Goal: Transaction & Acquisition: Purchase product/service

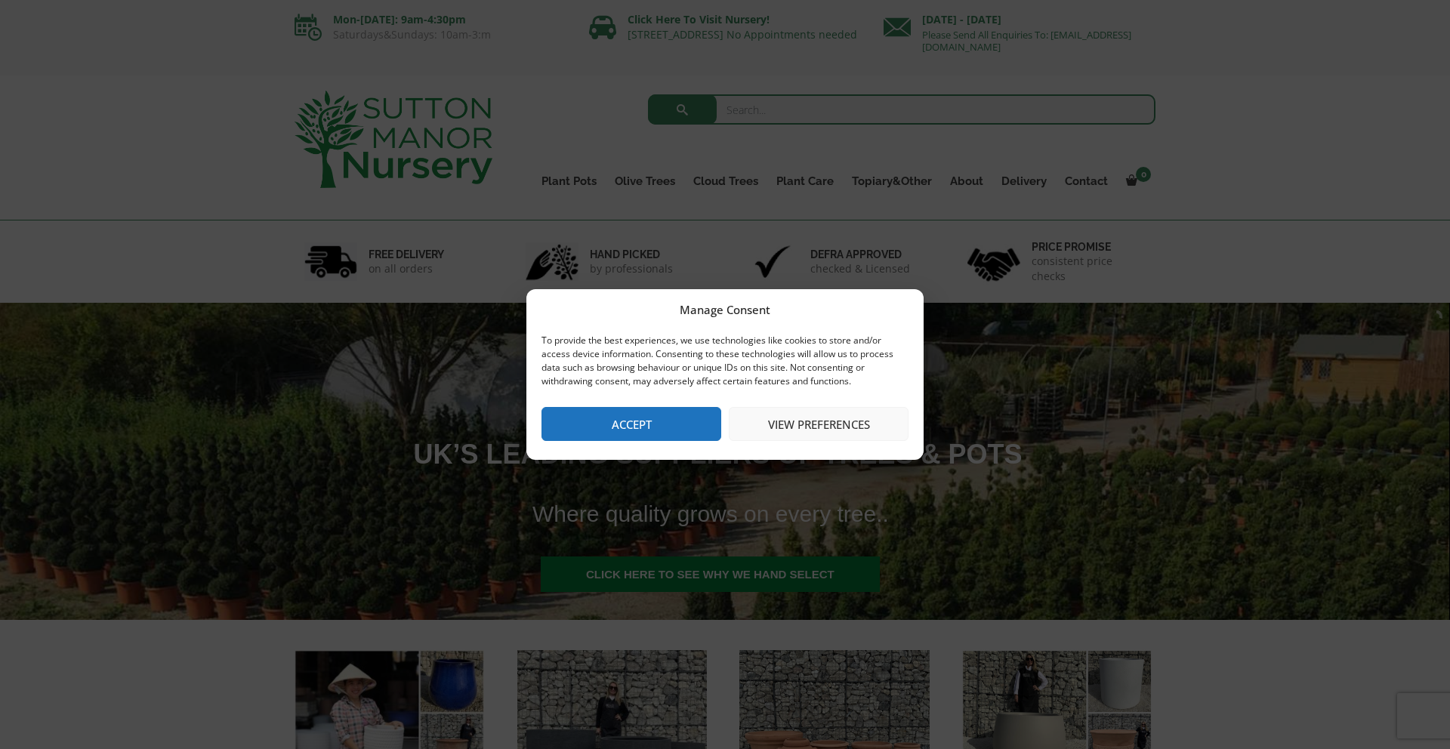
click at [600, 432] on button "Accept" at bounding box center [631, 424] width 180 height 34
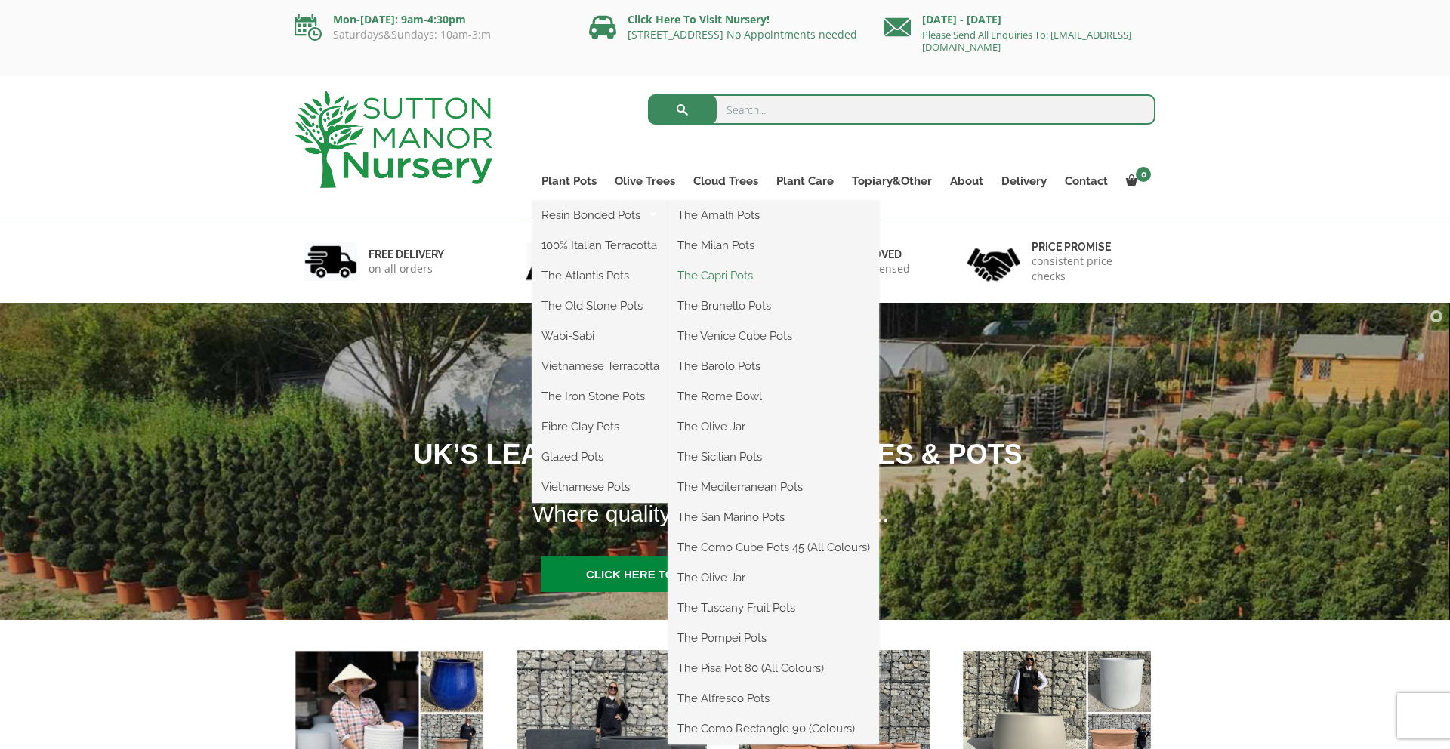
click at [727, 273] on link "The Capri Pots" at bounding box center [773, 275] width 211 height 23
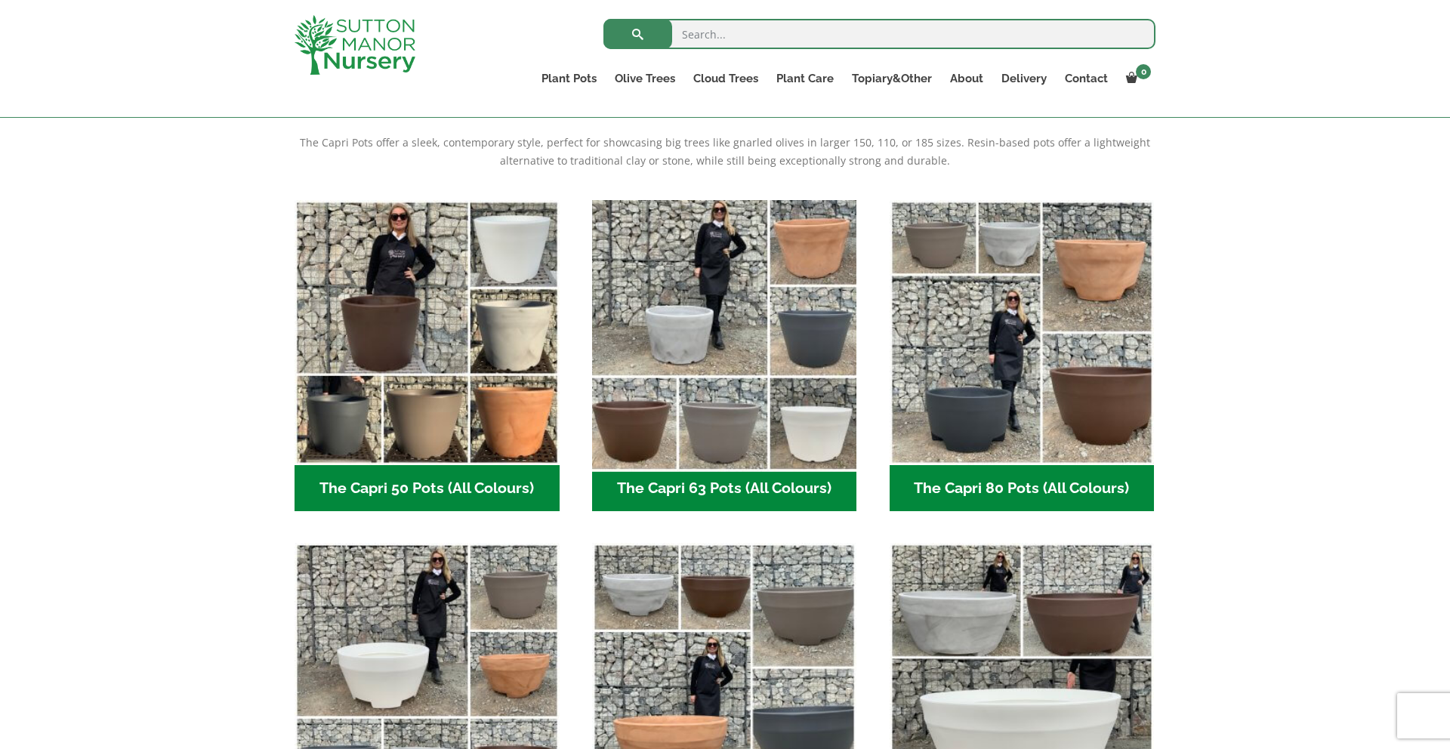
scroll to position [312, 0]
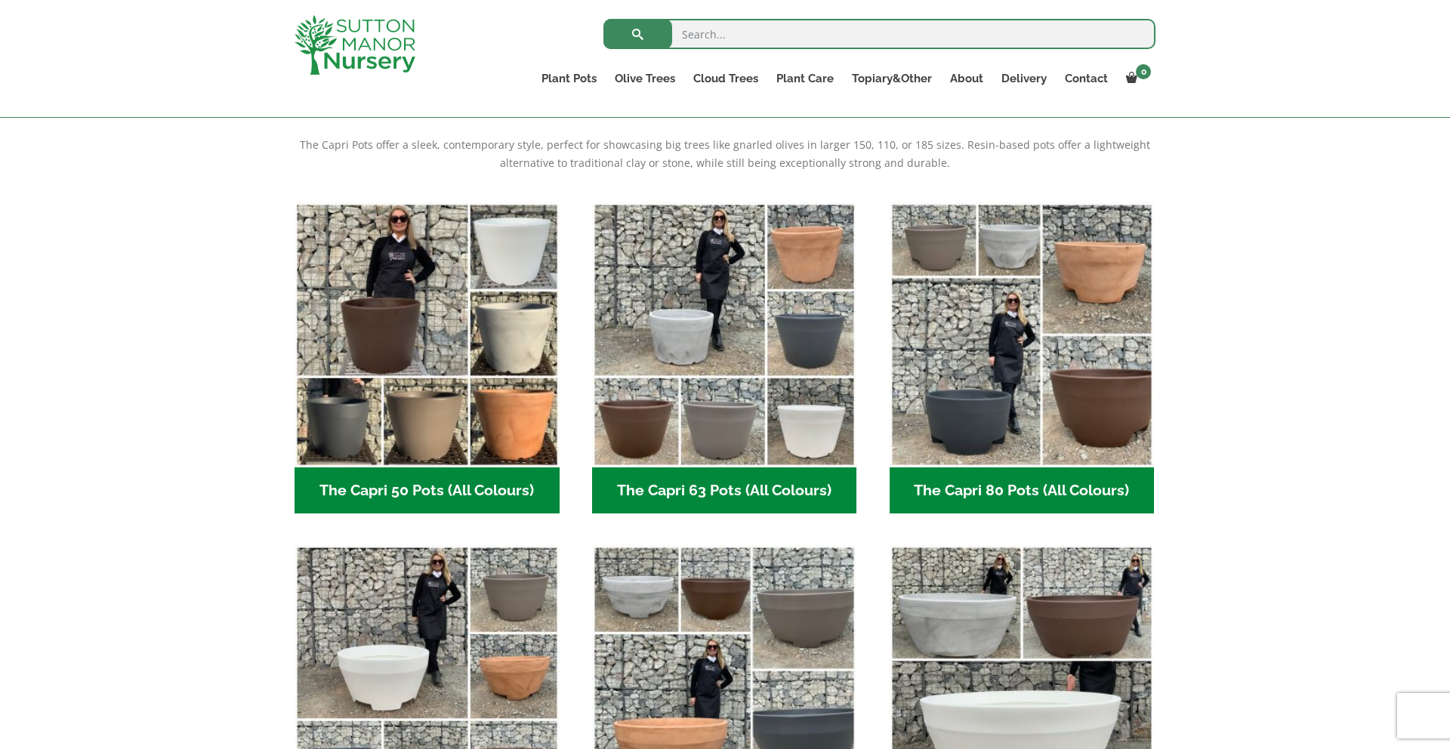
click at [731, 487] on h2 "The Capri 63 Pots (All Colours) (6)" at bounding box center [724, 490] width 265 height 47
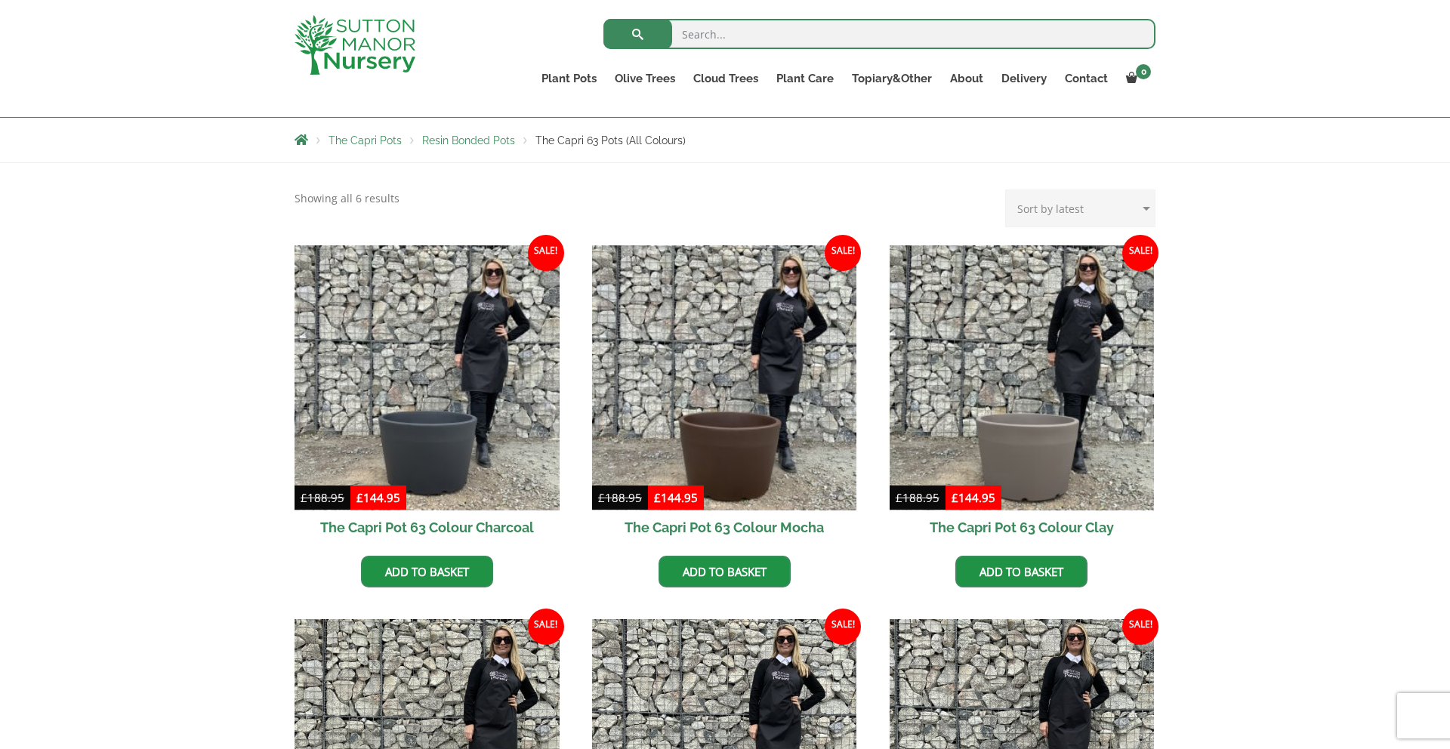
scroll to position [174, 0]
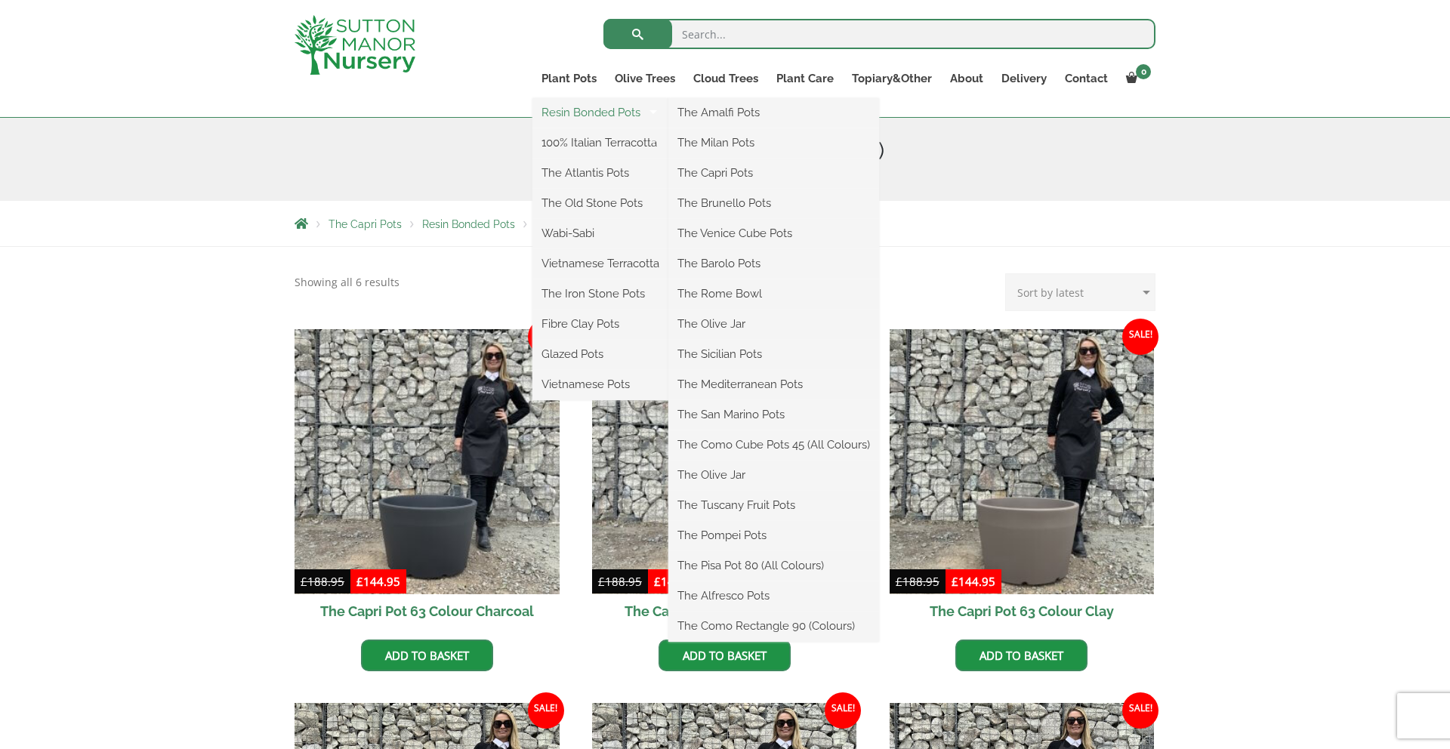
click at [588, 111] on link "Resin Bonded Pots" at bounding box center [600, 112] width 136 height 23
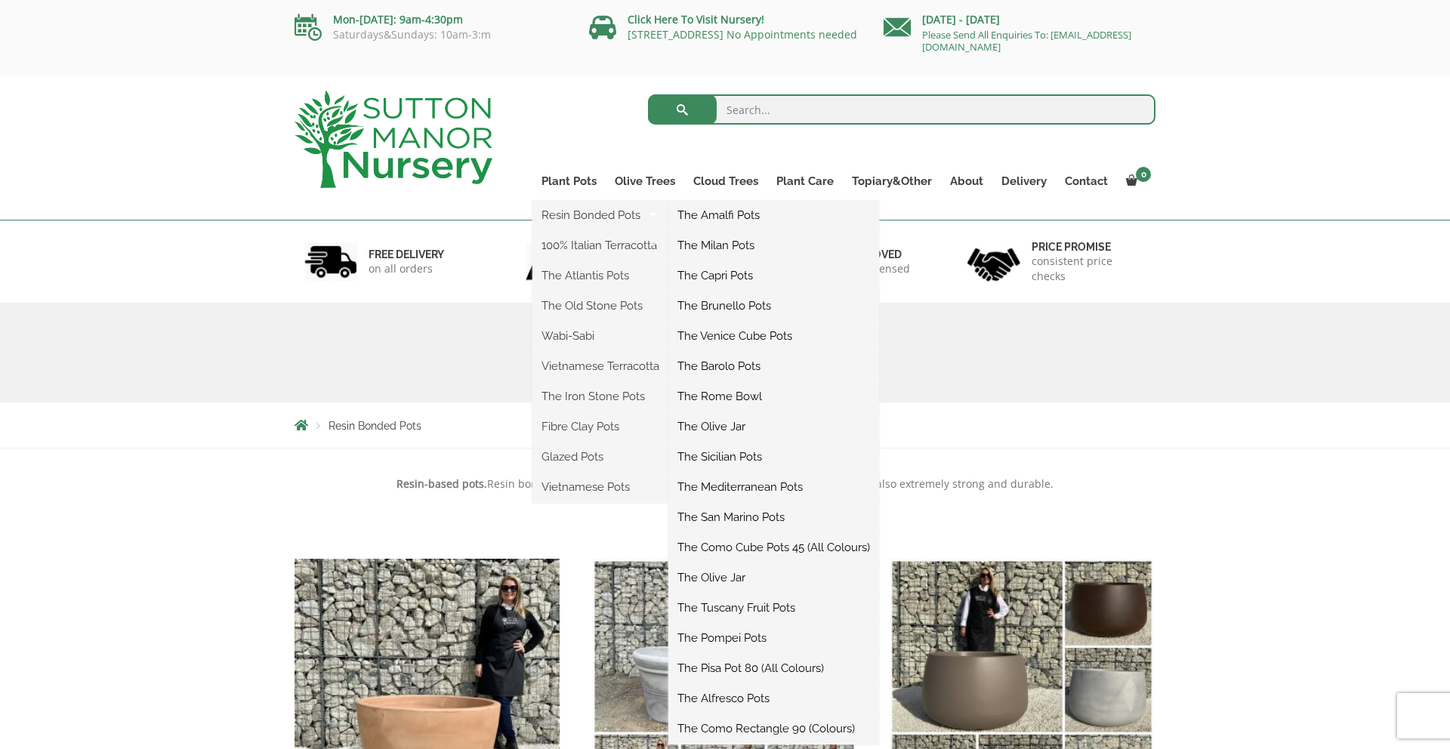
click at [723, 274] on link "The Capri Pots" at bounding box center [773, 275] width 211 height 23
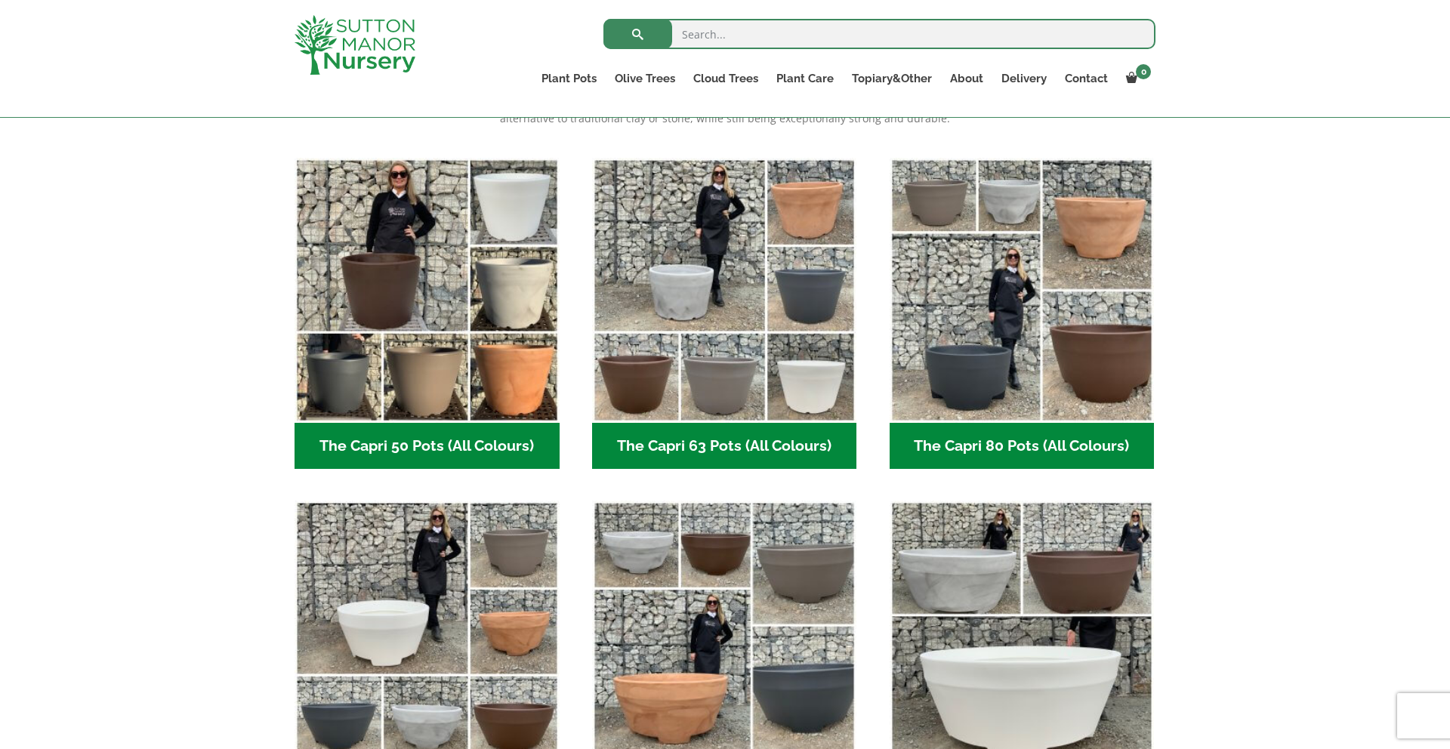
scroll to position [355, 0]
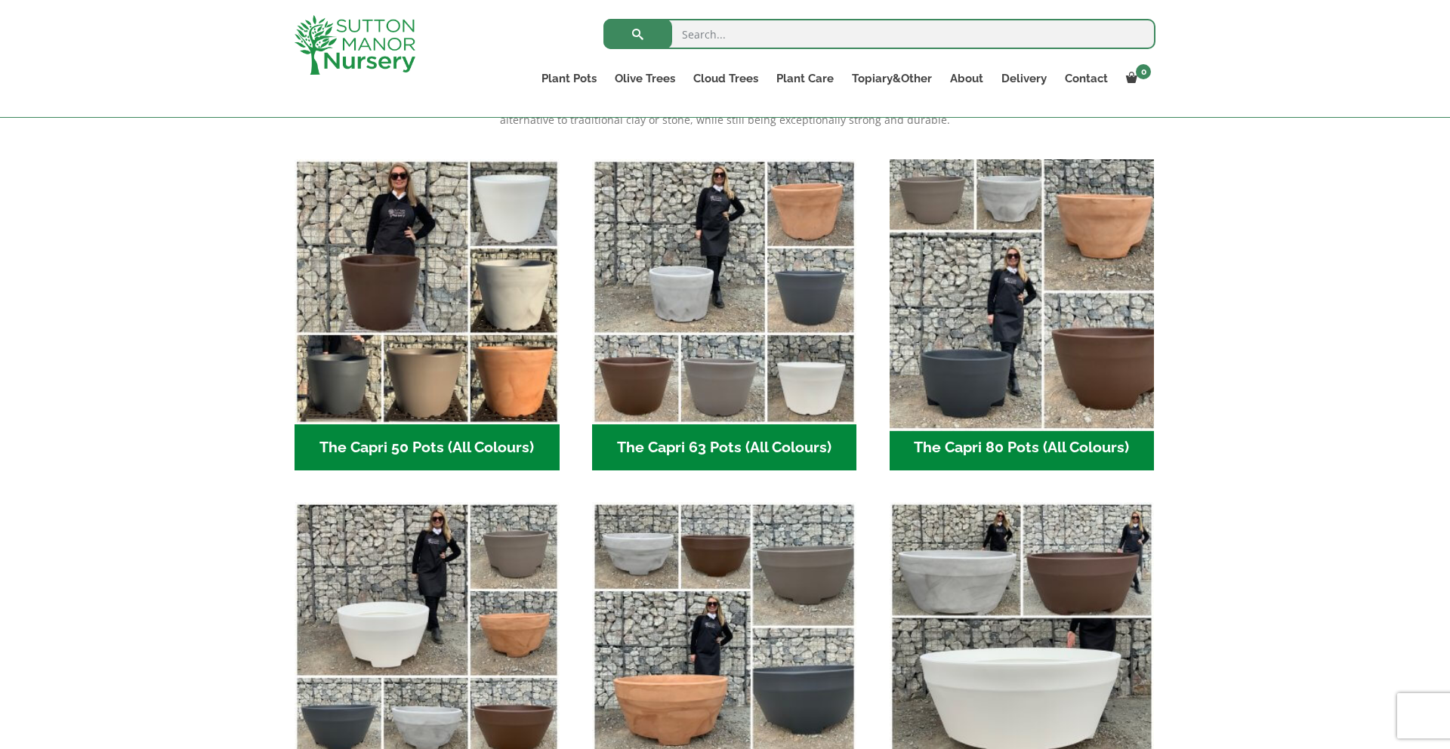
click at [959, 347] on img "Visit product category The Capri 80 Pots (All Colours)" at bounding box center [1022, 292] width 278 height 278
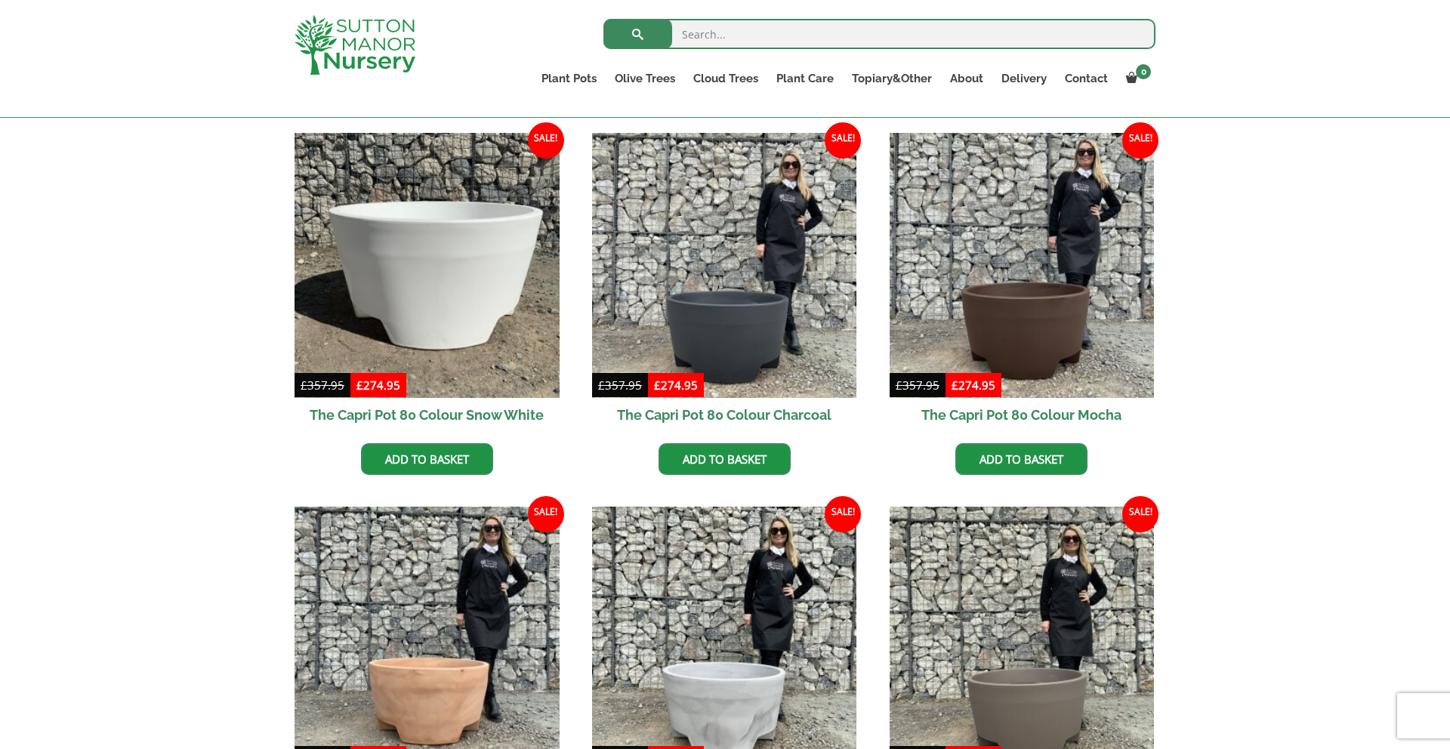
scroll to position [224, 0]
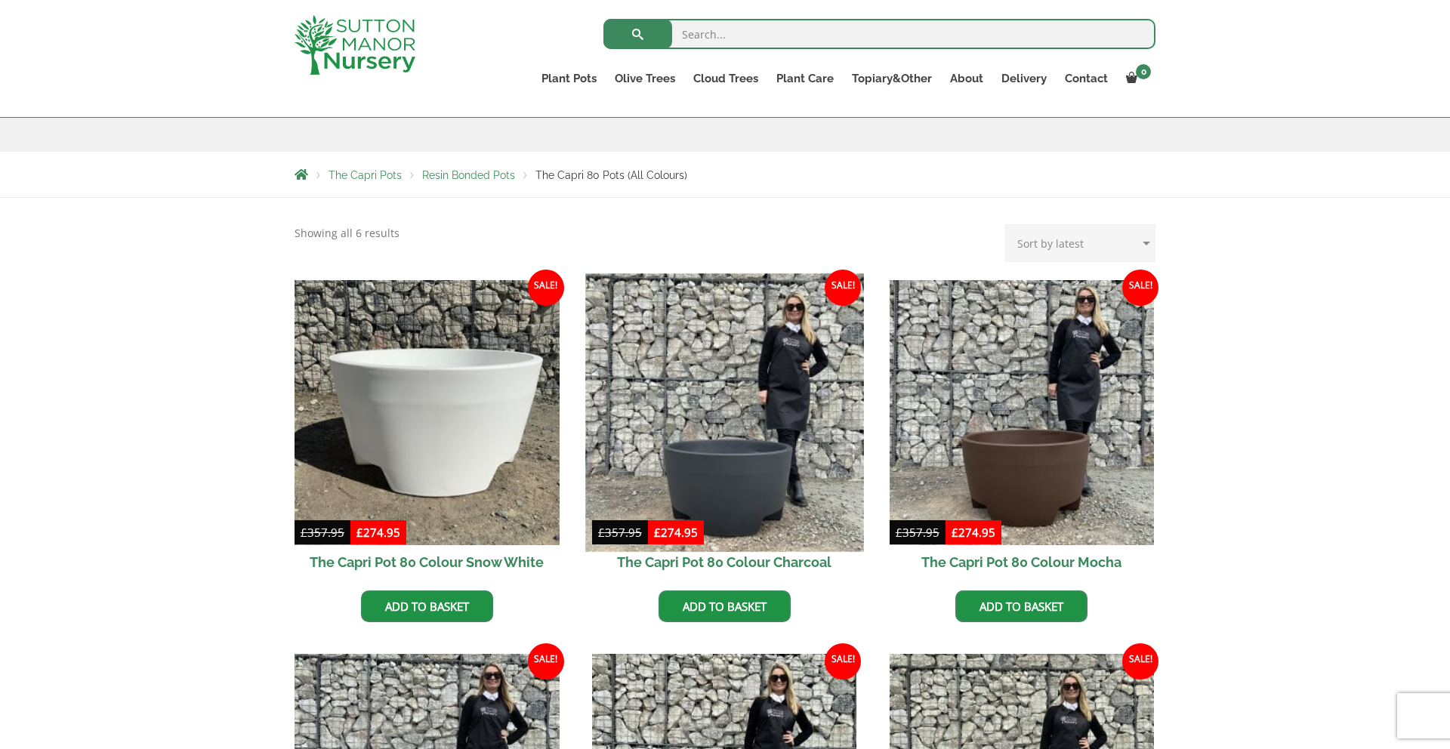
click at [722, 424] on img at bounding box center [724, 412] width 278 height 278
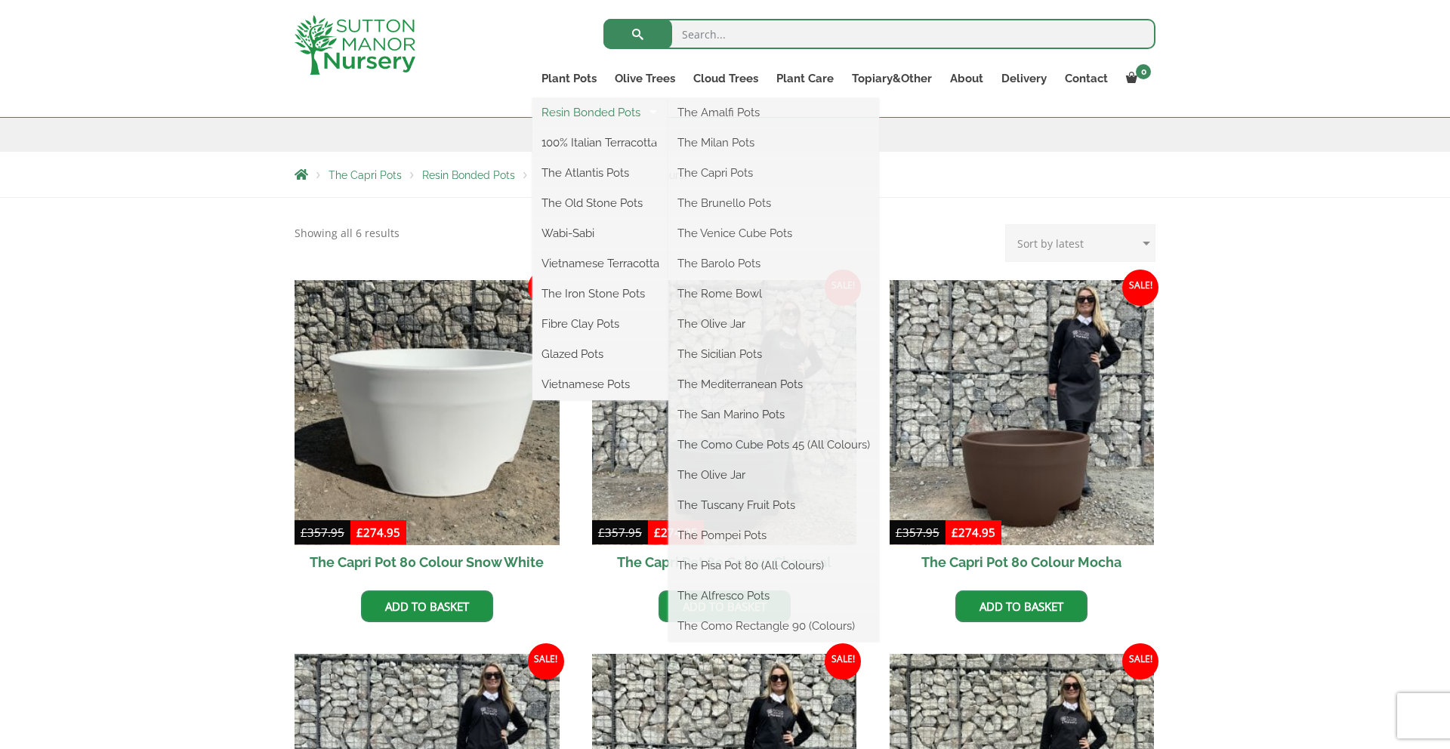
click at [600, 112] on link "Resin Bonded Pots" at bounding box center [600, 112] width 136 height 23
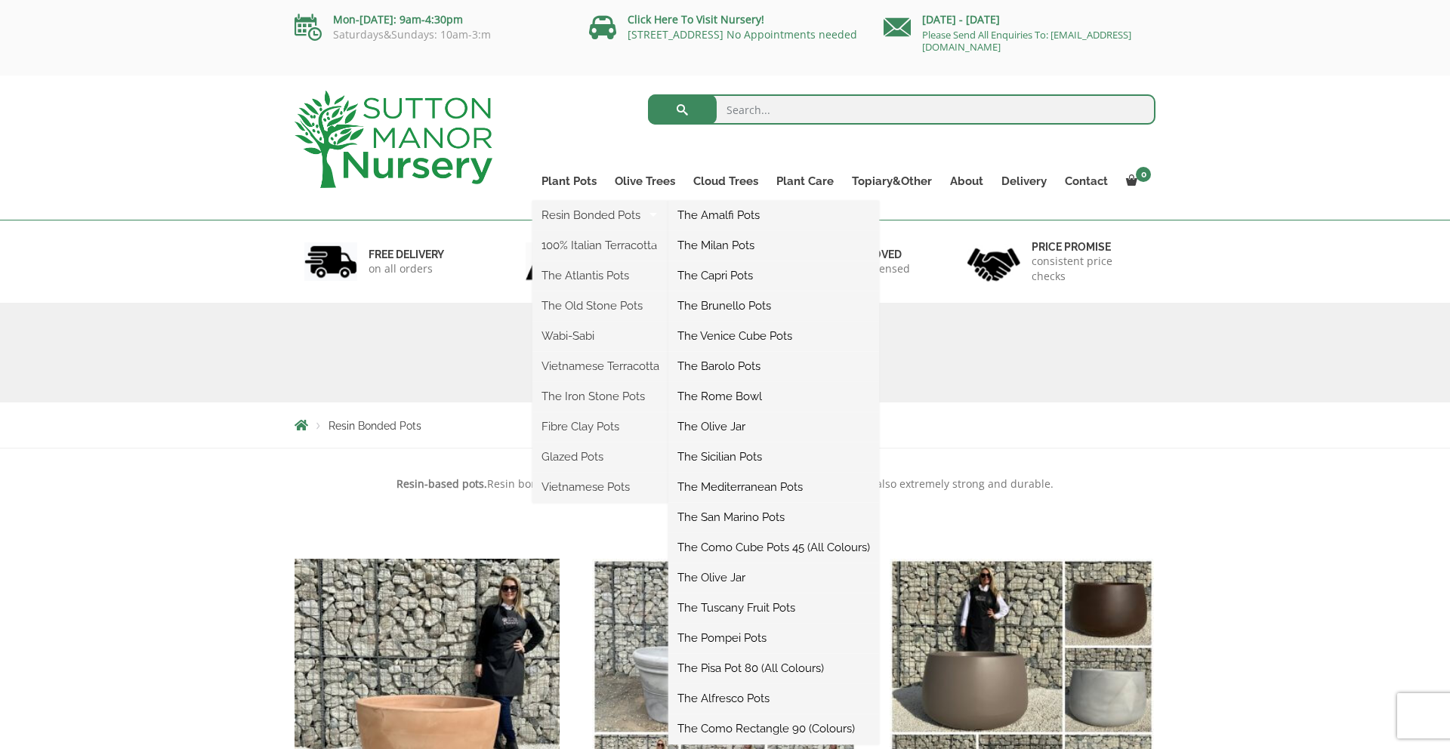
click at [736, 273] on link "The Capri Pots" at bounding box center [773, 275] width 211 height 23
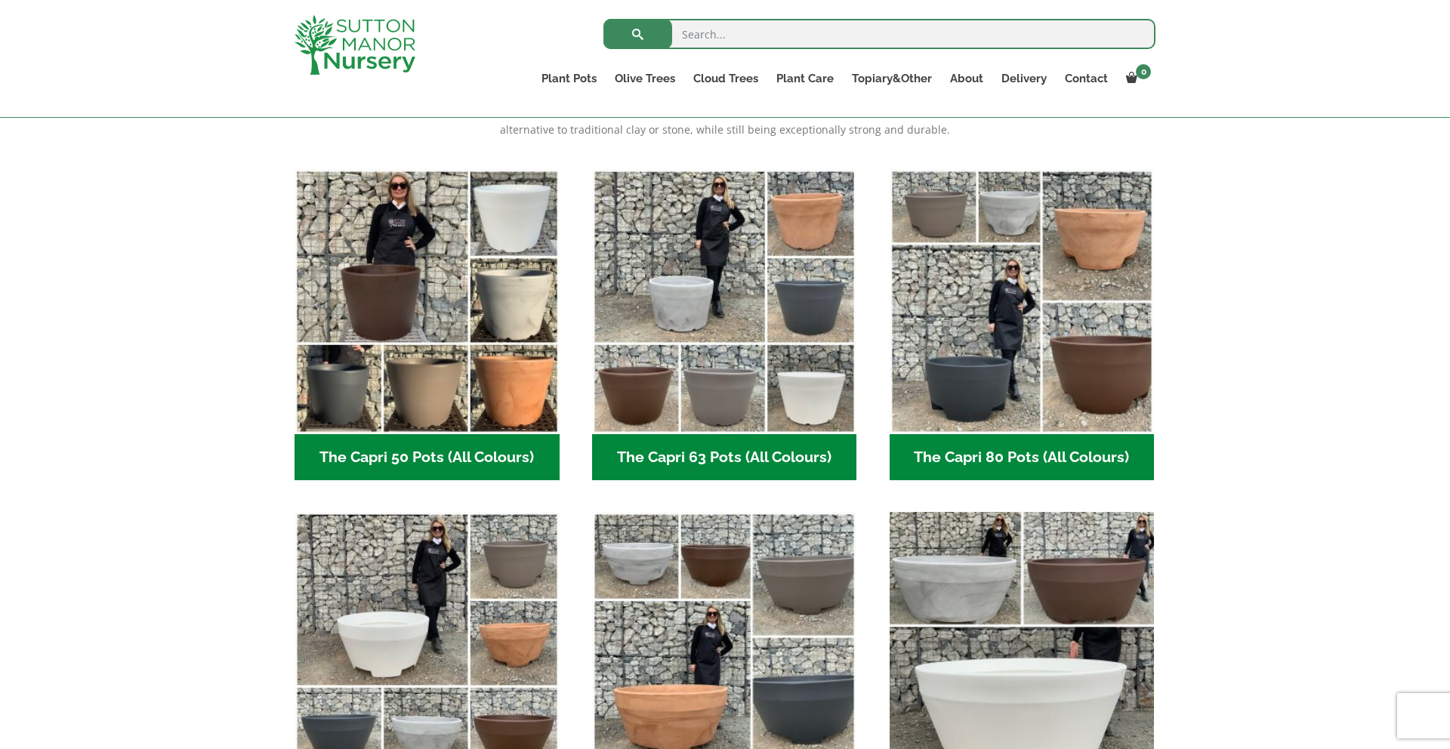
scroll to position [221, 0]
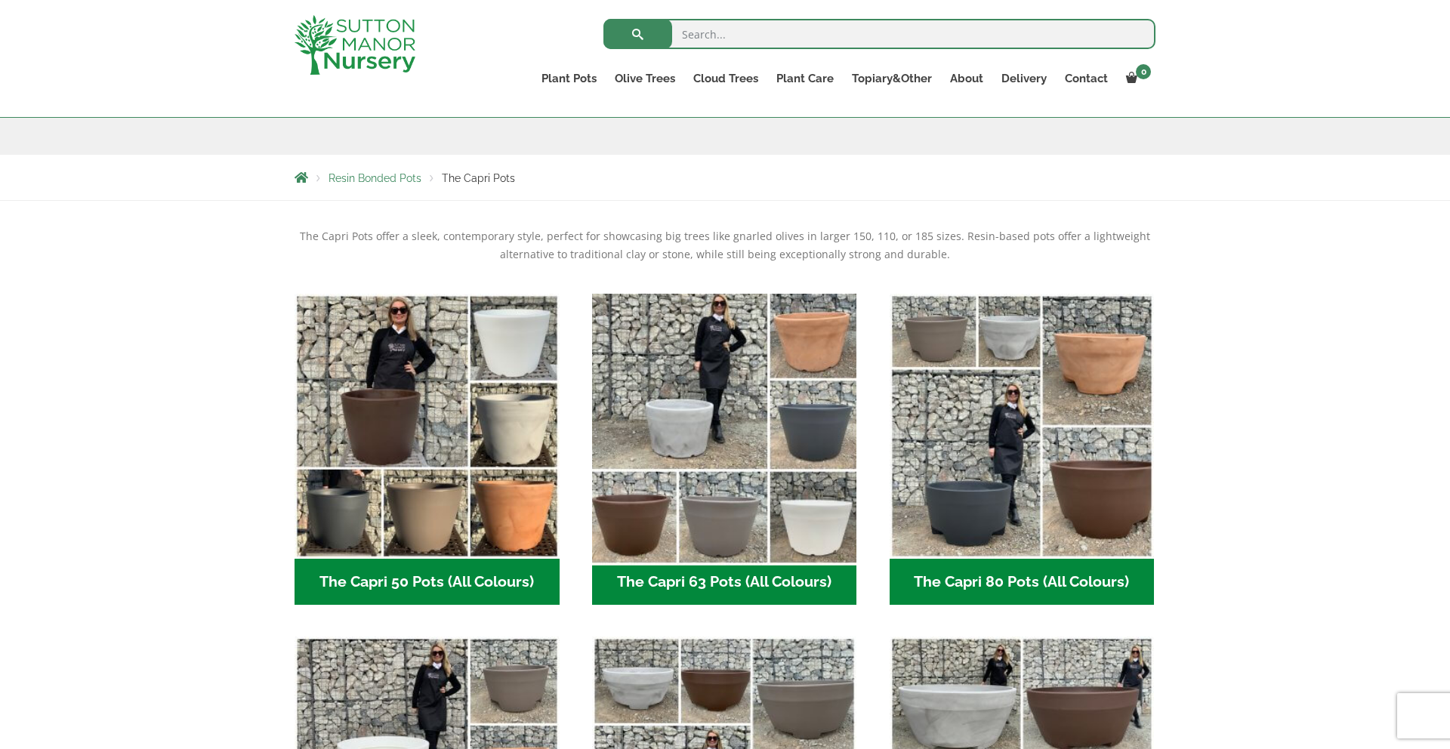
click at [722, 412] on img "Visit product category The Capri 63 Pots (All Colours)" at bounding box center [724, 426] width 278 height 278
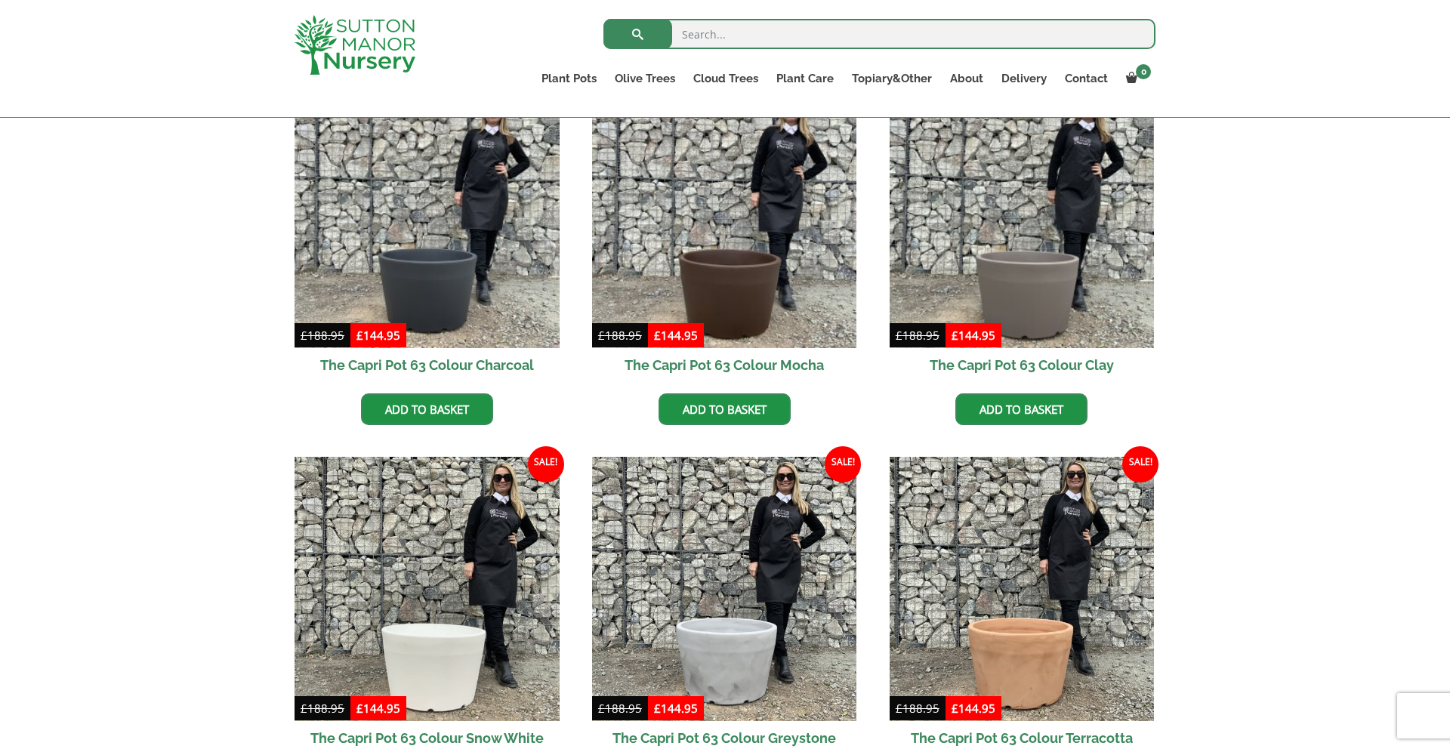
scroll to position [372, 0]
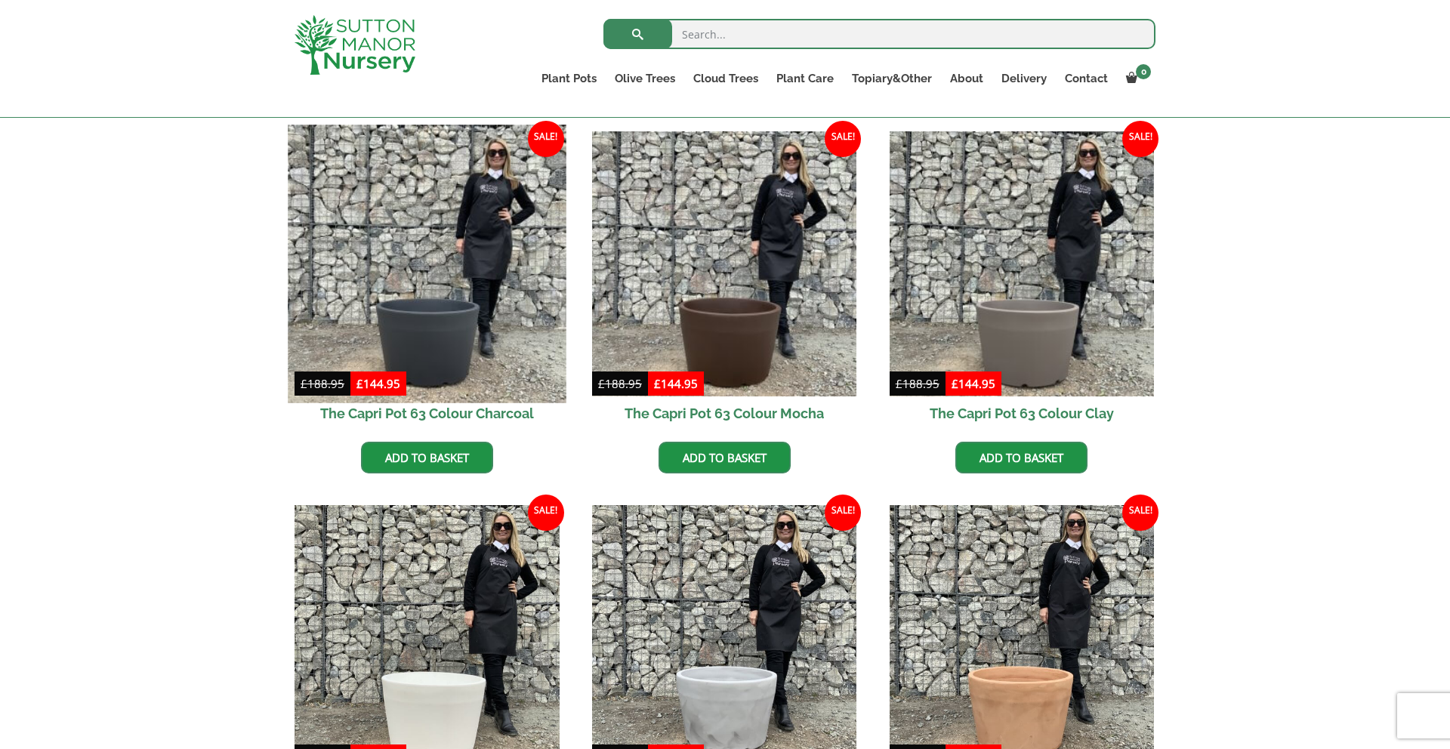
click at [440, 279] on img at bounding box center [427, 264] width 278 height 278
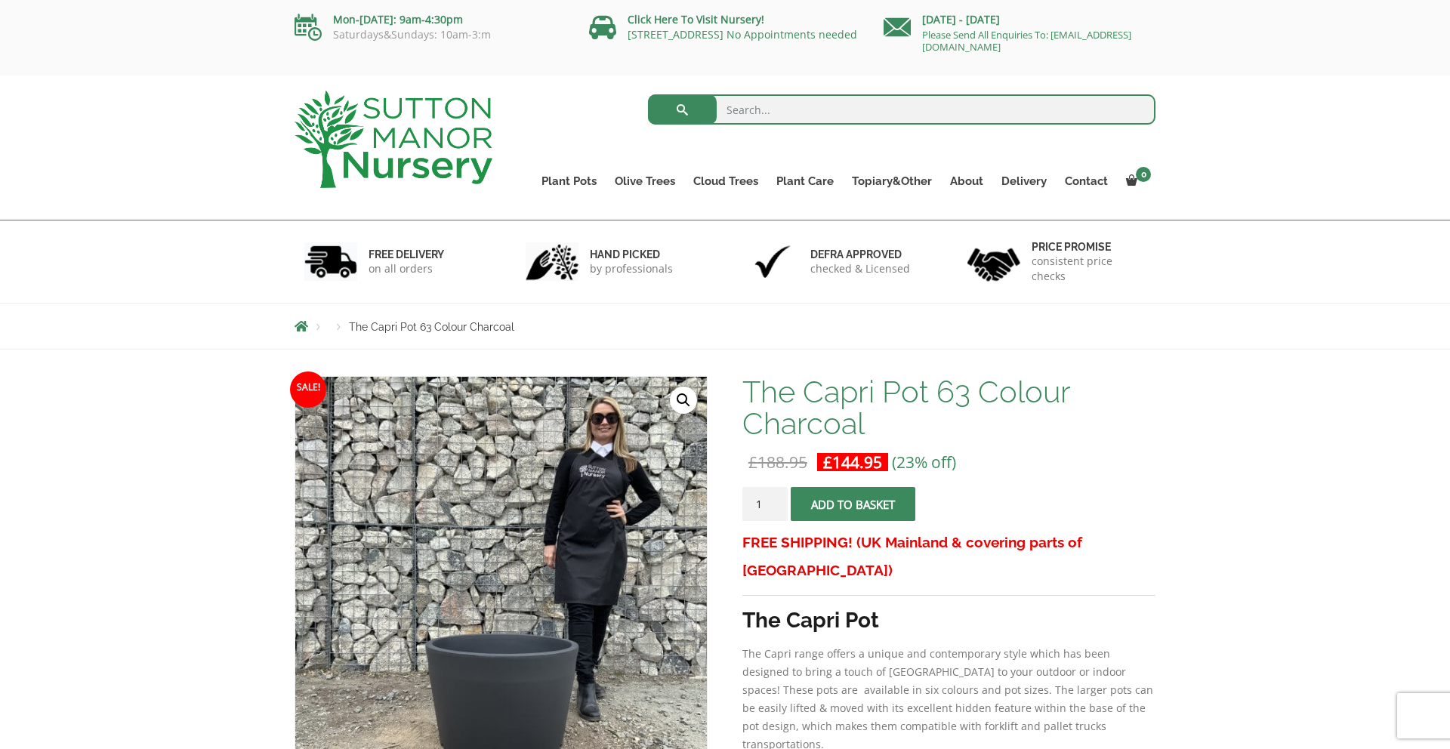
click at [768, 501] on input "1" at bounding box center [764, 504] width 45 height 34
click at [779, 501] on input "2" at bounding box center [764, 504] width 45 height 34
type input "3"
click at [779, 501] on input "3" at bounding box center [764, 504] width 45 height 34
click at [841, 502] on button "Add to basket" at bounding box center [853, 504] width 125 height 34
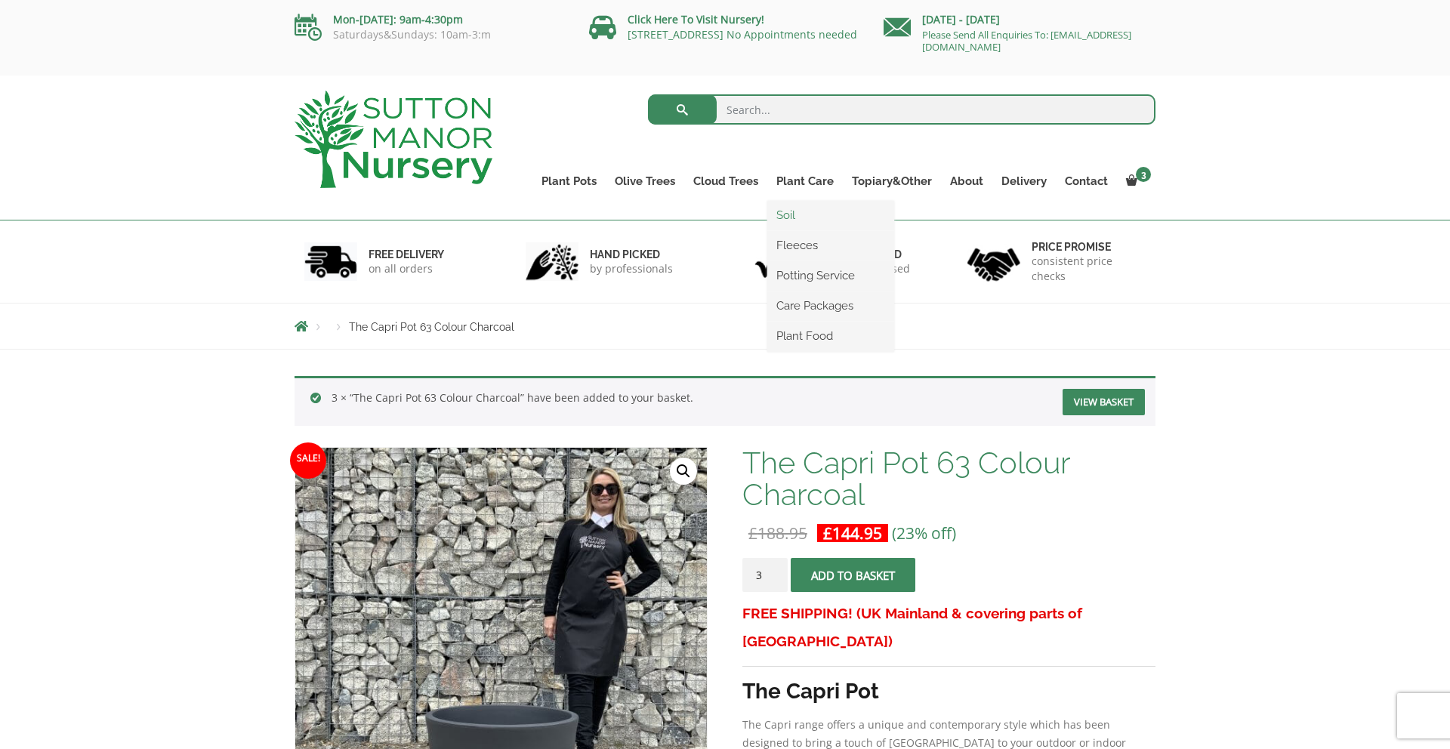
click at [790, 214] on link "Soil" at bounding box center [830, 215] width 127 height 23
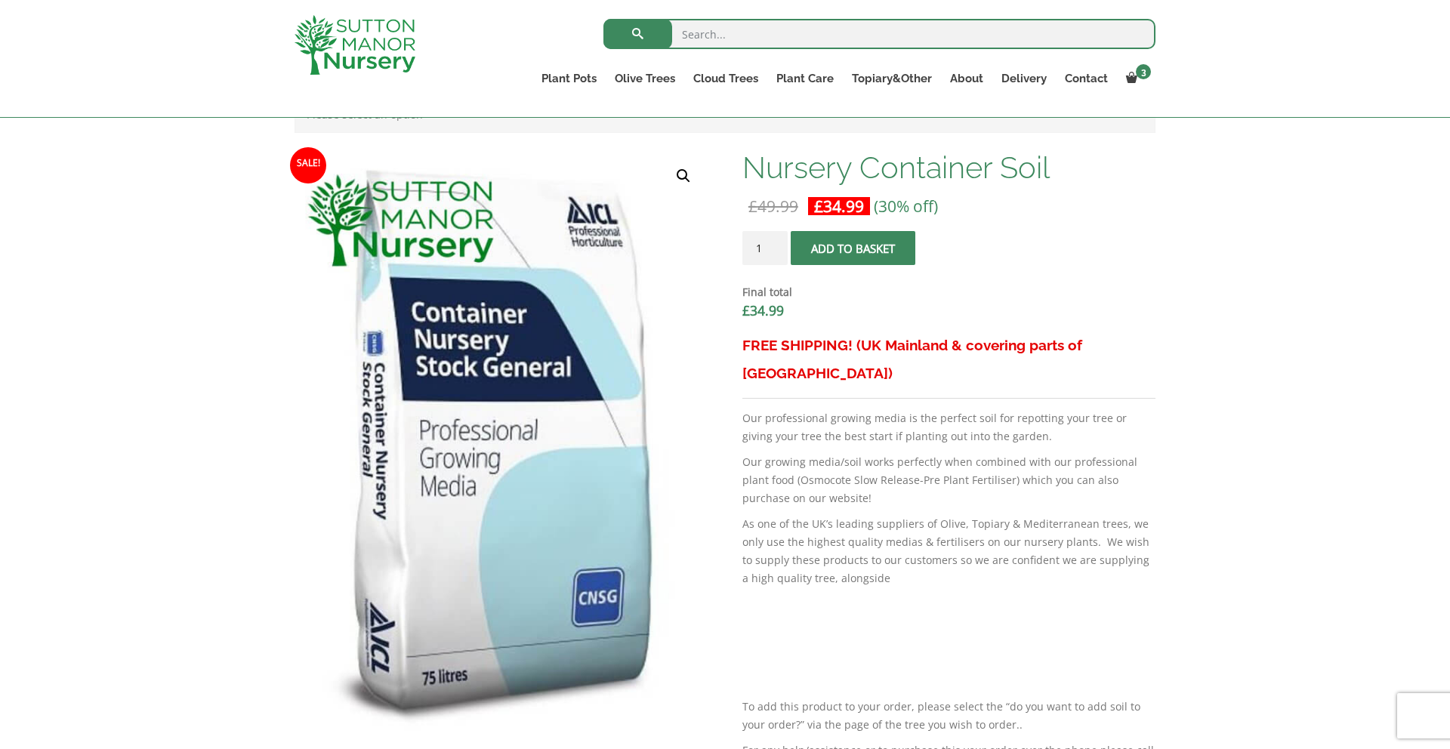
scroll to position [439, 0]
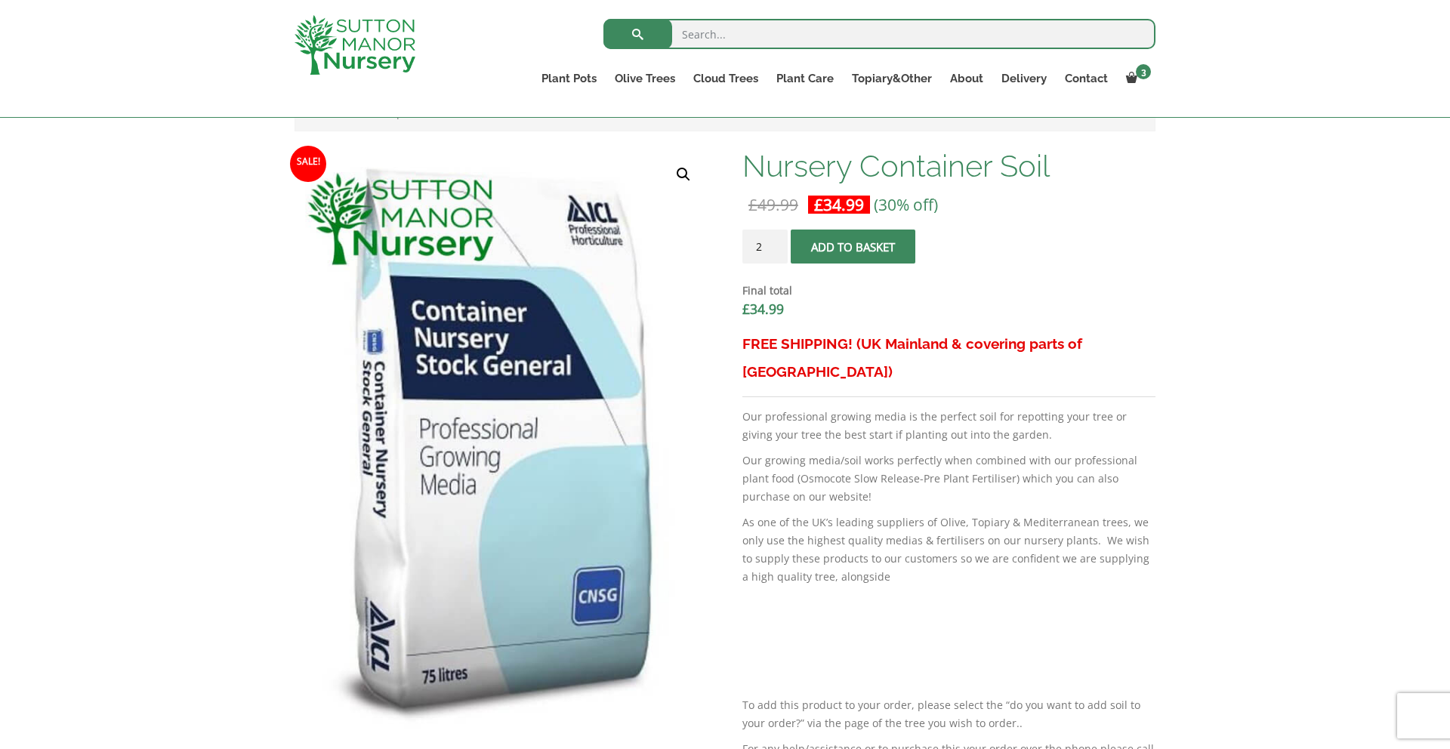
click at [777, 241] on input "2" at bounding box center [764, 247] width 45 height 34
type input "3"
click at [777, 242] on input "3" at bounding box center [764, 247] width 45 height 34
click at [853, 247] on span "submit" at bounding box center [853, 247] width 0 height 0
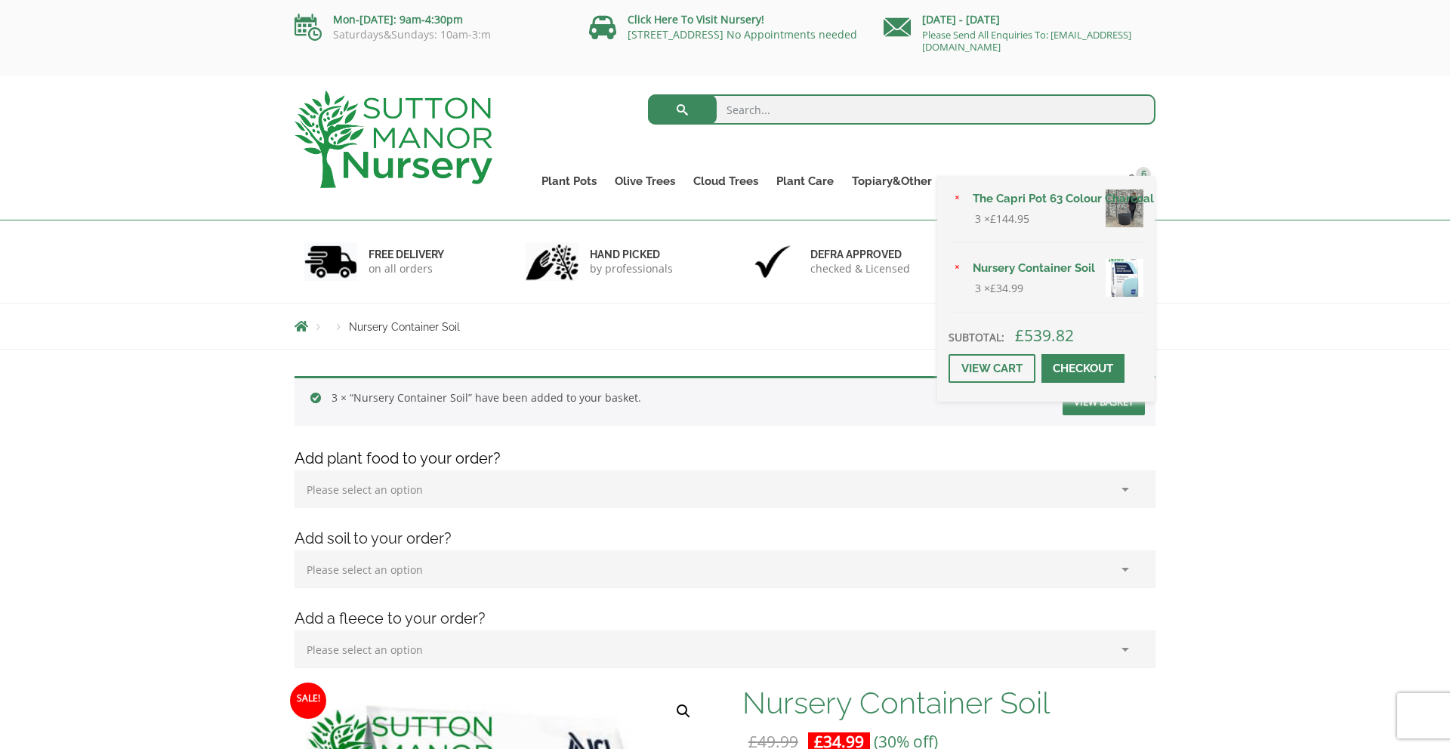
click at [1136, 177] on div "× The Capri Pot 63 Colour Charcoal 3 × £ 144.95 × Nursery Container Soil 3 × £ …" at bounding box center [1046, 289] width 218 height 226
click at [1021, 196] on link "The Capri Pot 63 Colour Charcoal" at bounding box center [1054, 198] width 180 height 23
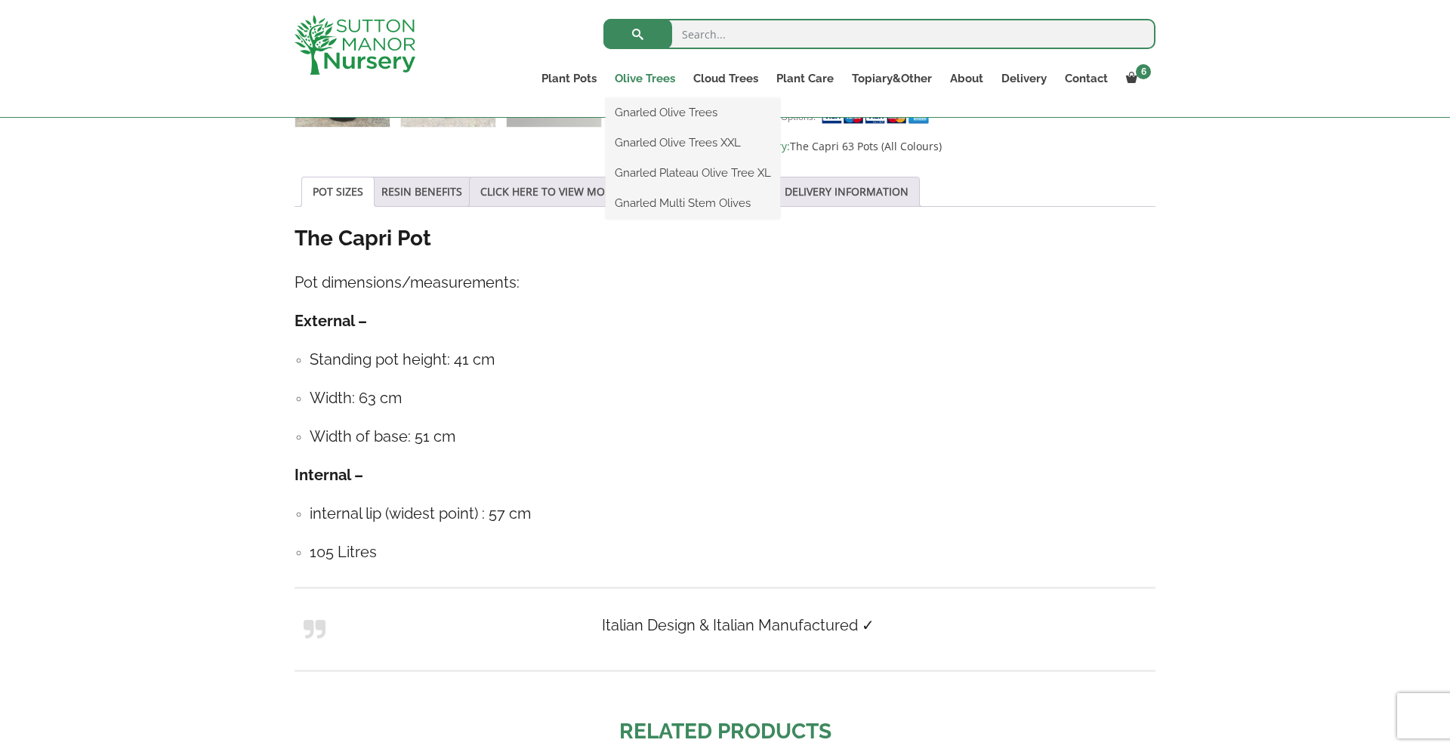
scroll to position [764, 0]
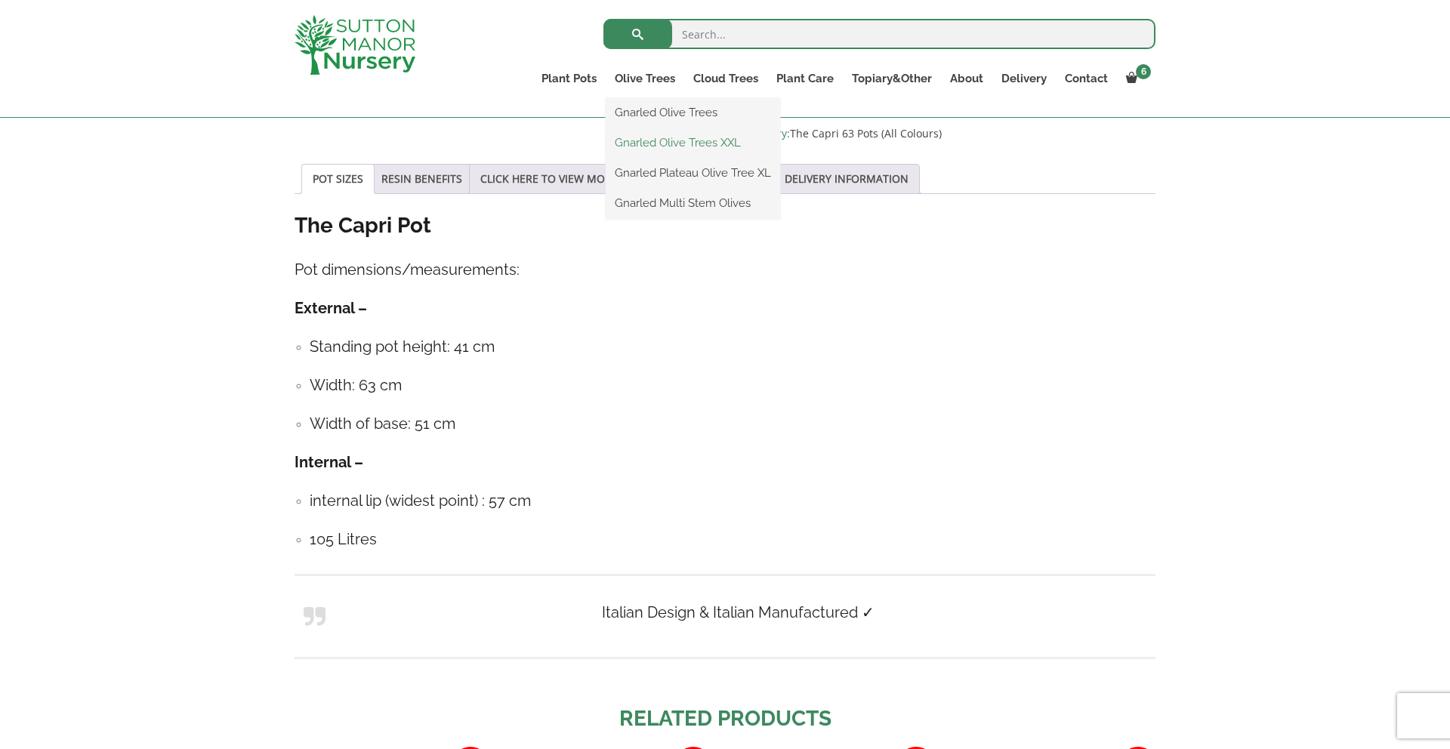
click at [681, 139] on link "Gnarled Olive Trees XXL" at bounding box center [693, 142] width 174 height 23
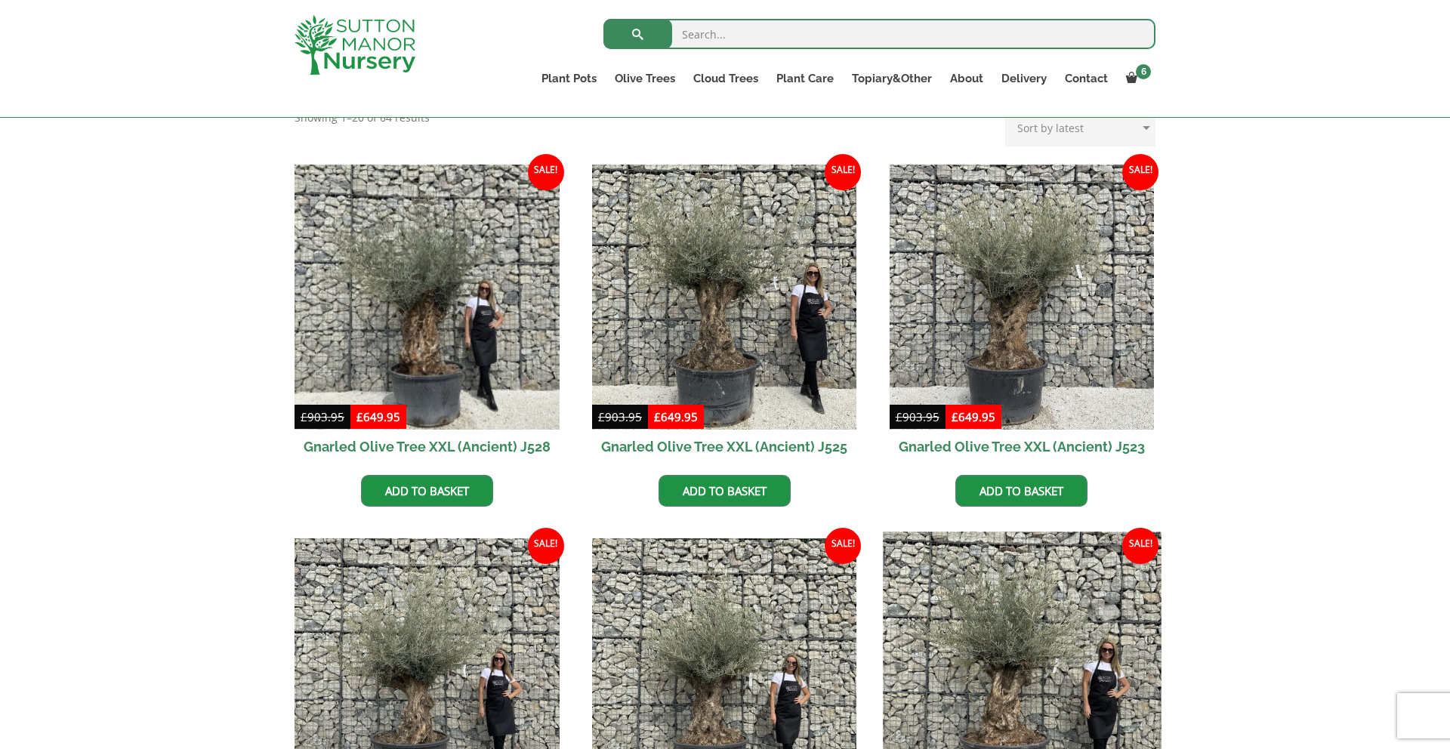
scroll to position [334, 0]
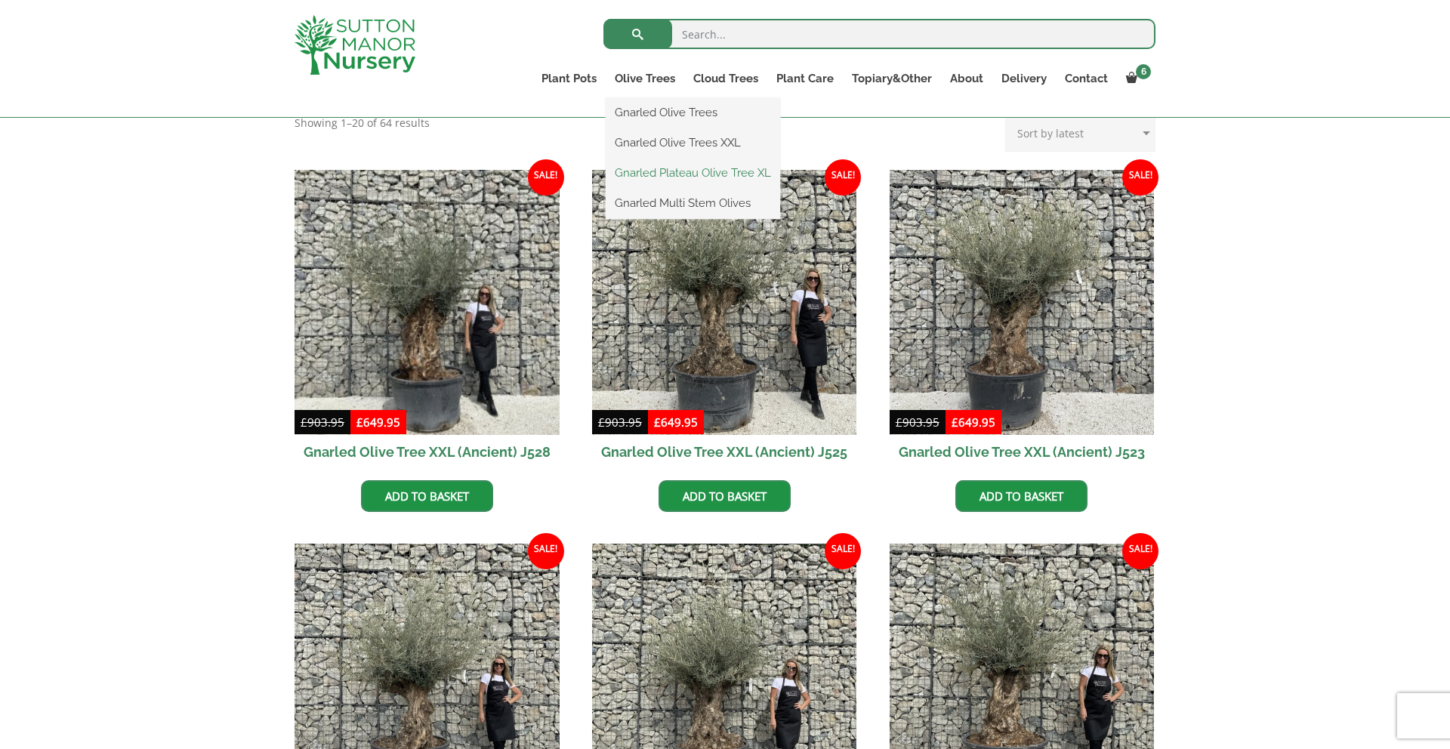
click at [668, 168] on link "Gnarled Plateau Olive Tree XL" at bounding box center [693, 173] width 174 height 23
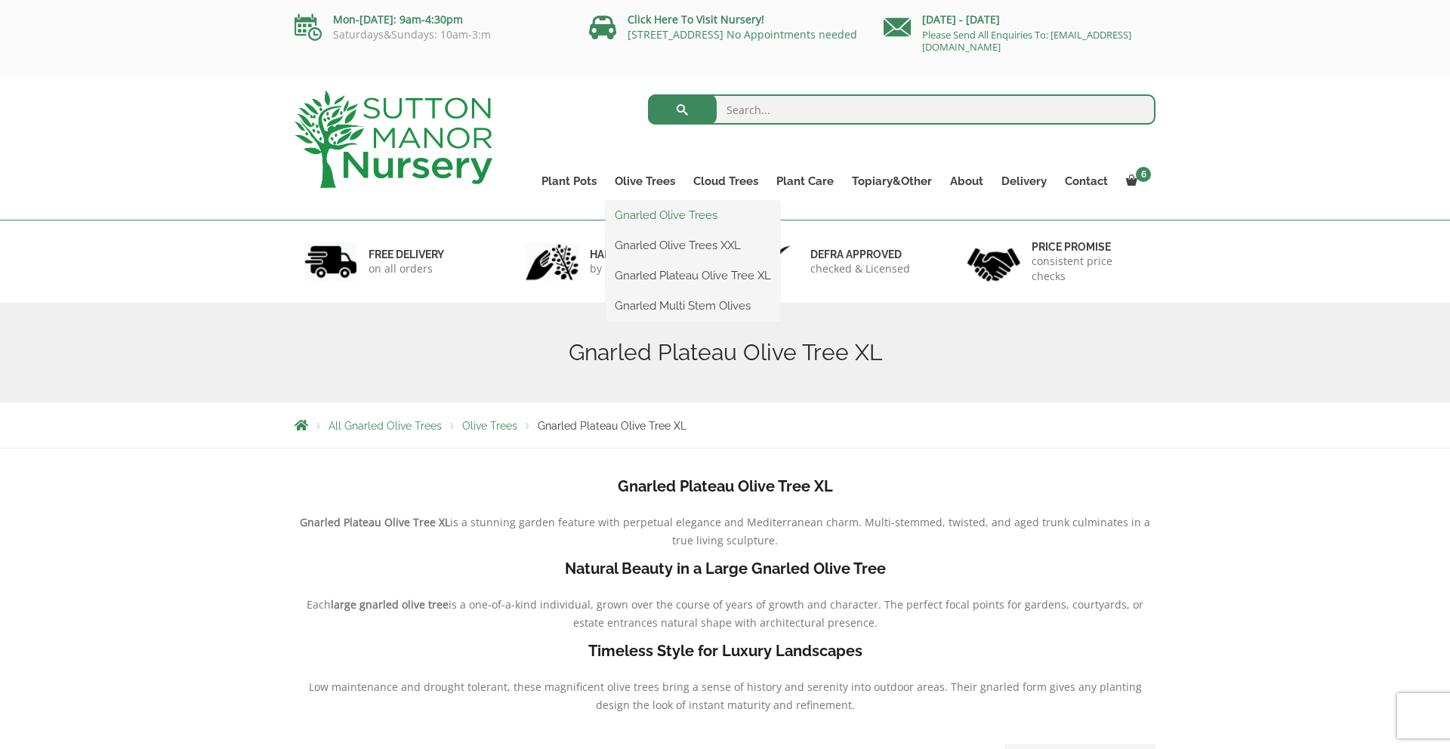
click at [680, 213] on link "Gnarled Olive Trees" at bounding box center [693, 215] width 174 height 23
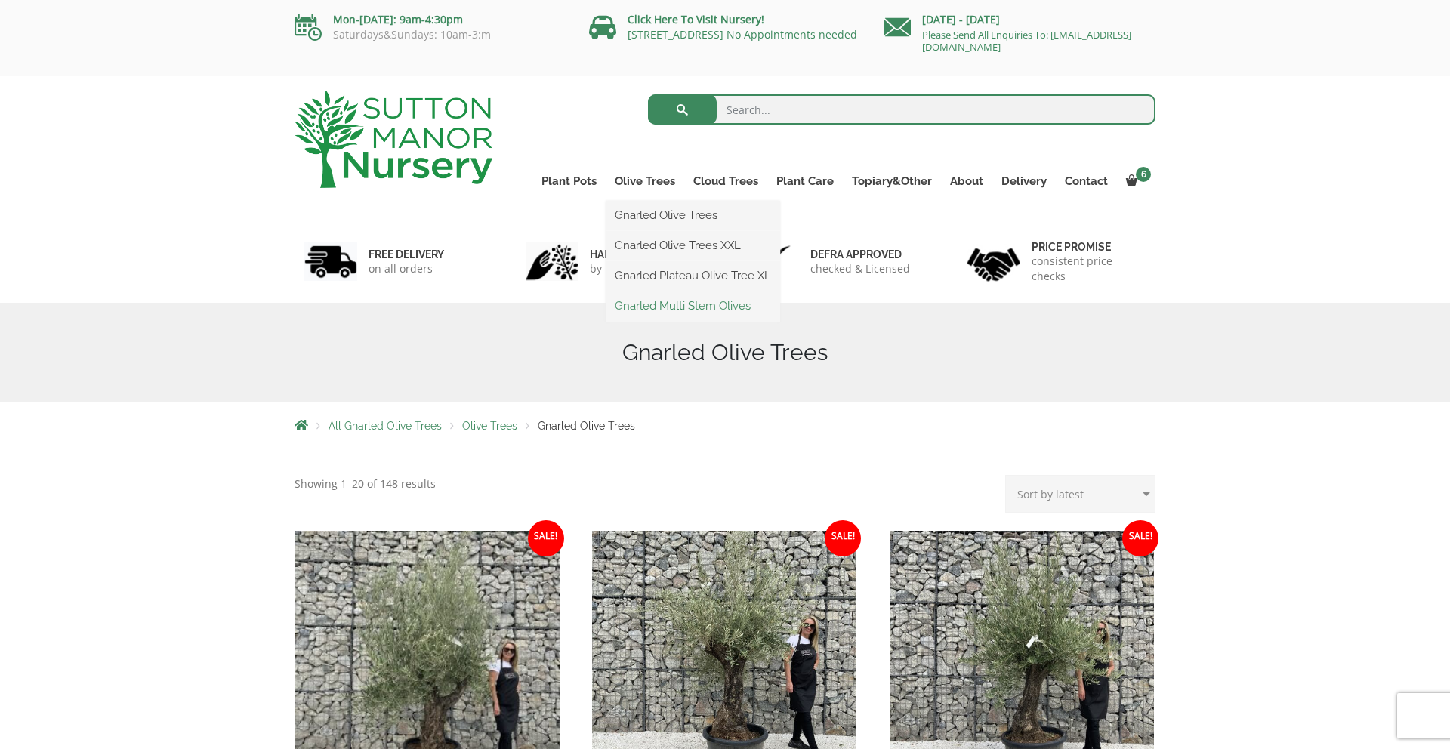
click at [665, 301] on link "Gnarled Multi Stem Olives" at bounding box center [693, 306] width 174 height 23
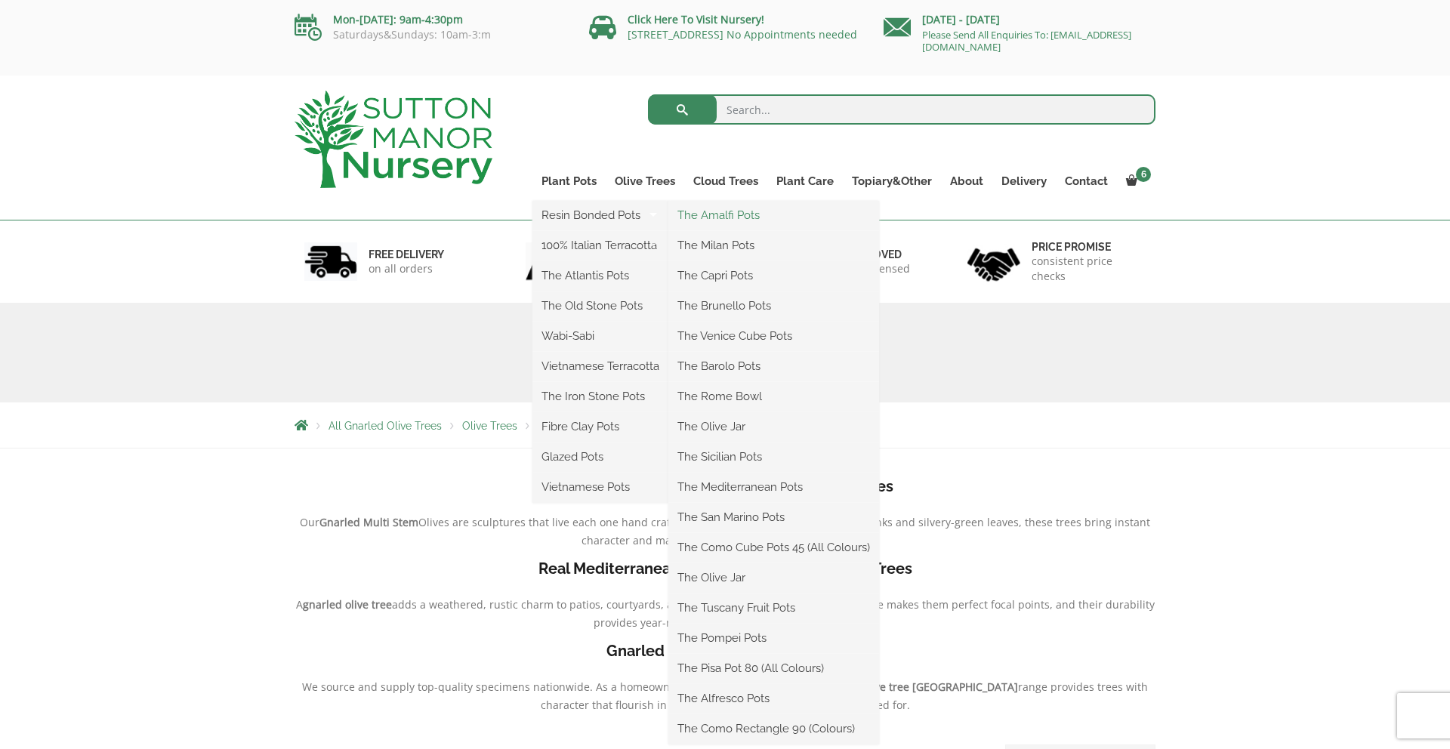
click at [734, 218] on link "The Amalfi Pots" at bounding box center [773, 215] width 211 height 23
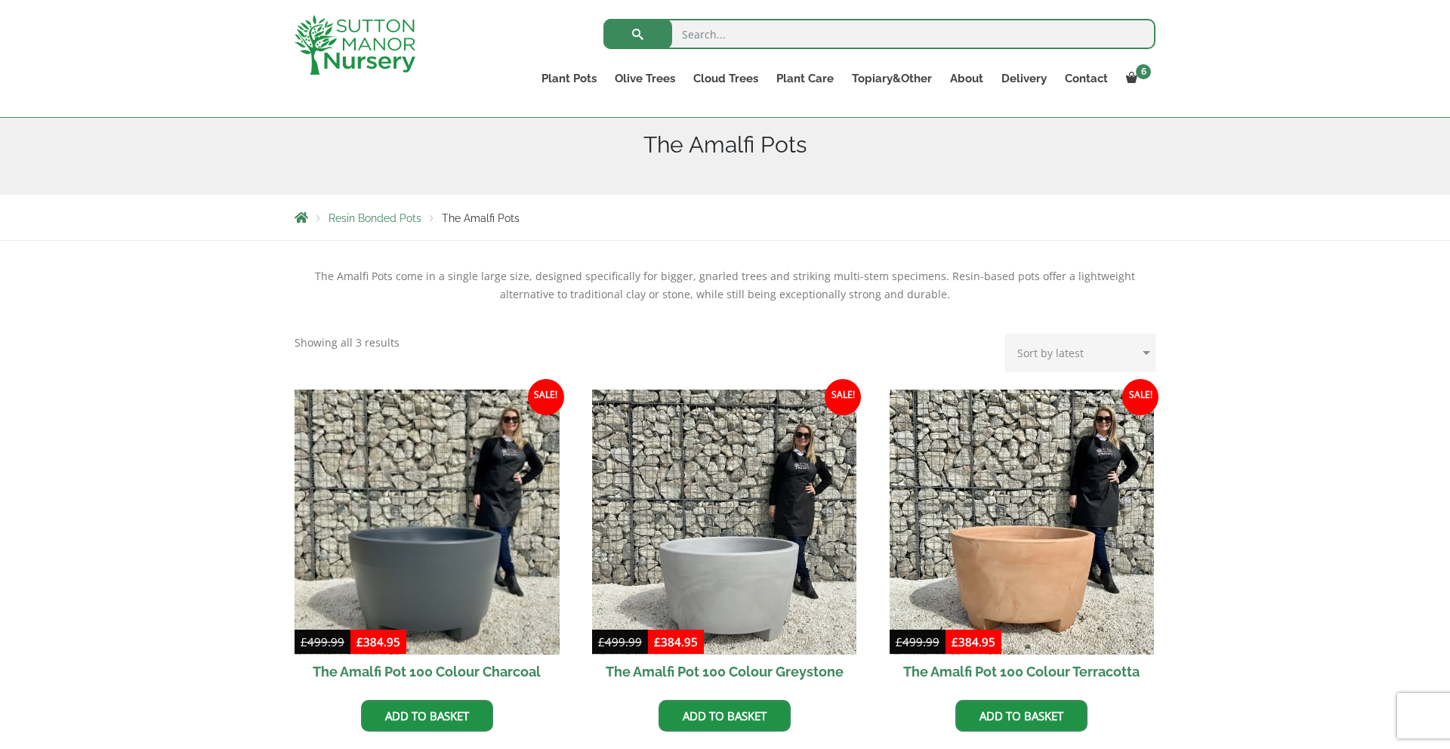
scroll to position [204, 0]
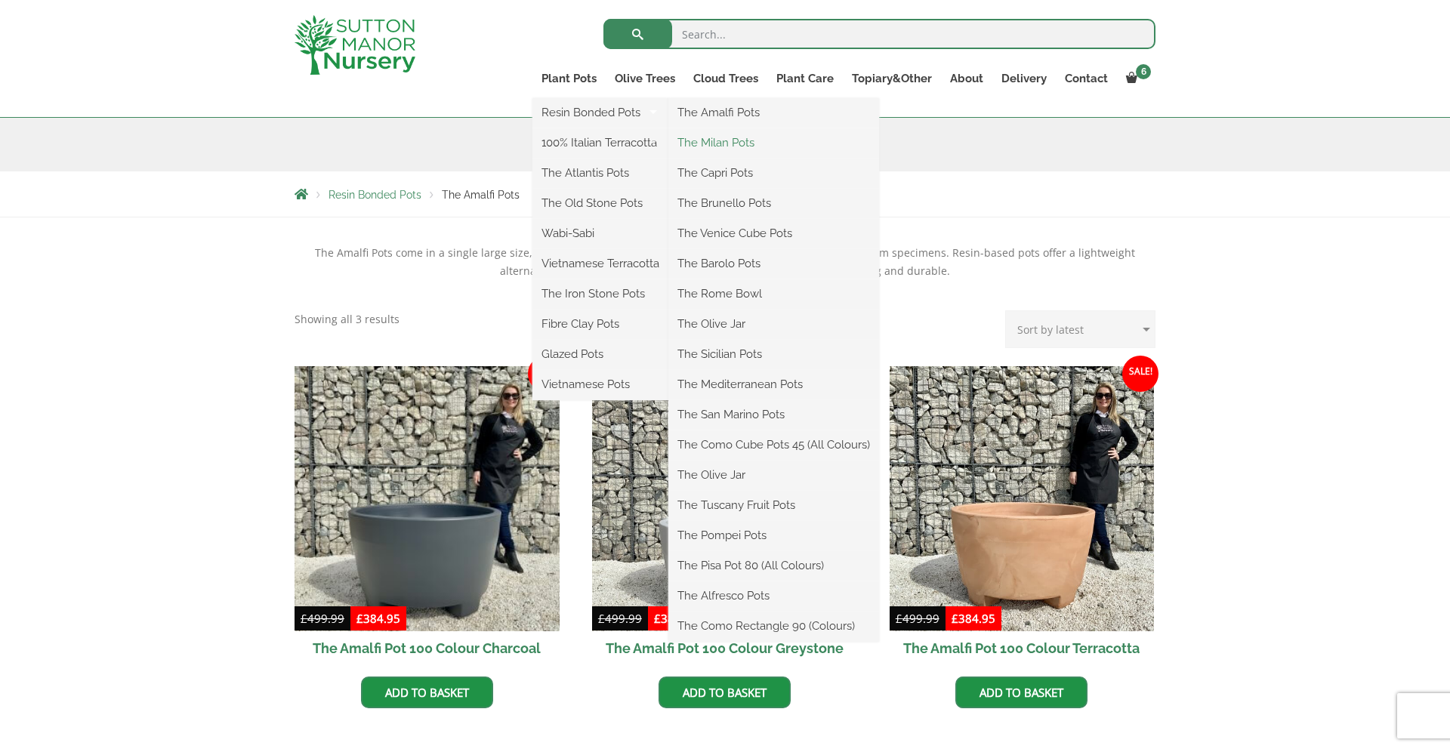
click at [730, 140] on link "The Milan Pots" at bounding box center [773, 142] width 211 height 23
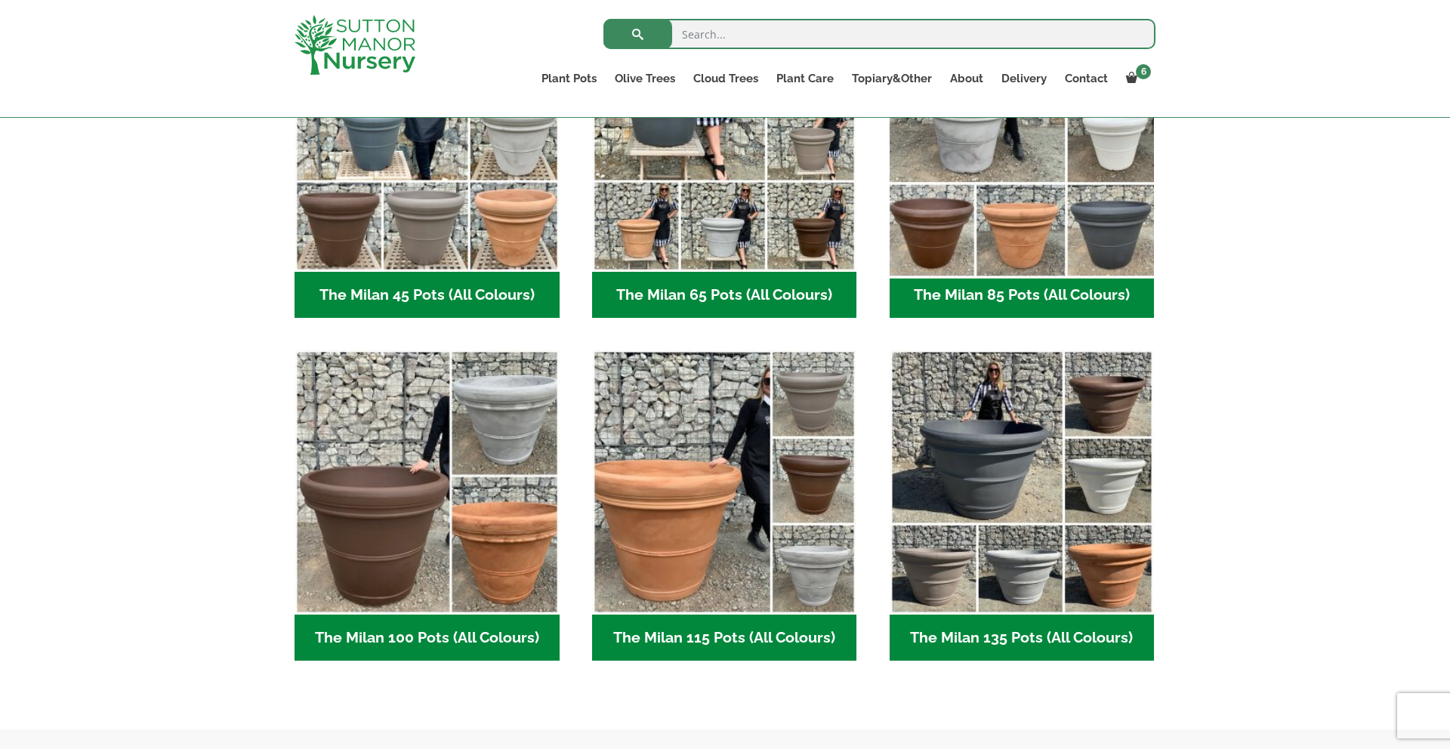
scroll to position [228, 0]
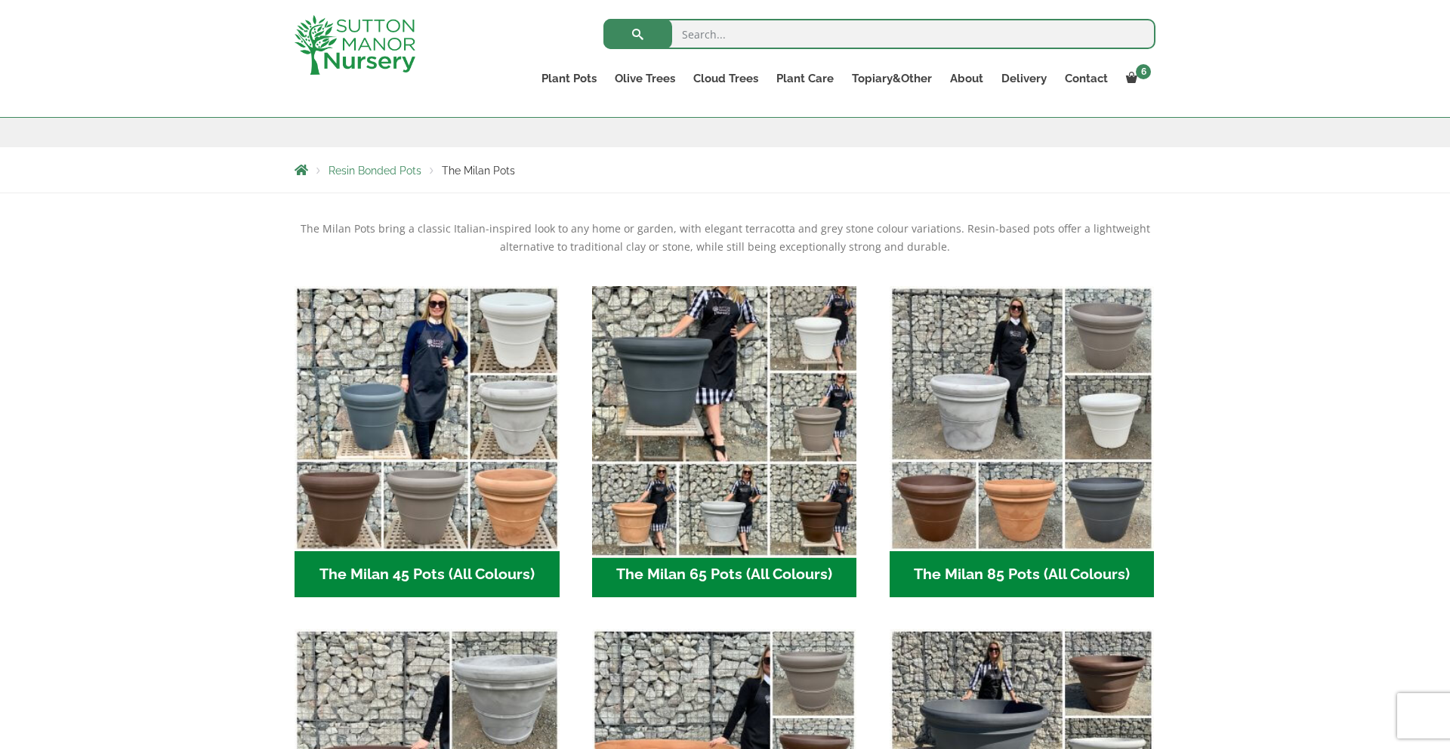
click at [736, 427] on img "Visit product category The Milan 65 Pots (All Colours)" at bounding box center [724, 418] width 278 height 278
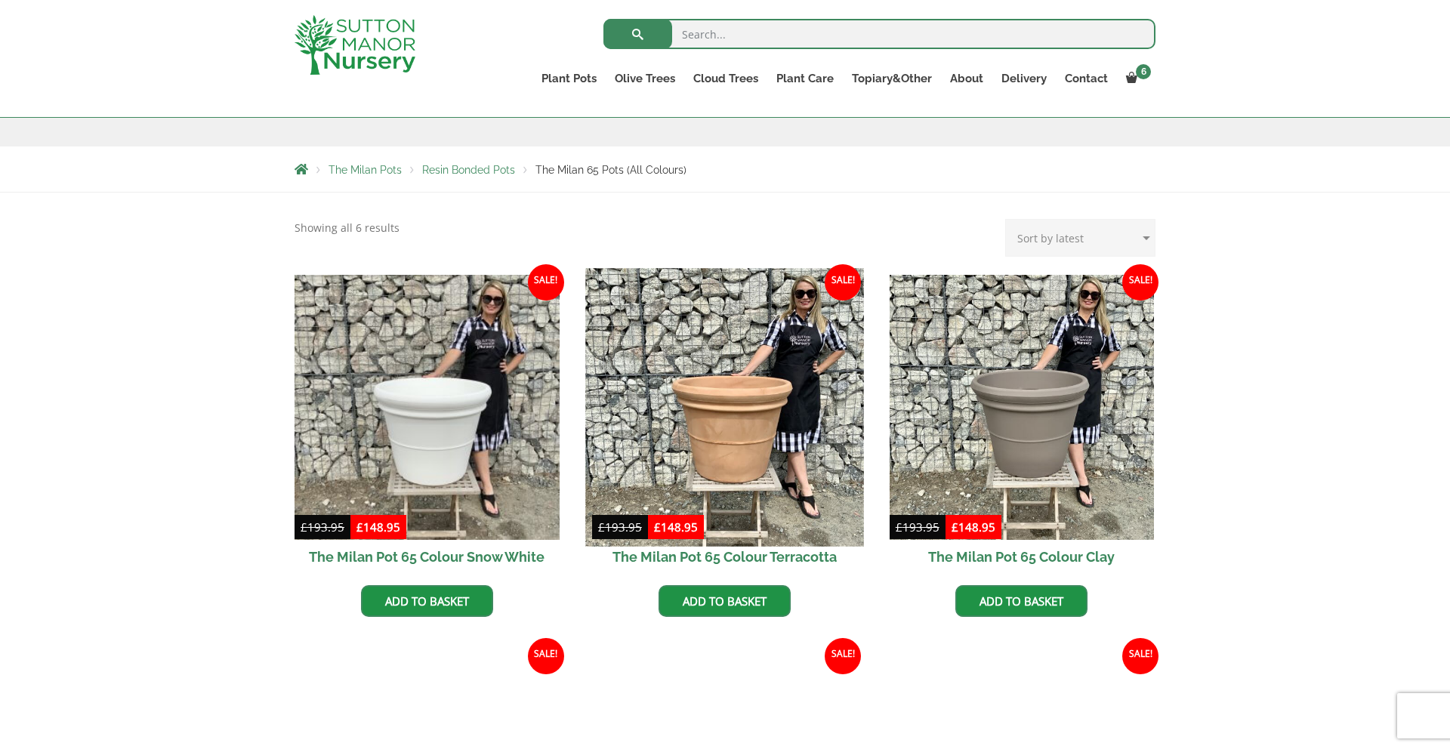
scroll to position [255, 0]
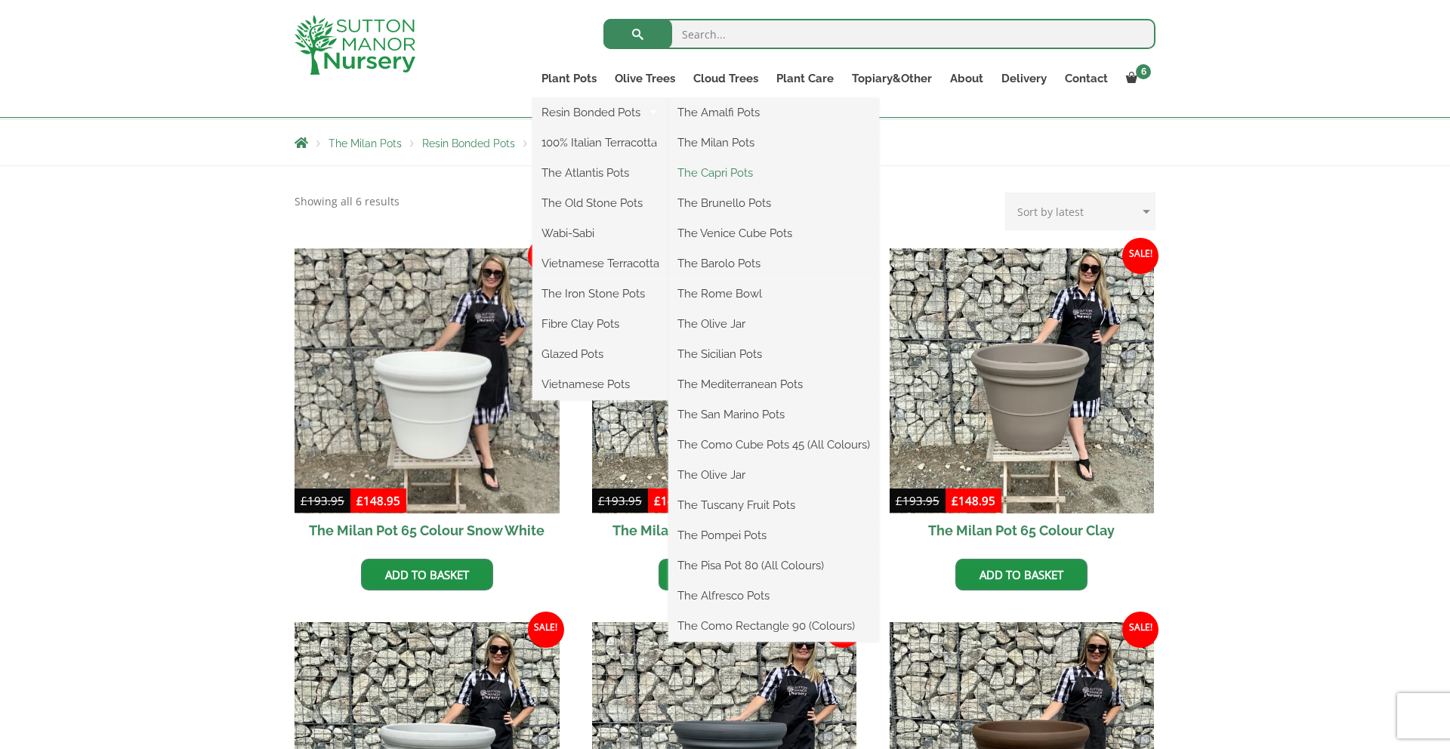
click at [727, 168] on link "The Capri Pots" at bounding box center [773, 173] width 211 height 23
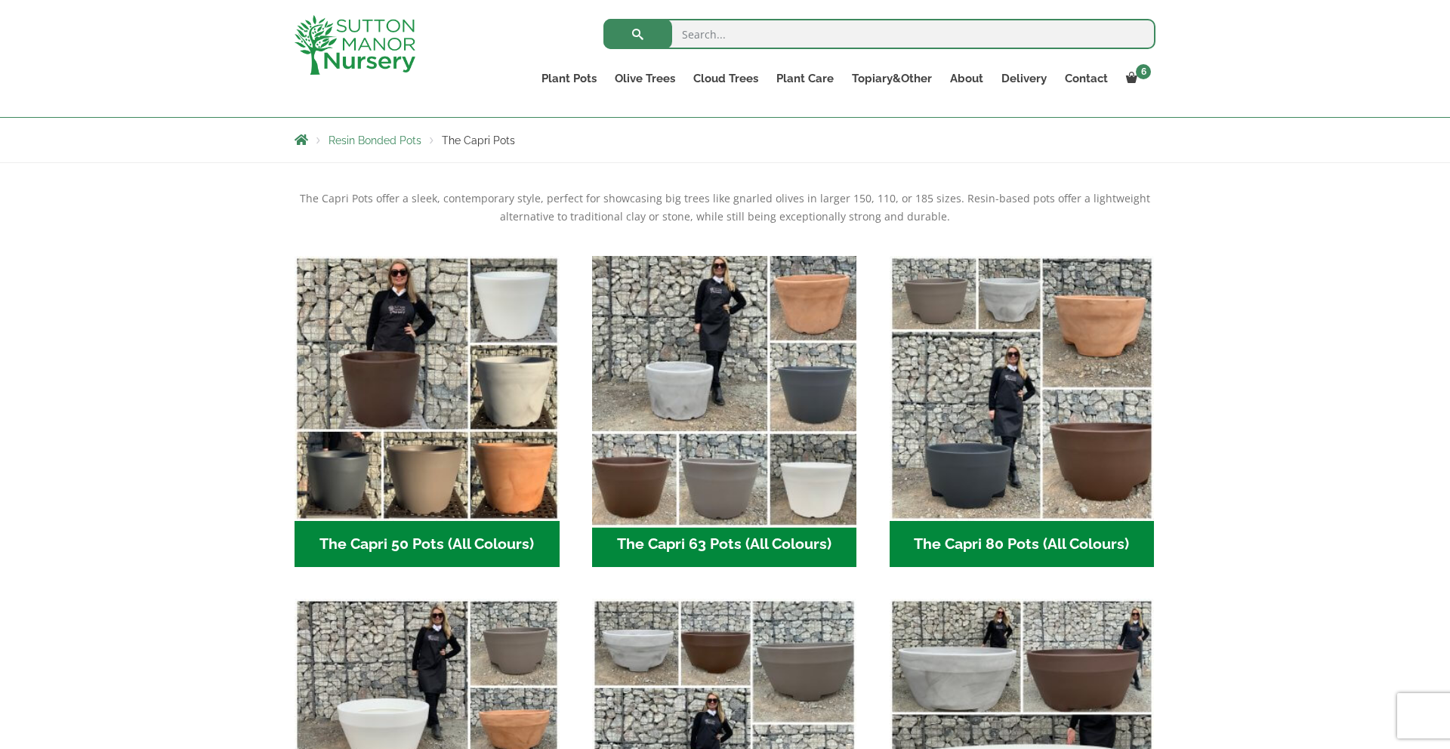
scroll to position [259, 0]
click at [750, 492] on img "Visit product category The Capri 63 Pots (All Colours)" at bounding box center [724, 387] width 278 height 278
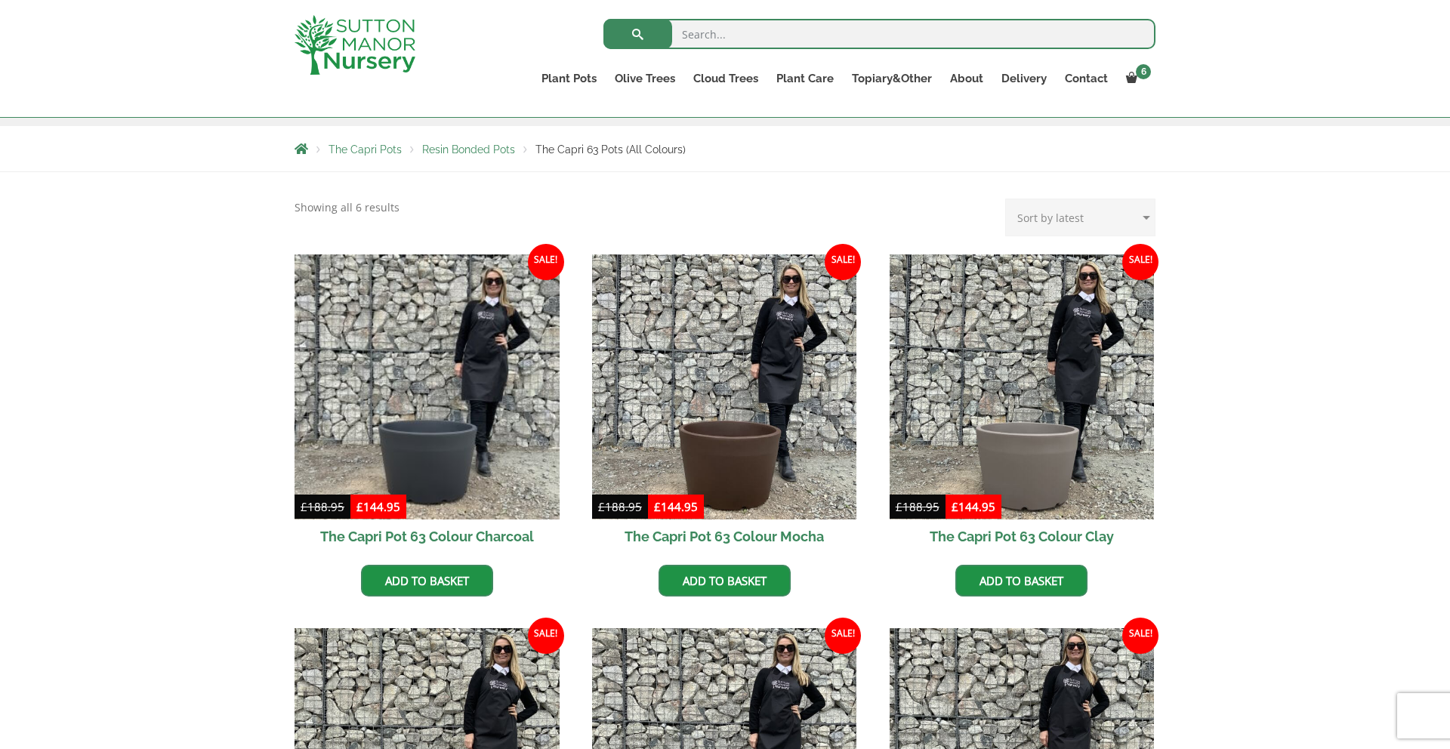
scroll to position [267, 0]
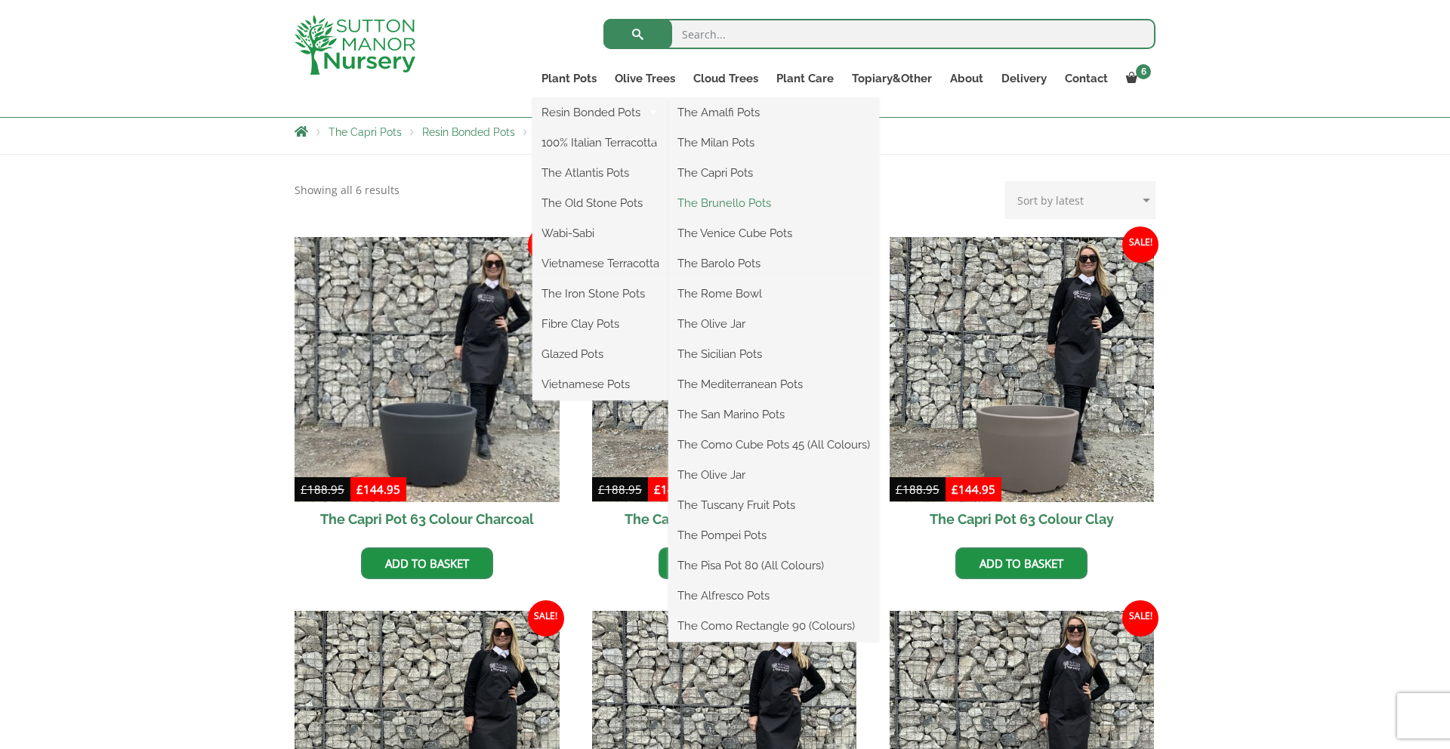
click at [739, 202] on link "The Brunello Pots" at bounding box center [773, 203] width 211 height 23
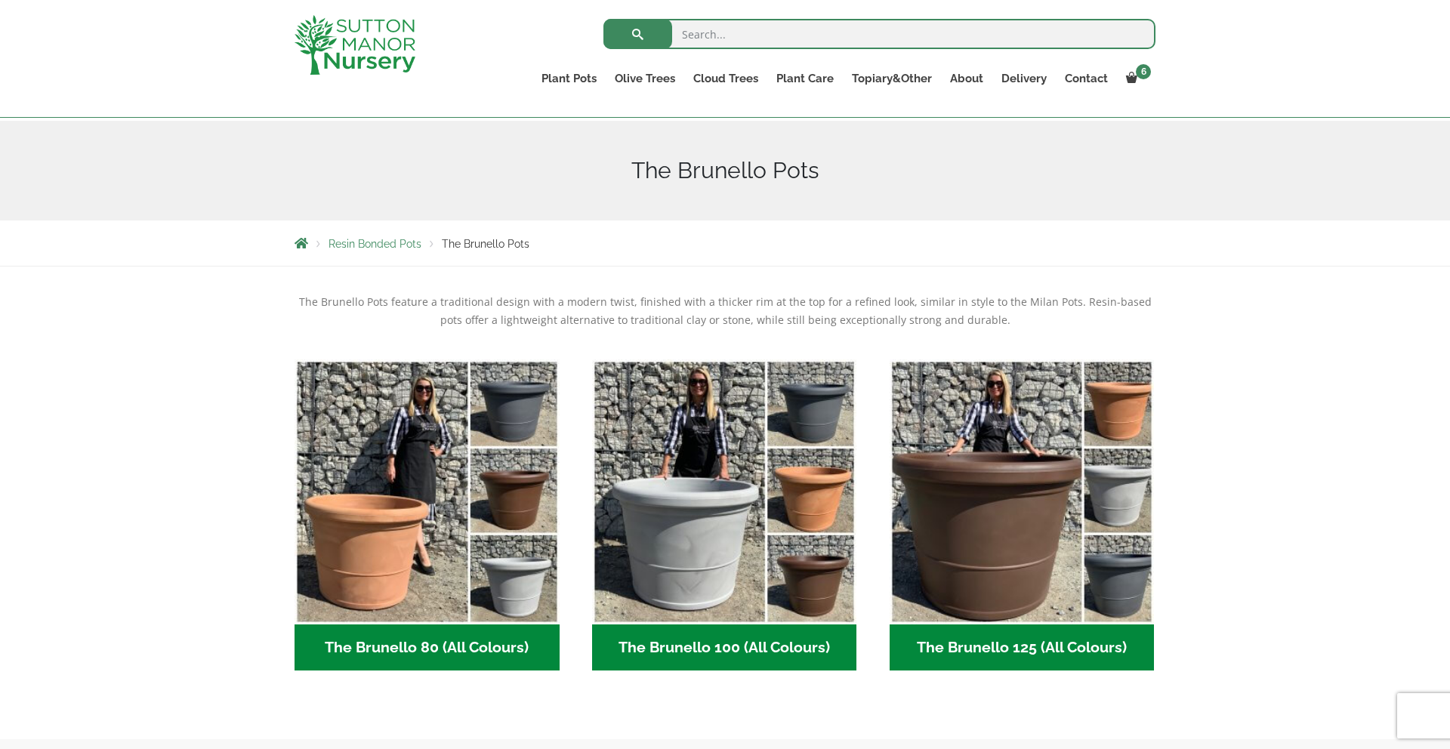
scroll to position [201, 0]
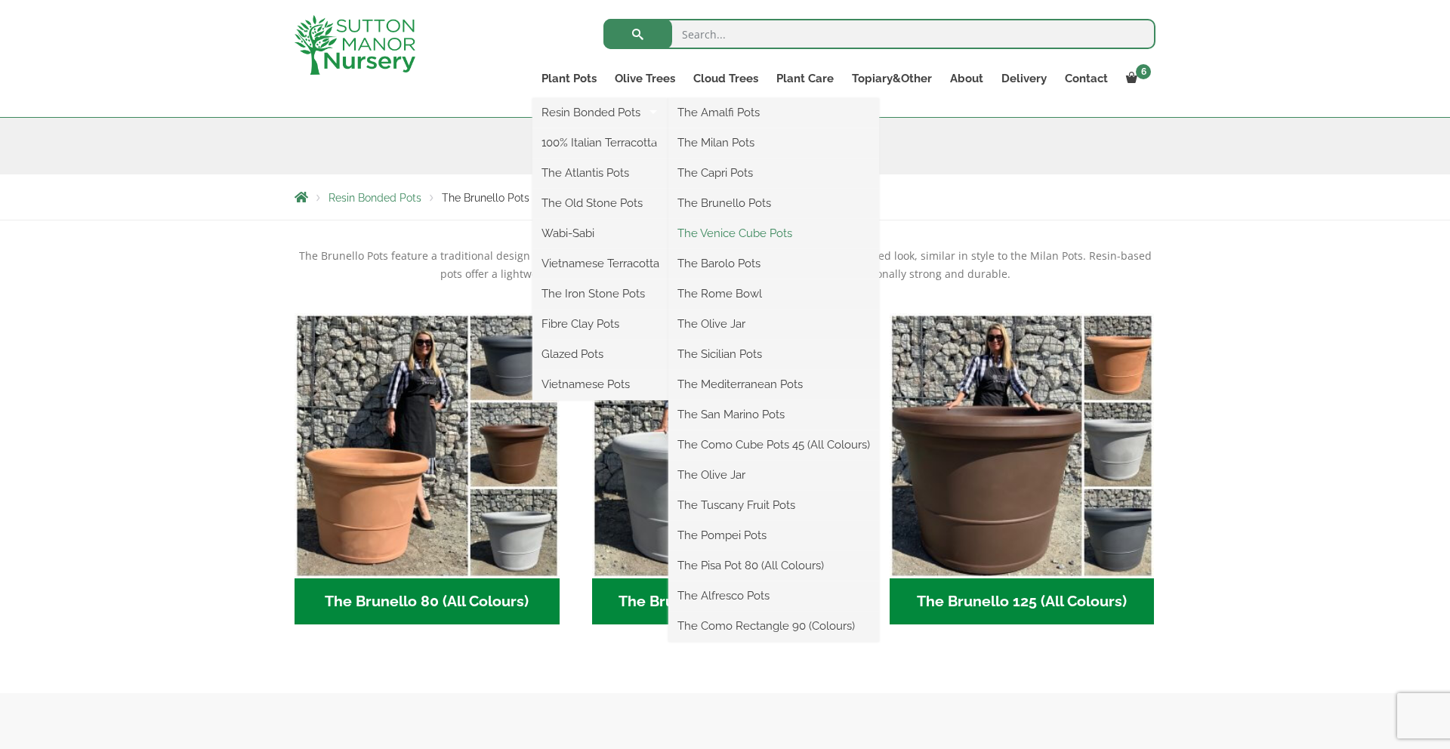
click at [728, 230] on link "The Venice Cube Pots" at bounding box center [773, 233] width 211 height 23
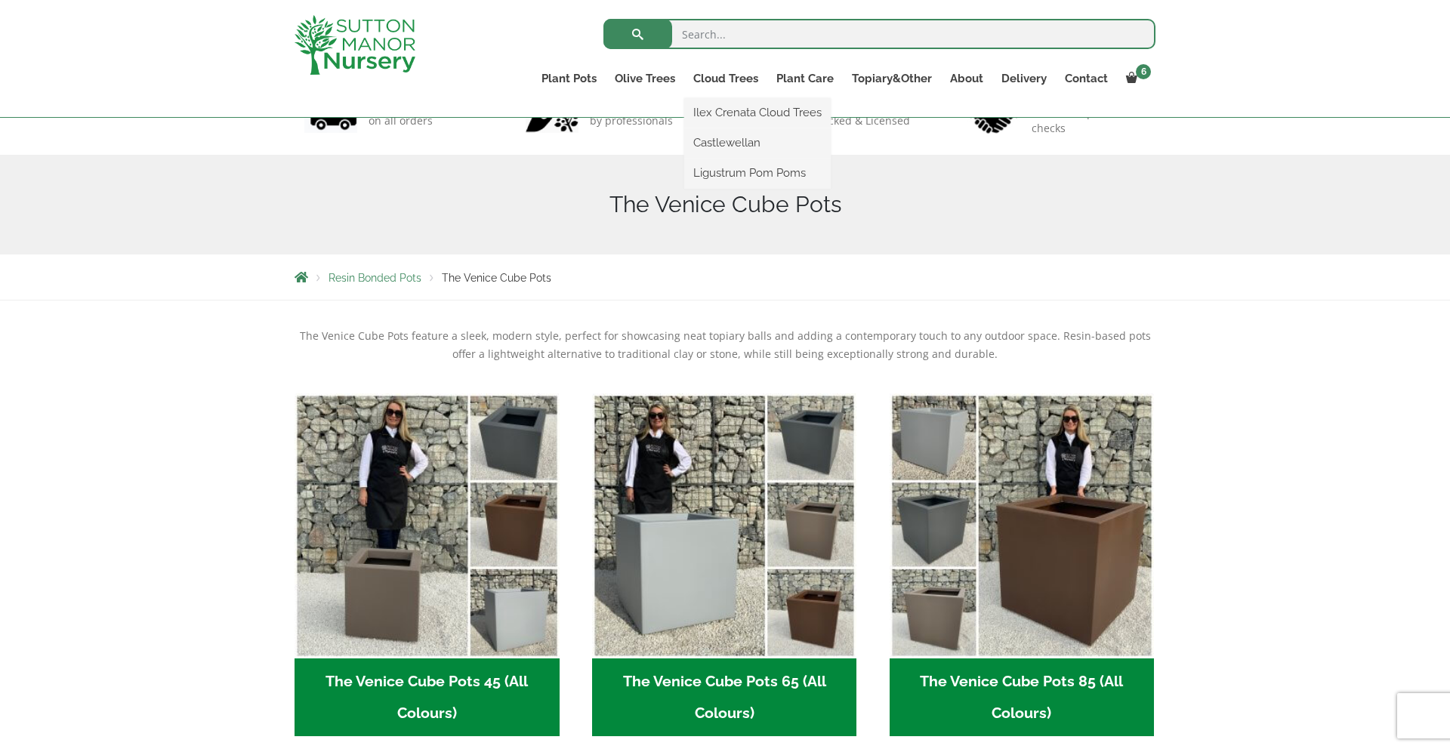
scroll to position [127, 0]
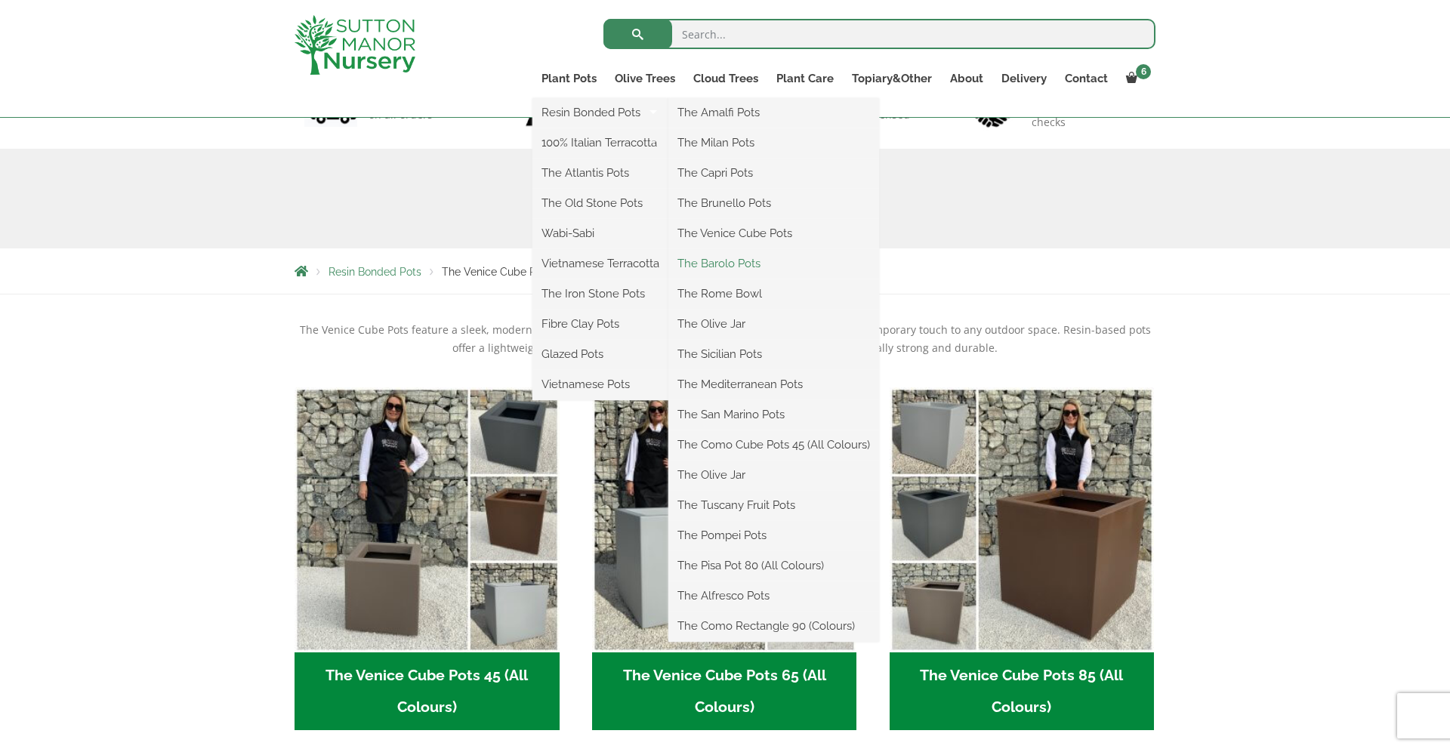
click at [745, 263] on link "The Barolo Pots" at bounding box center [773, 263] width 211 height 23
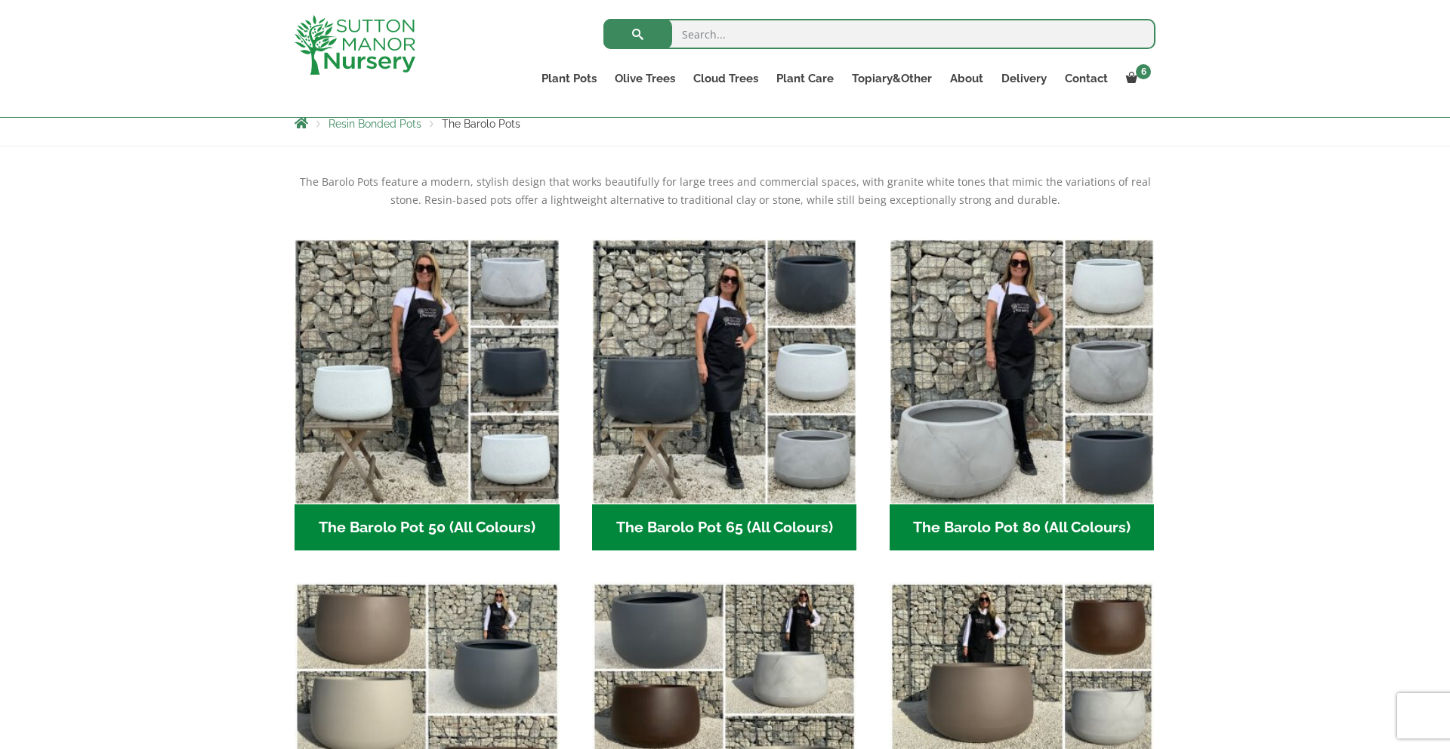
scroll to position [281, 0]
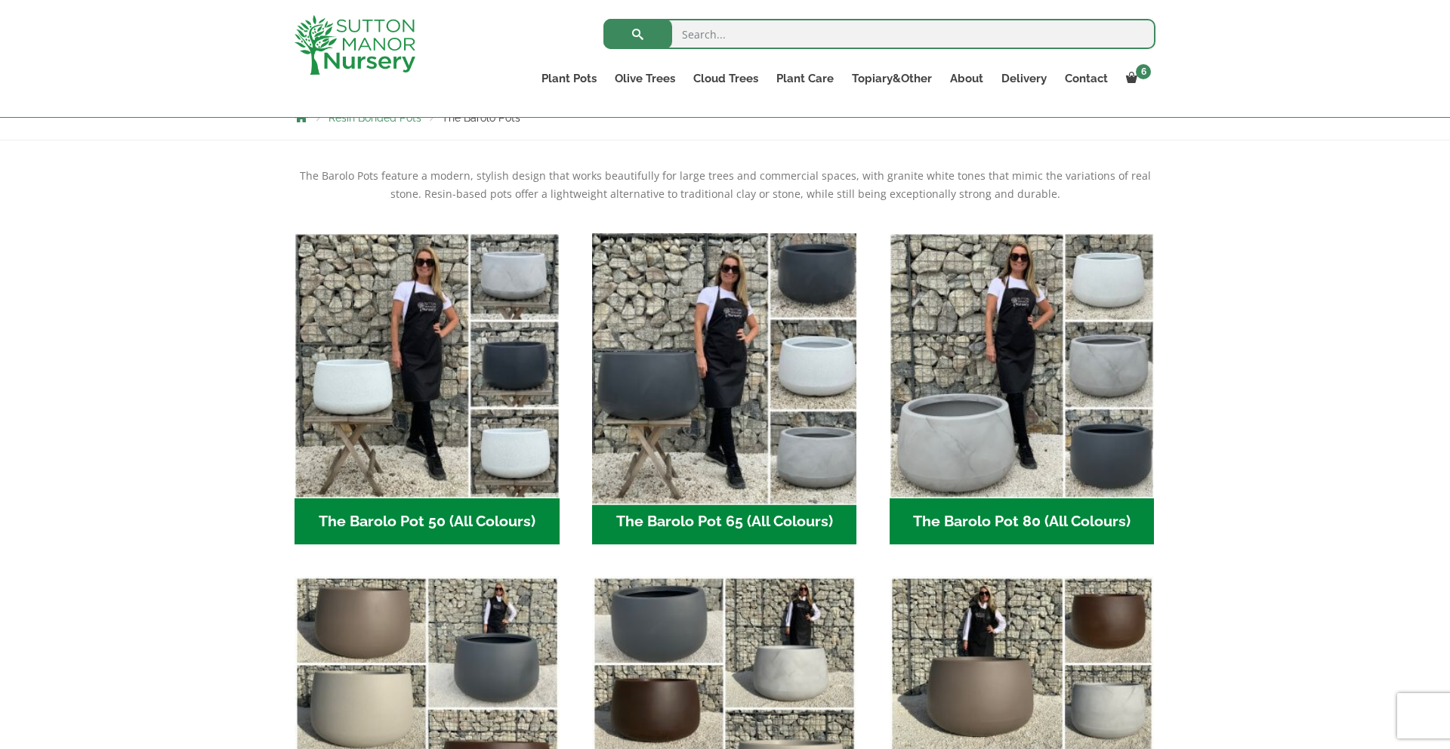
click at [694, 378] on img "Visit product category The Barolo Pot 65 (All Colours)" at bounding box center [724, 366] width 278 height 278
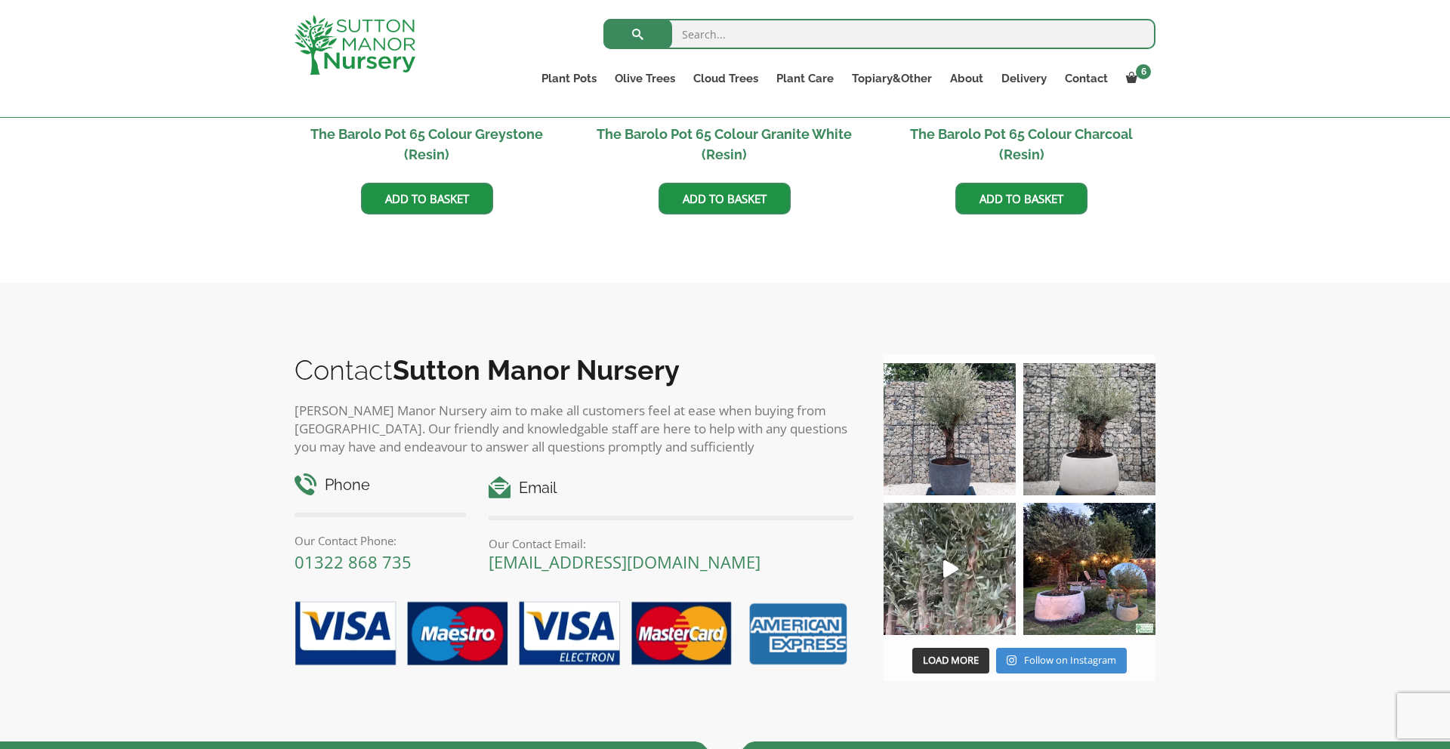
scroll to position [1127, 0]
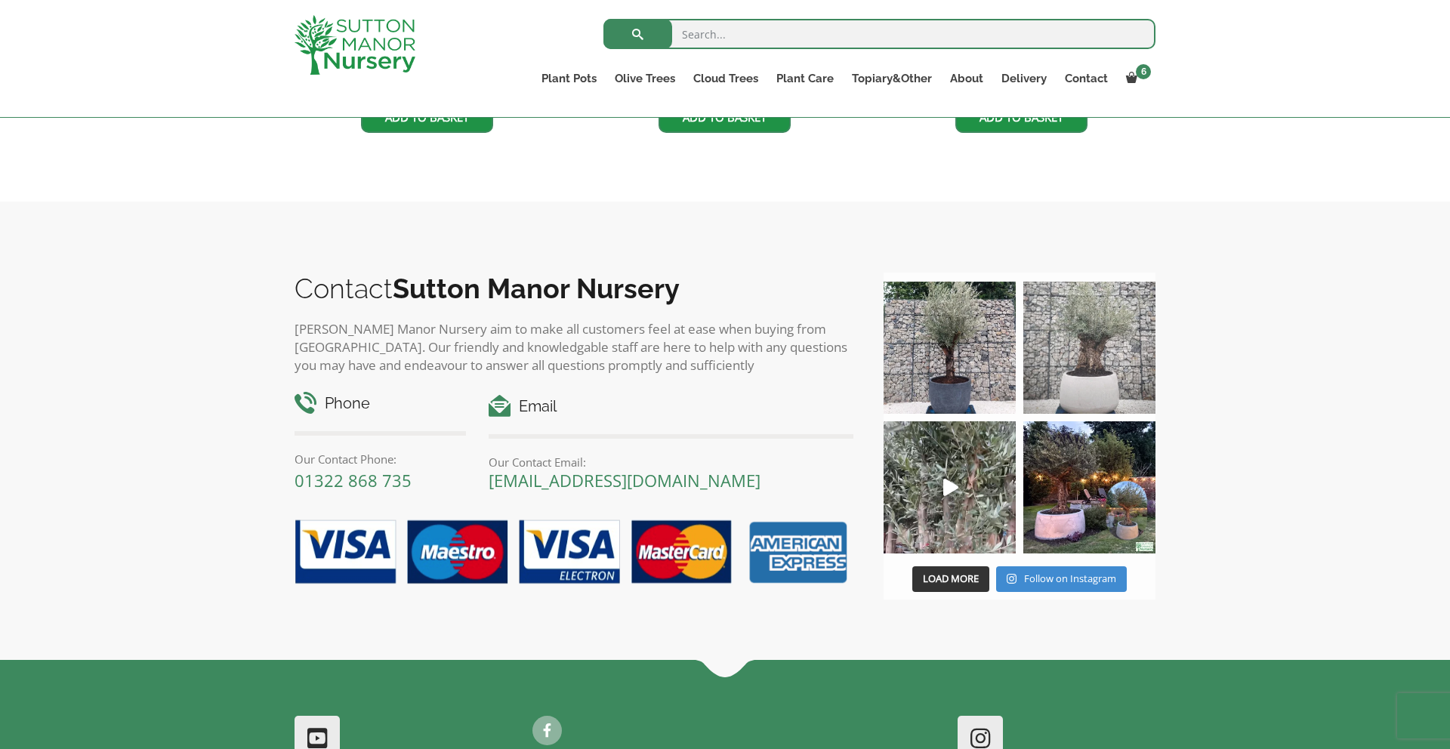
click at [1090, 374] on img at bounding box center [1089, 348] width 132 height 132
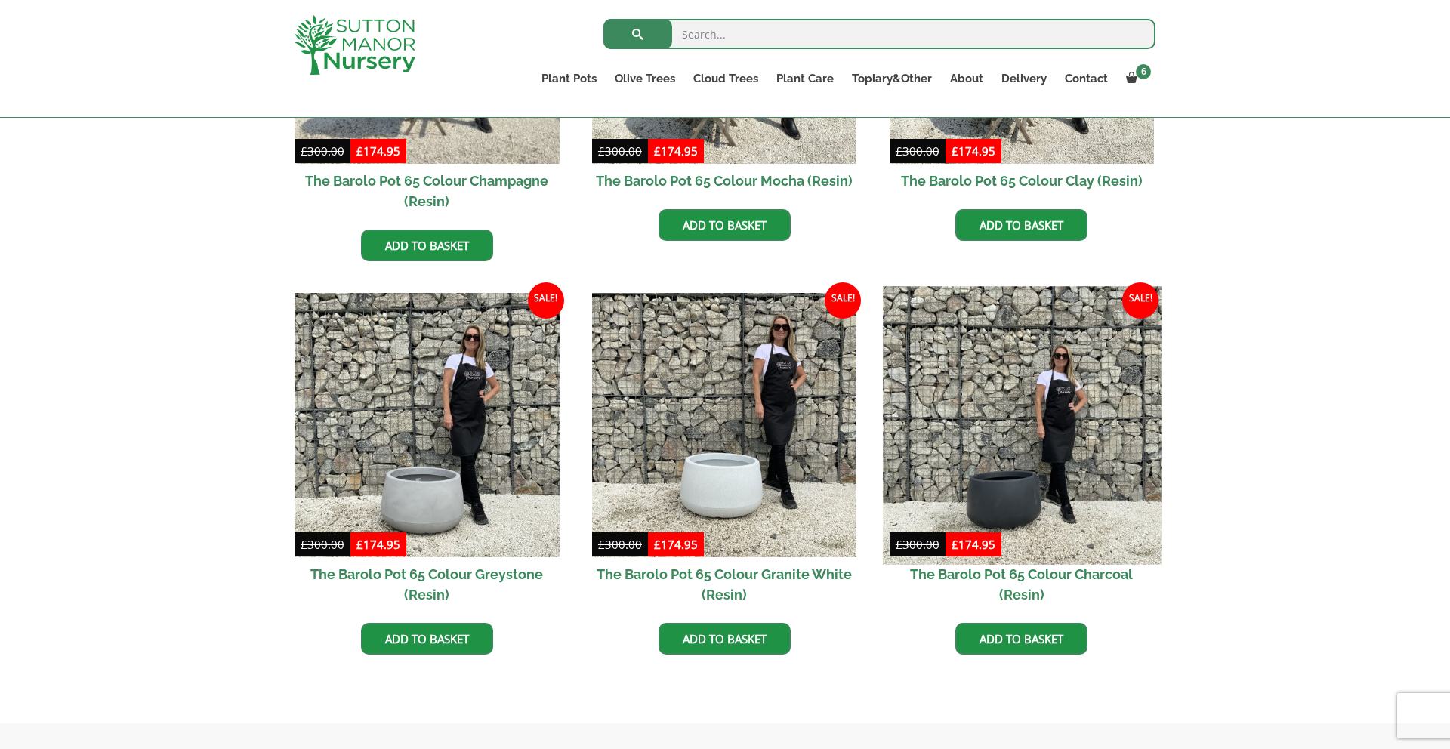
scroll to position [613, 0]
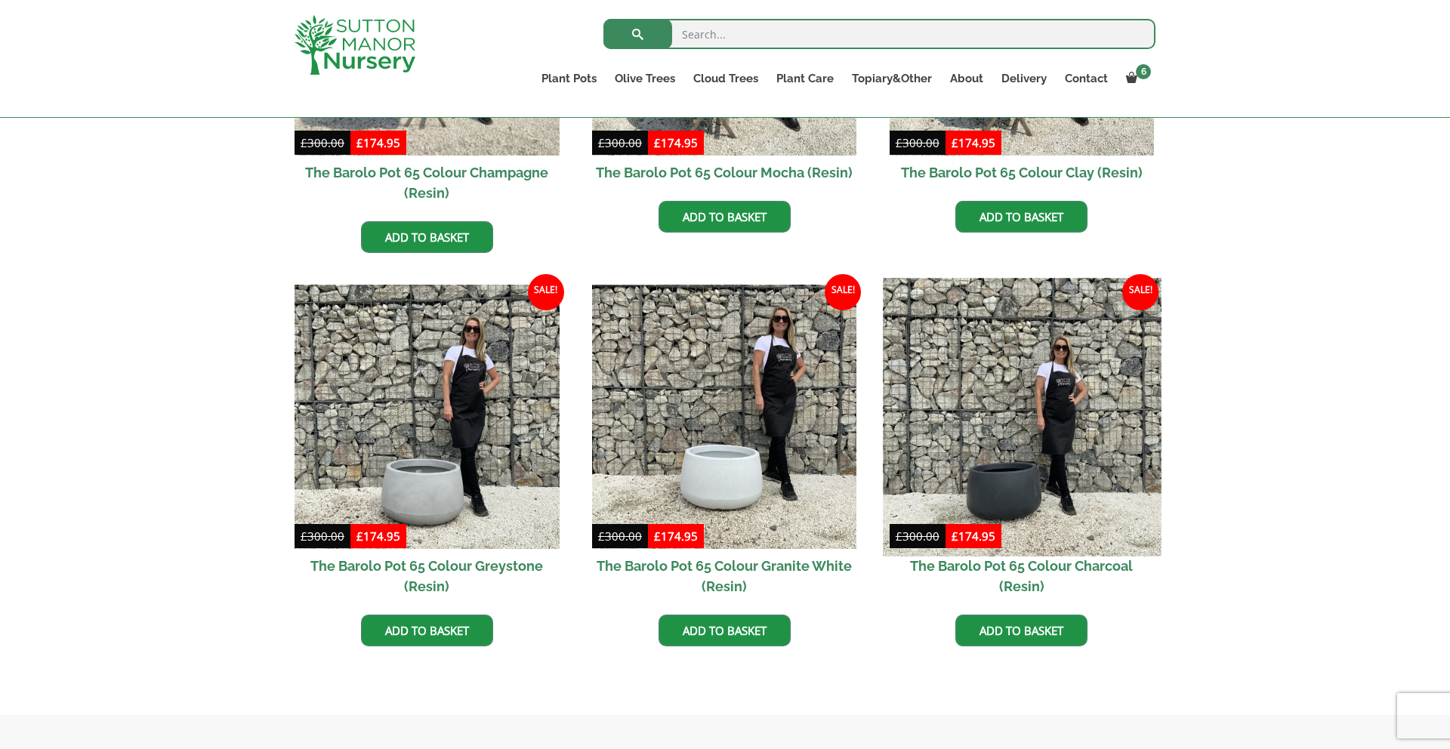
click at [1047, 465] on img at bounding box center [1022, 417] width 278 height 278
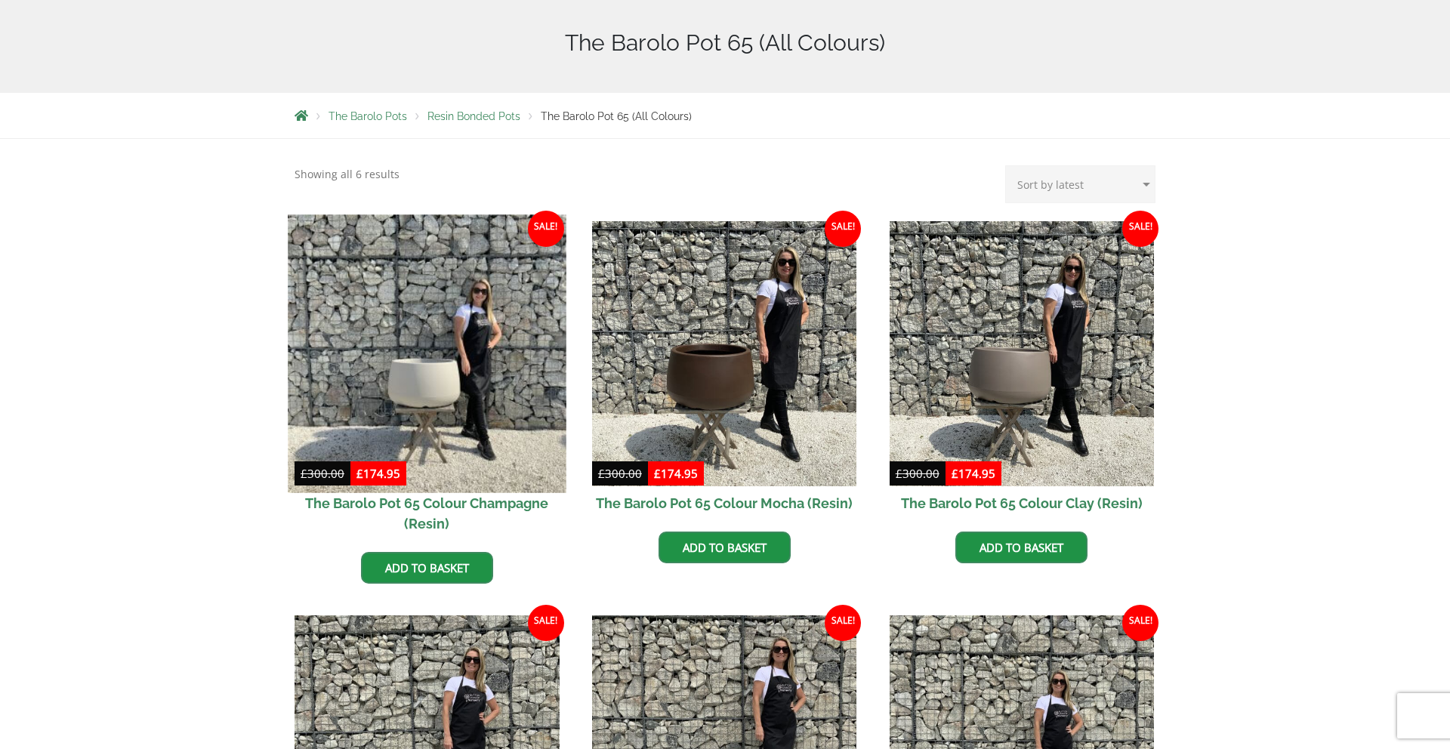
scroll to position [0, 0]
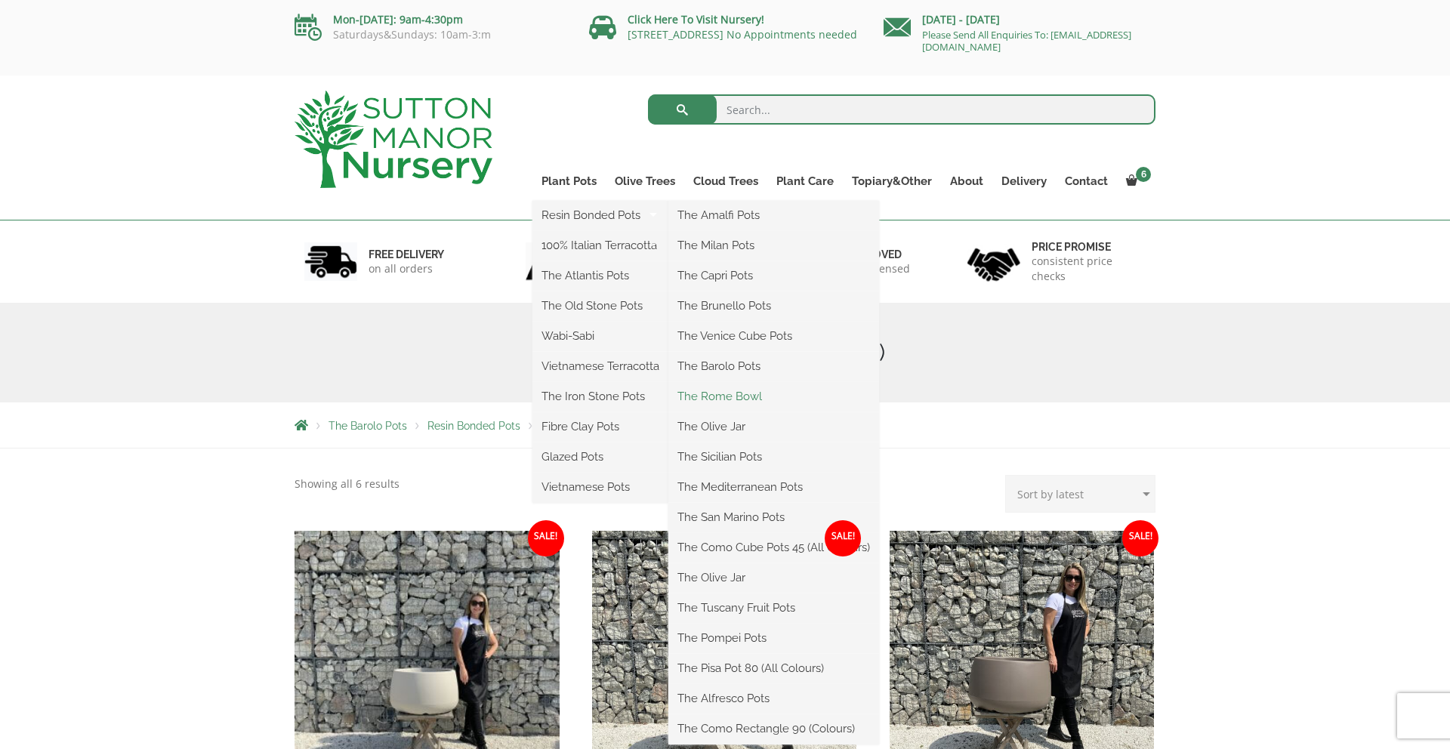
click at [728, 396] on link "The Rome Bowl" at bounding box center [773, 396] width 211 height 23
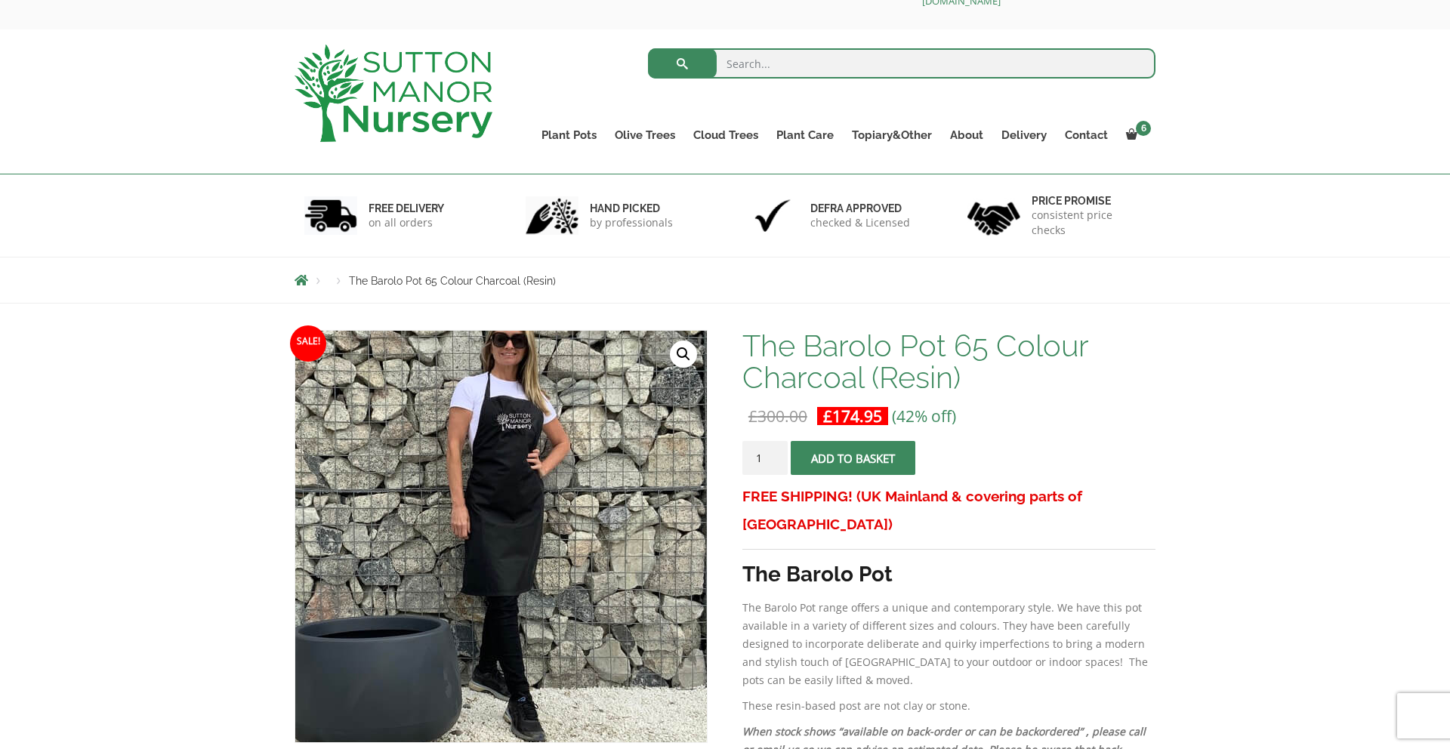
scroll to position [40, 0]
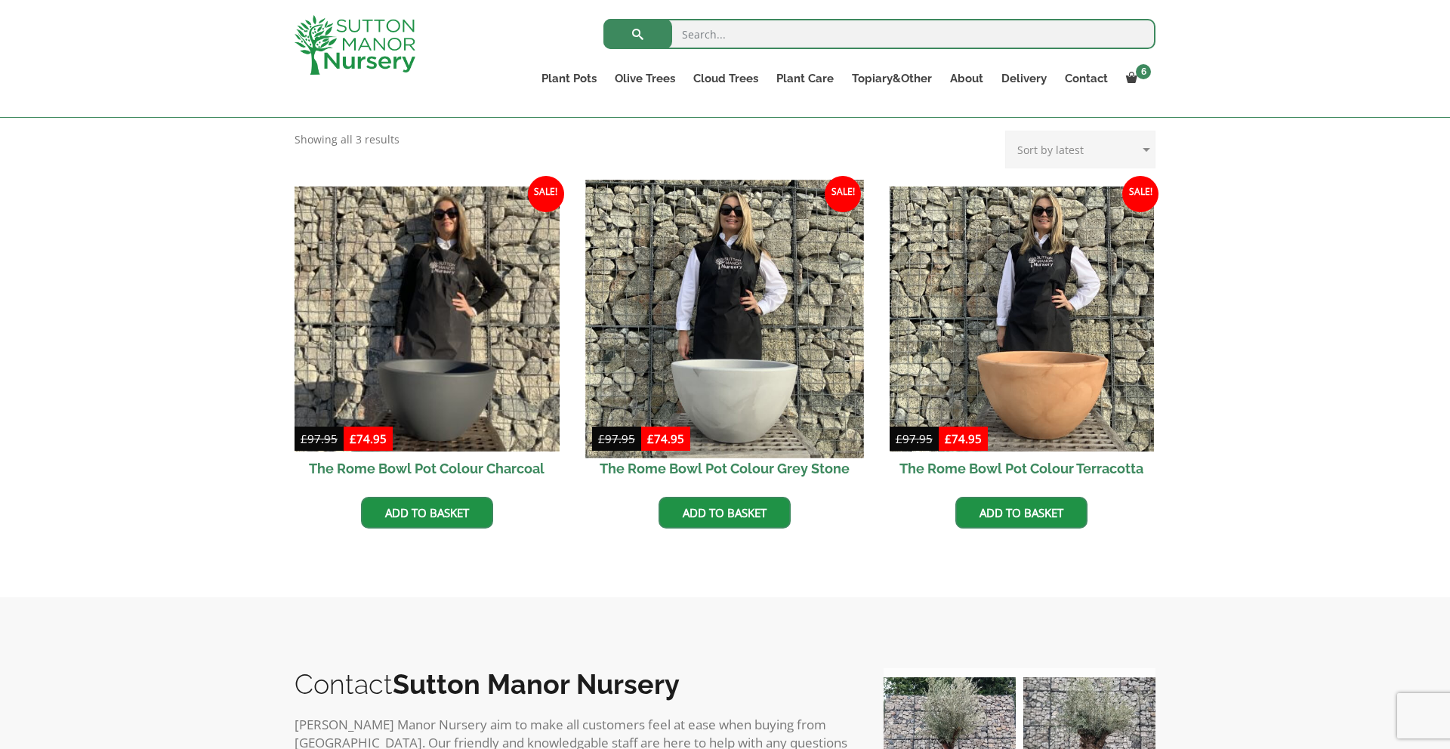
scroll to position [384, 0]
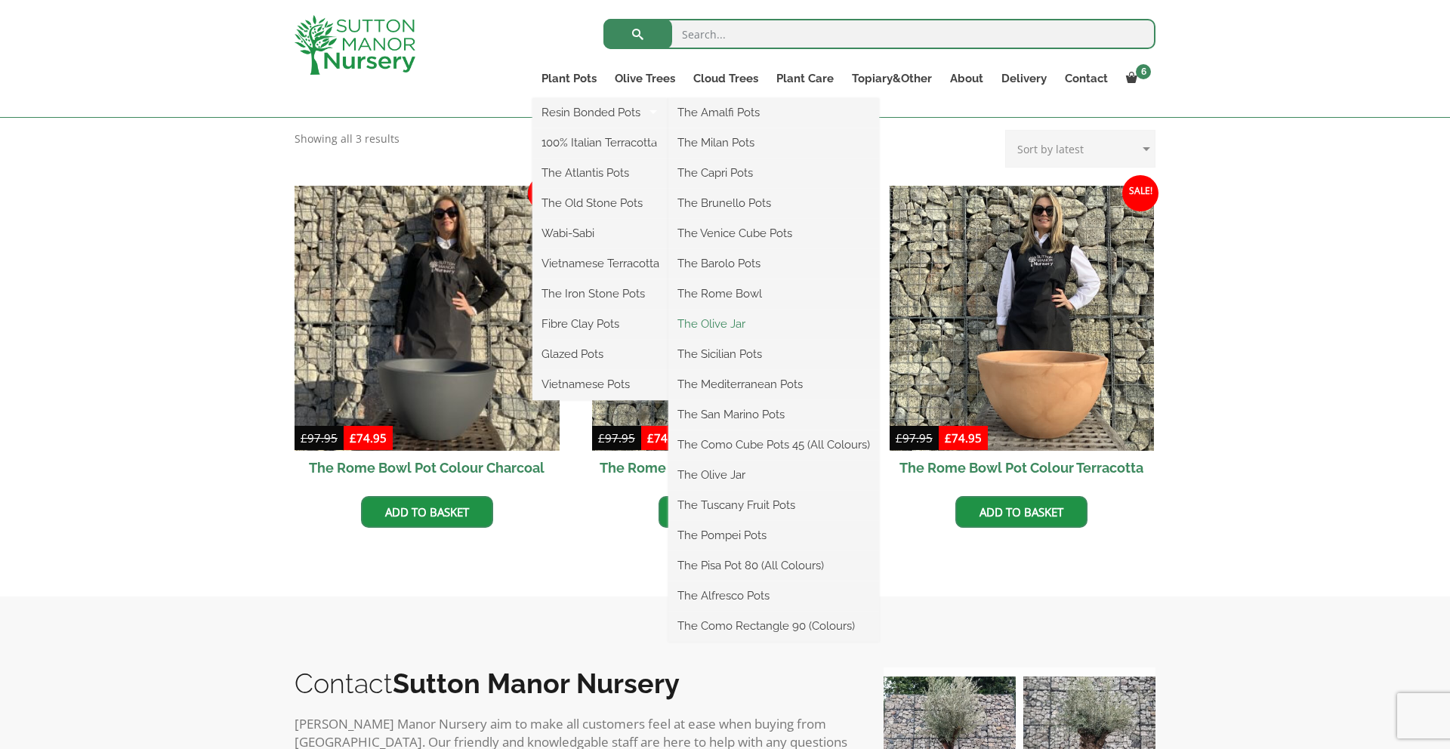
click at [734, 322] on link "The Olive Jar" at bounding box center [773, 324] width 211 height 23
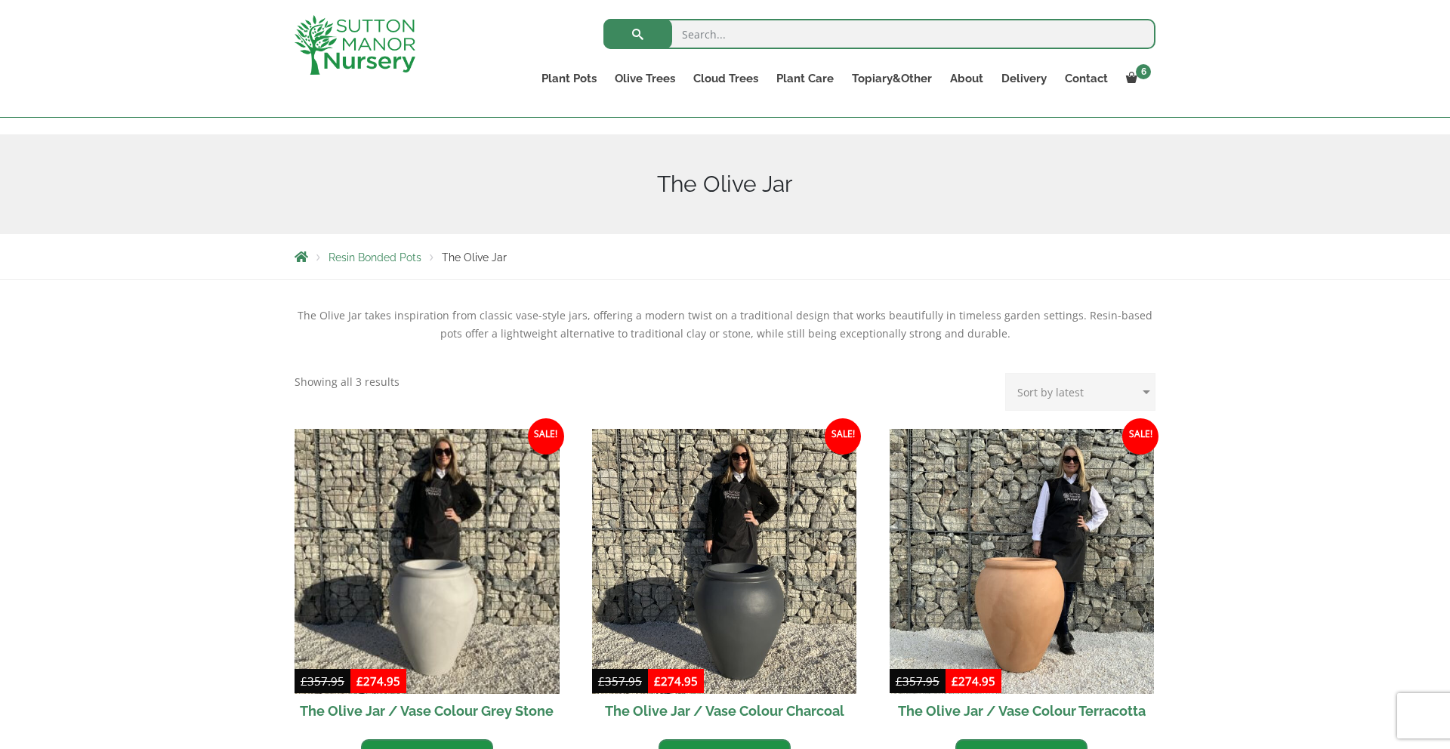
scroll to position [143, 0]
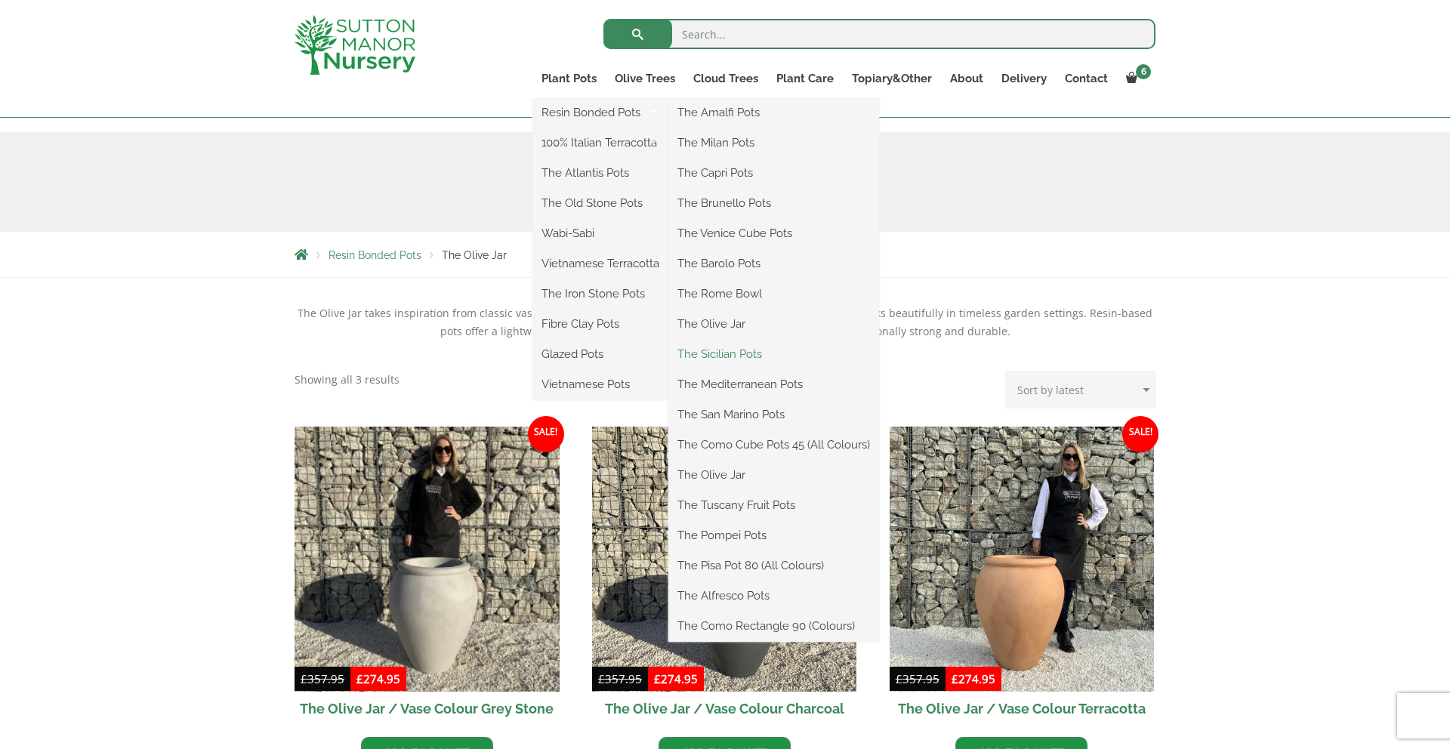
click at [727, 350] on link "The Sicilian Pots" at bounding box center [773, 354] width 211 height 23
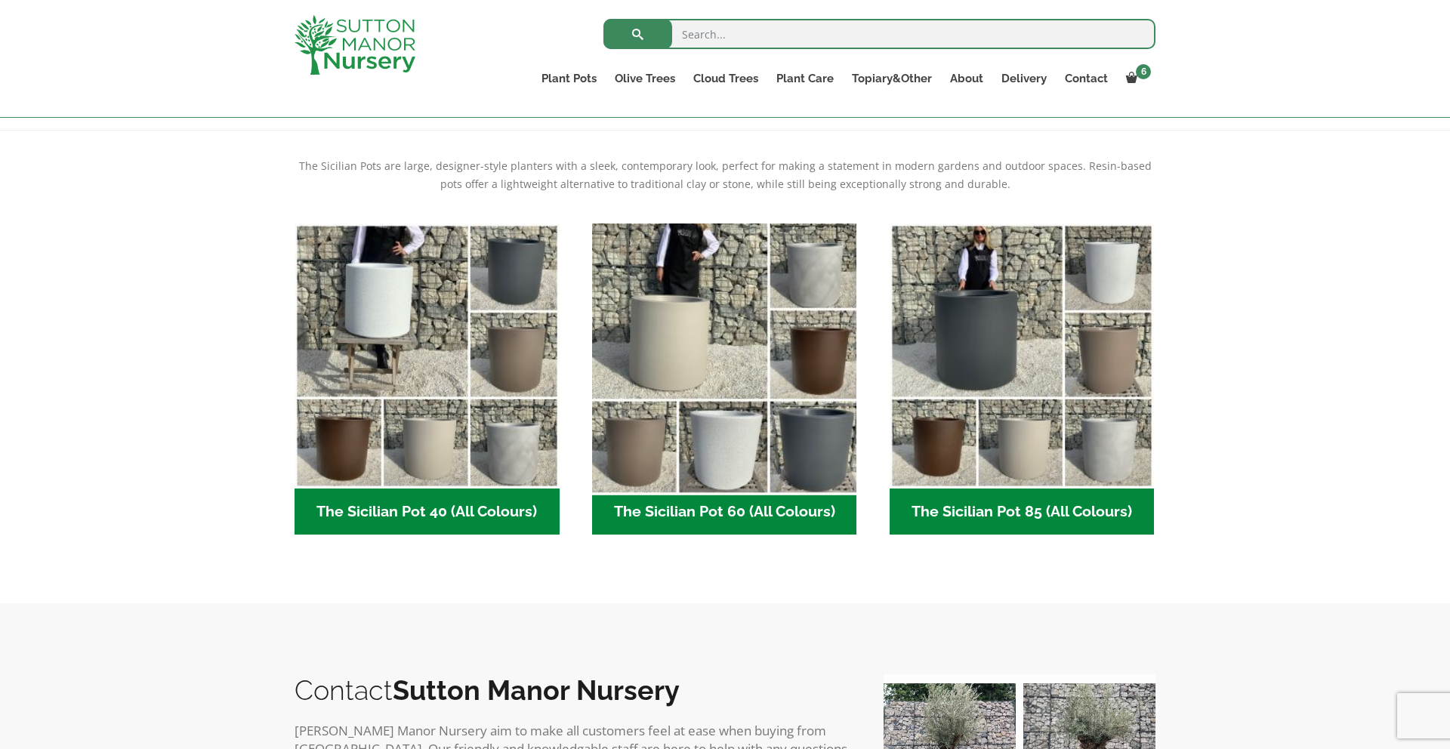
scroll to position [266, 0]
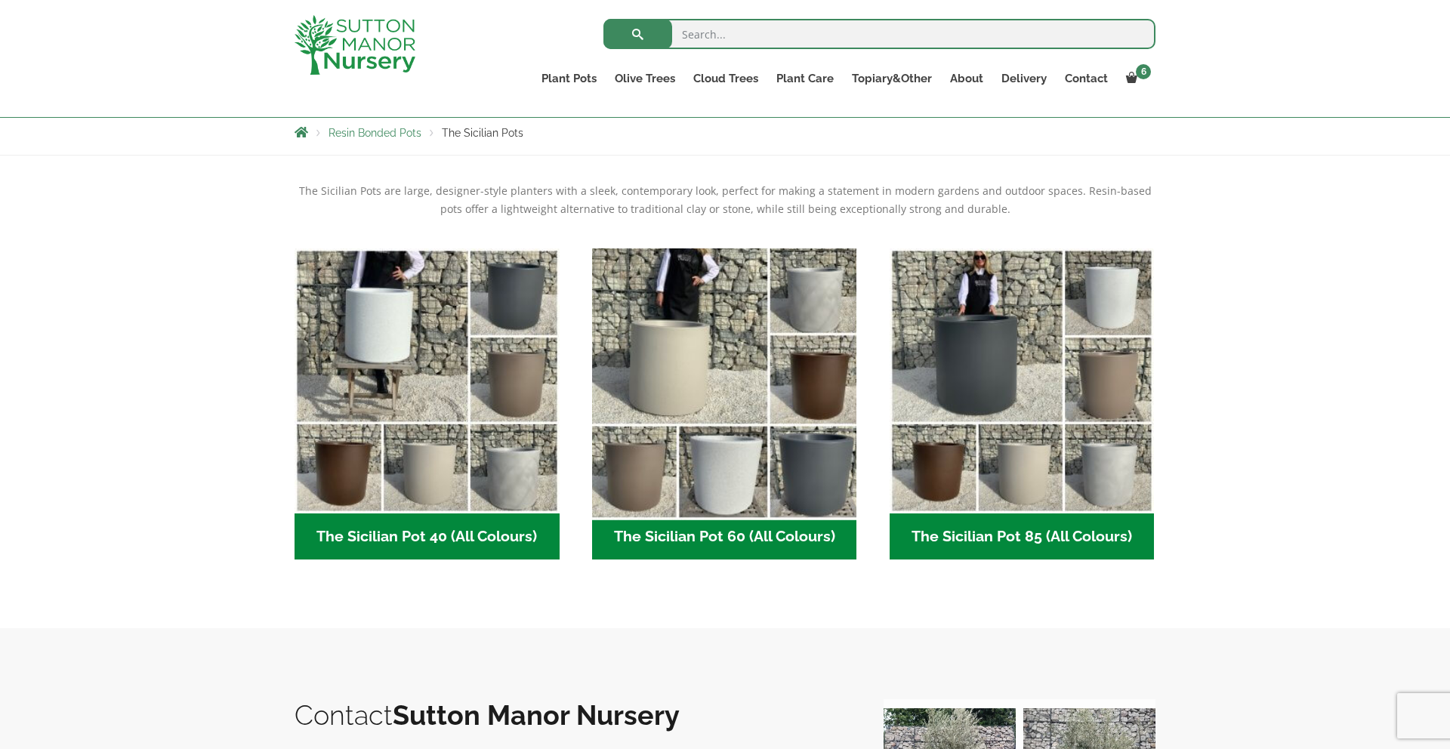
click at [697, 339] on img "Visit product category The Sicilian Pot 60 (All Colours)" at bounding box center [724, 381] width 278 height 278
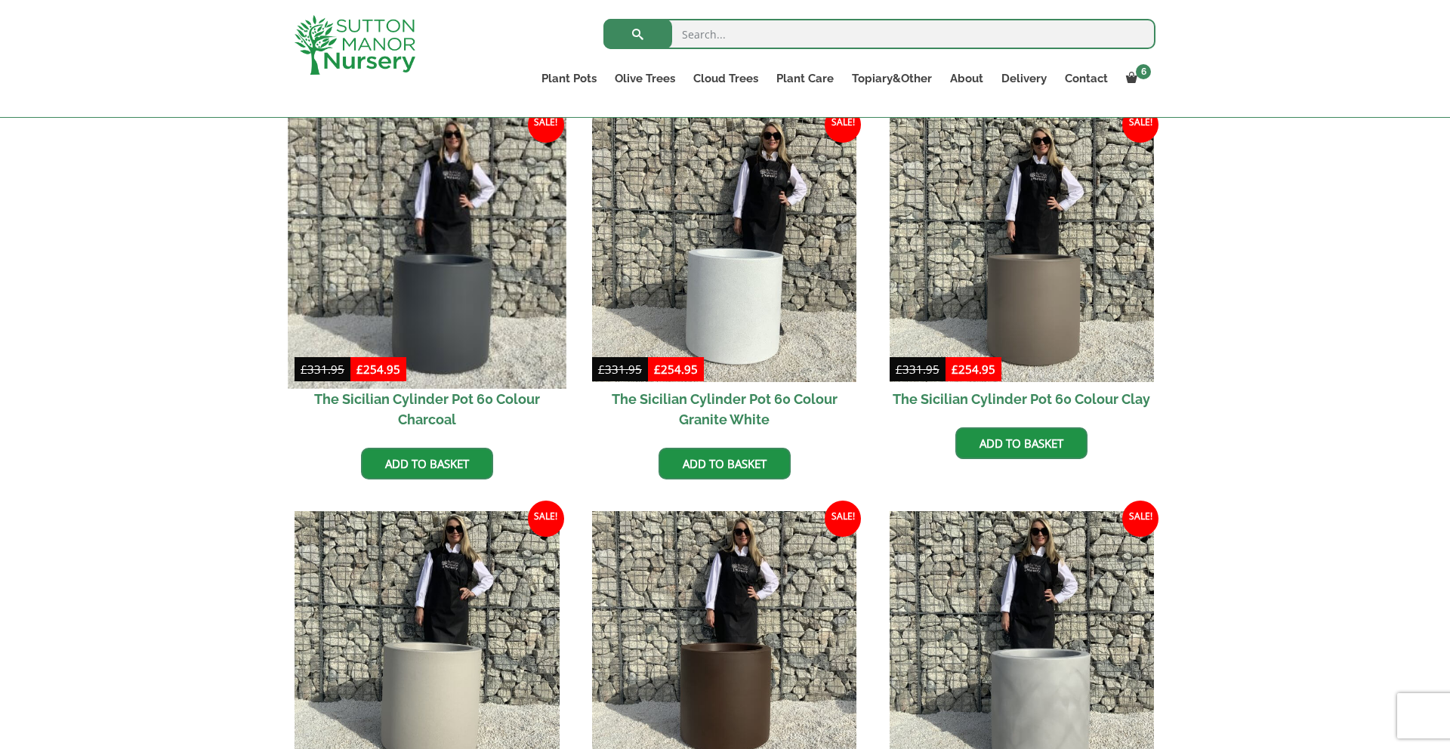
scroll to position [387, 0]
click at [458, 286] on img at bounding box center [427, 249] width 278 height 278
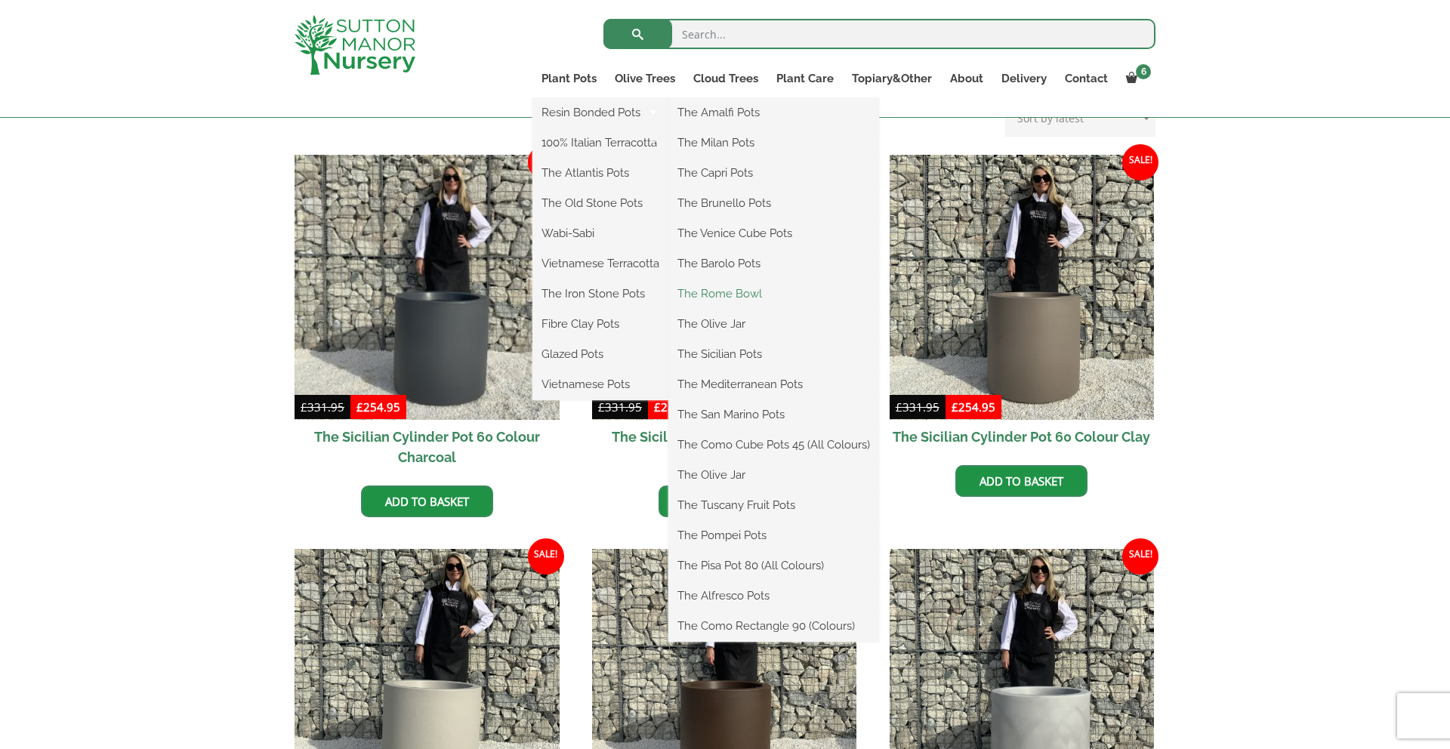
scroll to position [350, 0]
click at [727, 174] on link "The Capri Pots" at bounding box center [773, 173] width 211 height 23
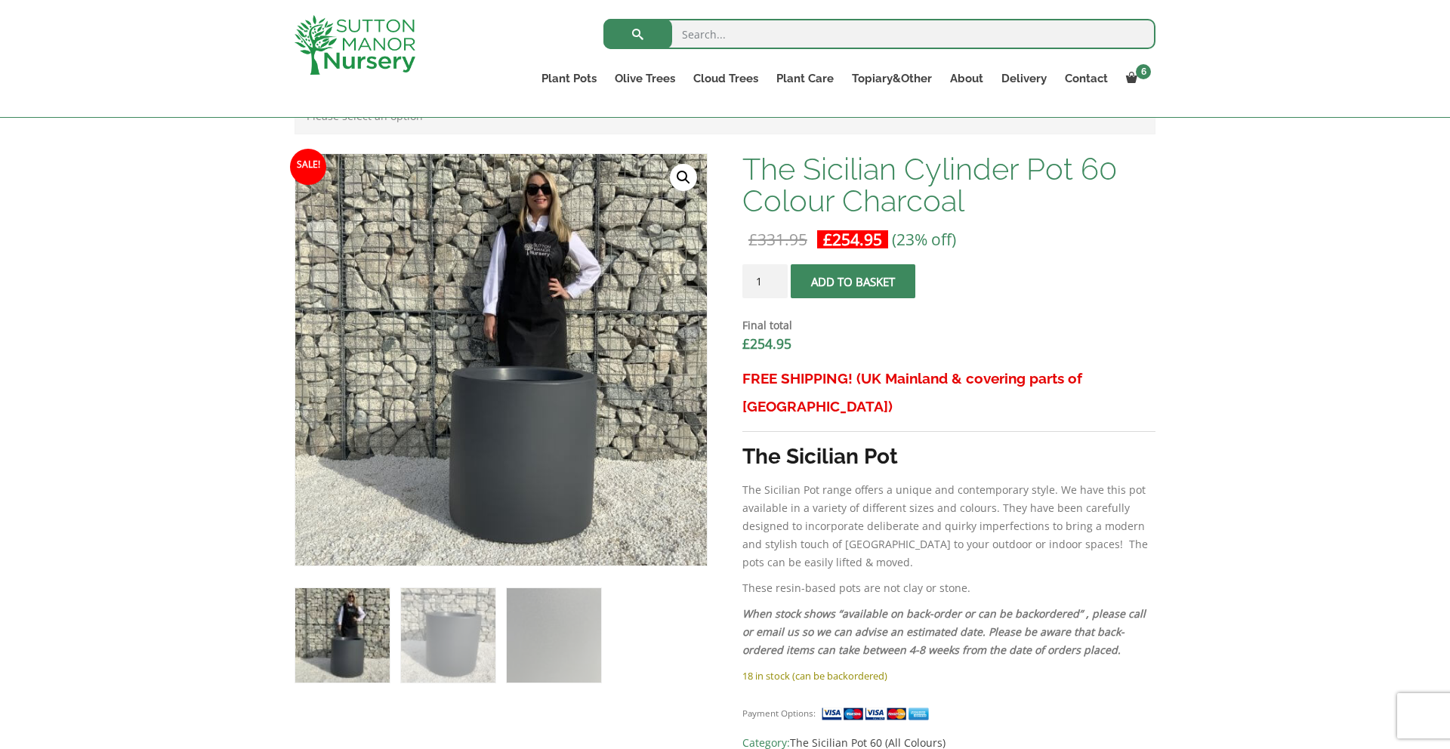
scroll to position [320, 0]
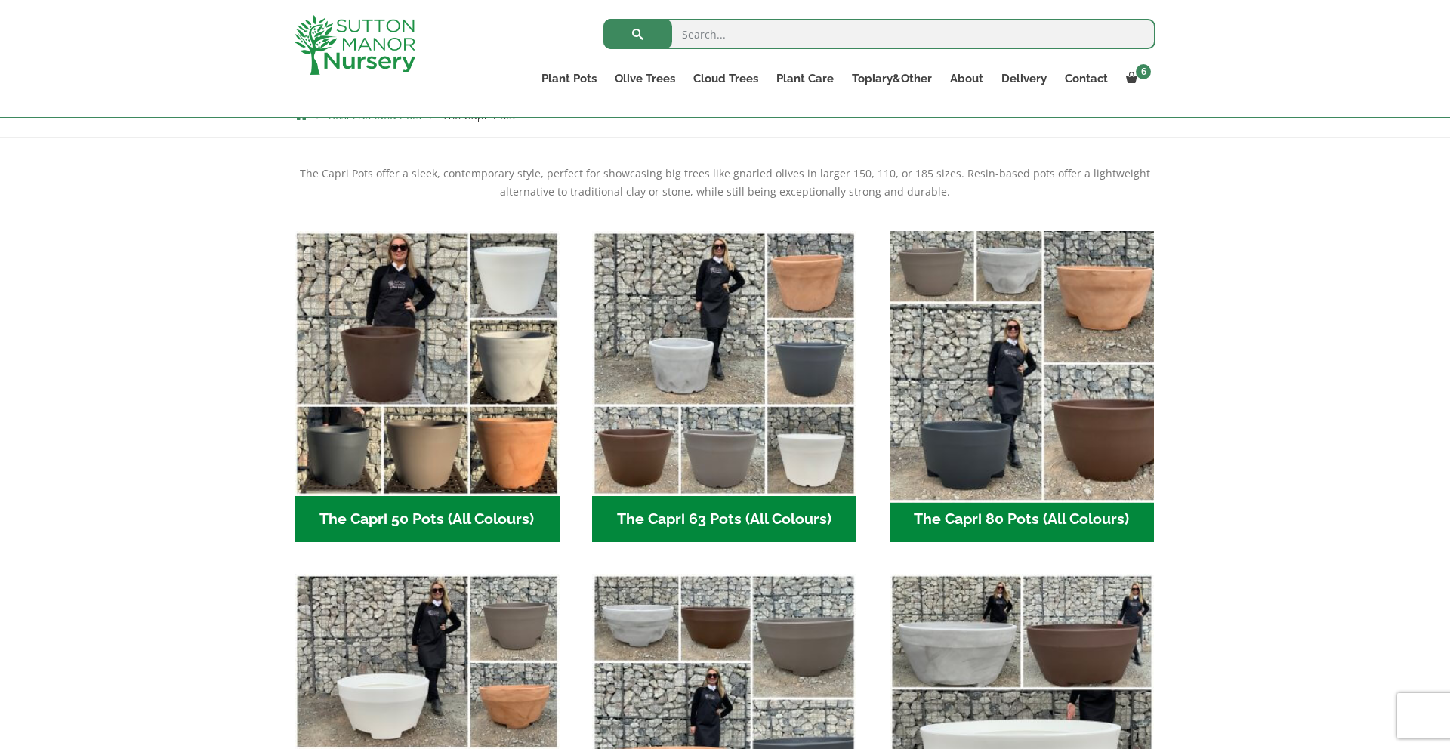
scroll to position [288, 0]
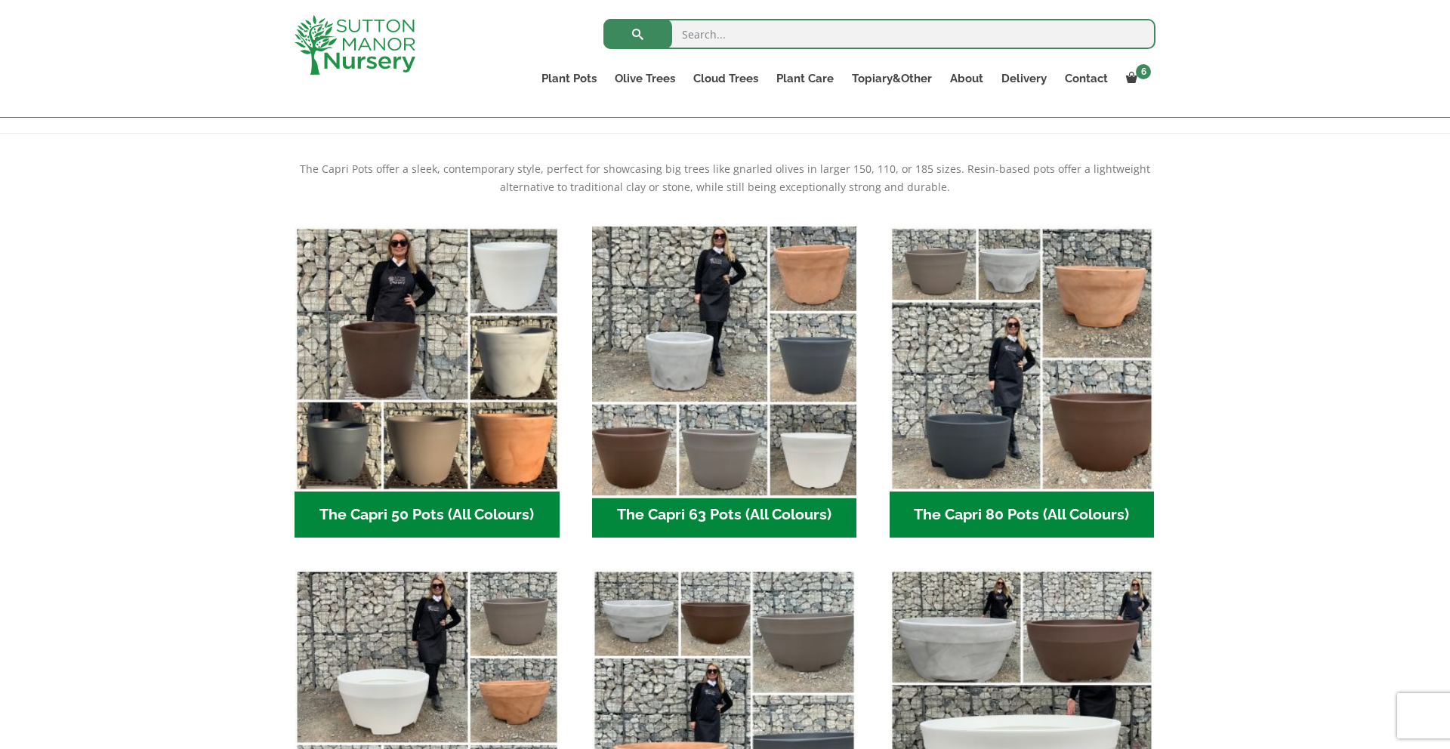
click at [752, 404] on img "Visit product category The Capri 63 Pots (All Colours)" at bounding box center [724, 359] width 278 height 278
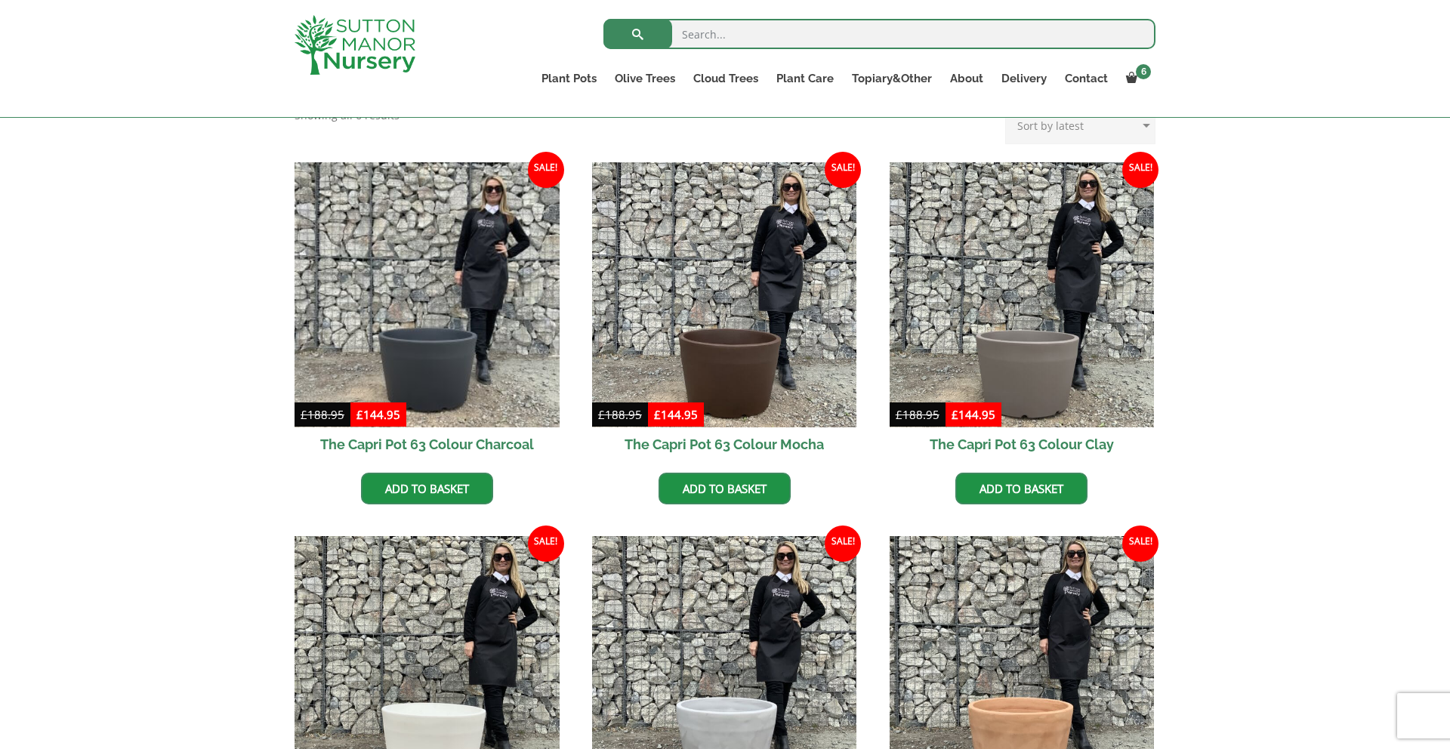
scroll to position [387, 0]
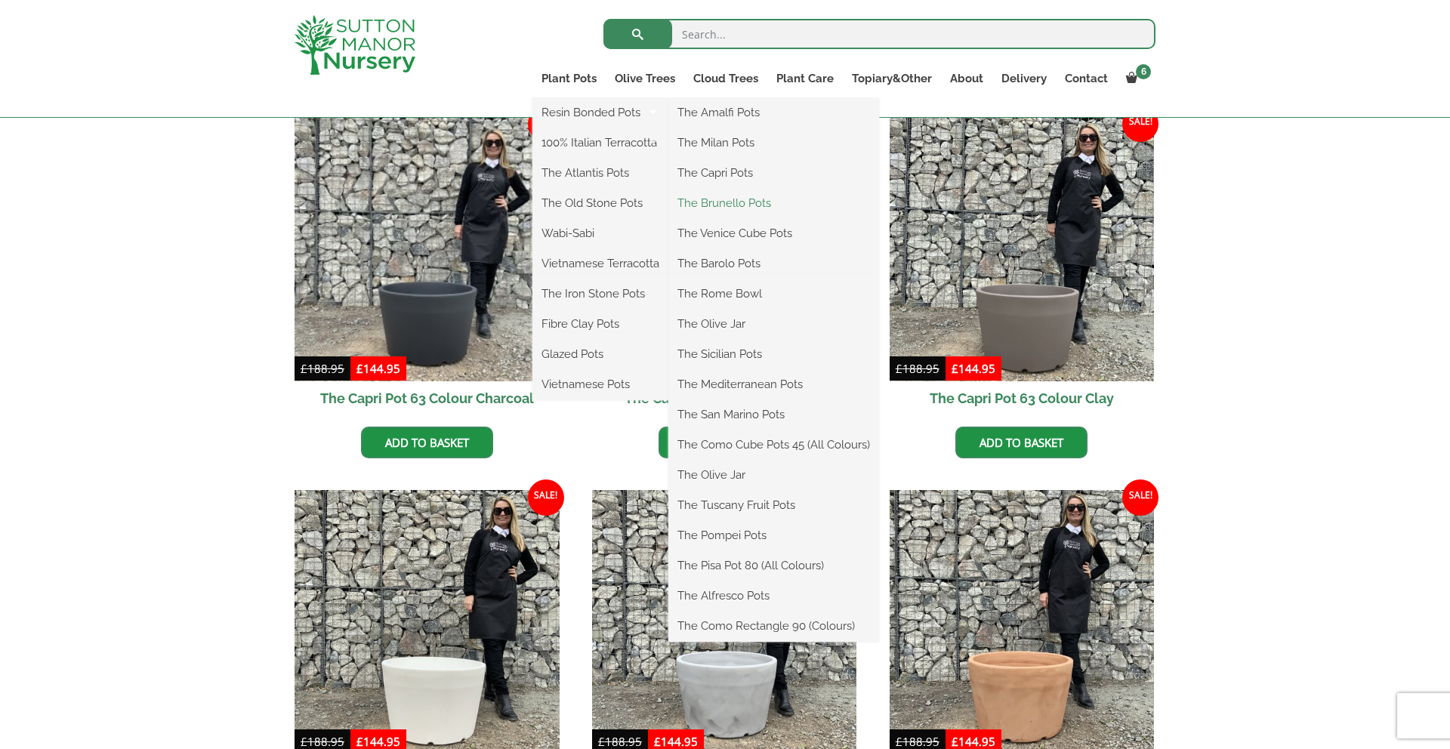
click at [741, 199] on link "The Brunello Pots" at bounding box center [773, 203] width 211 height 23
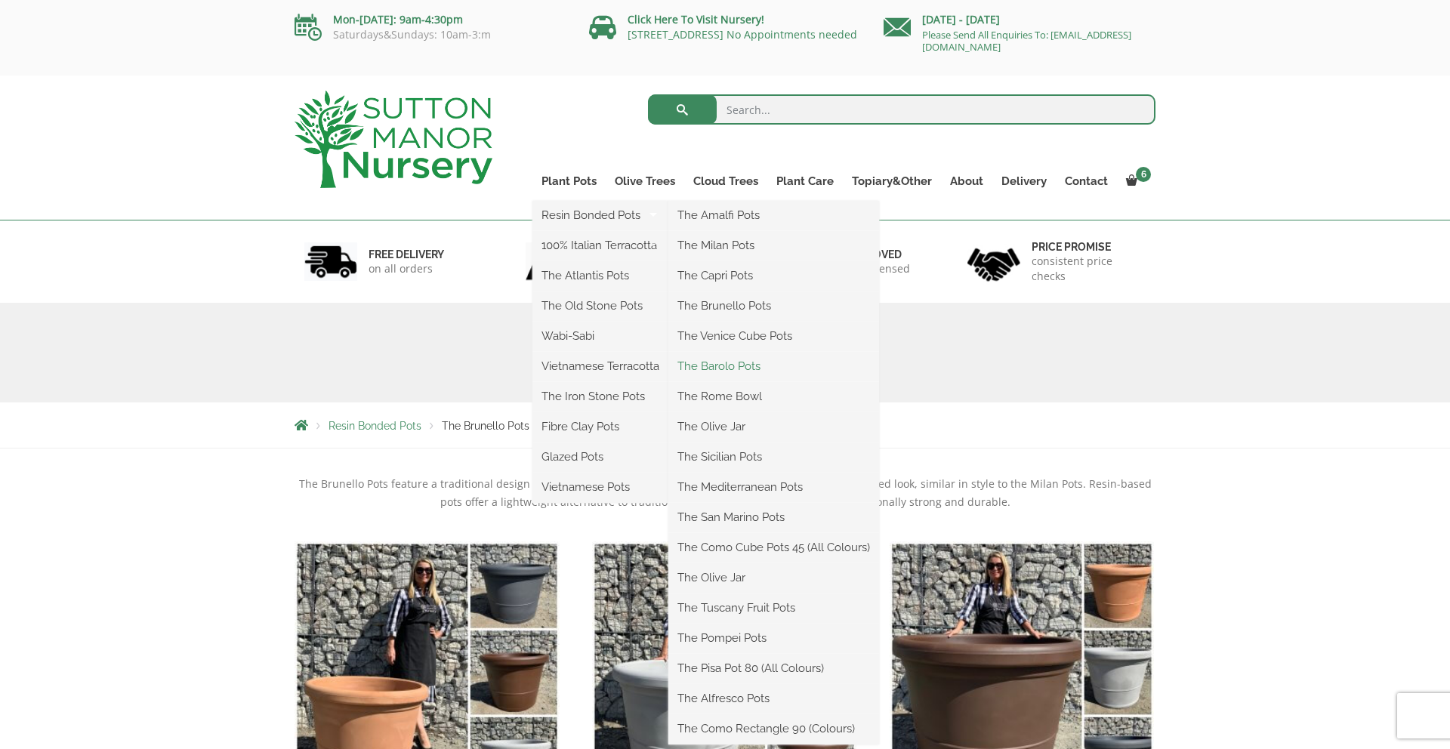
click at [745, 367] on link "The Barolo Pots" at bounding box center [773, 366] width 211 height 23
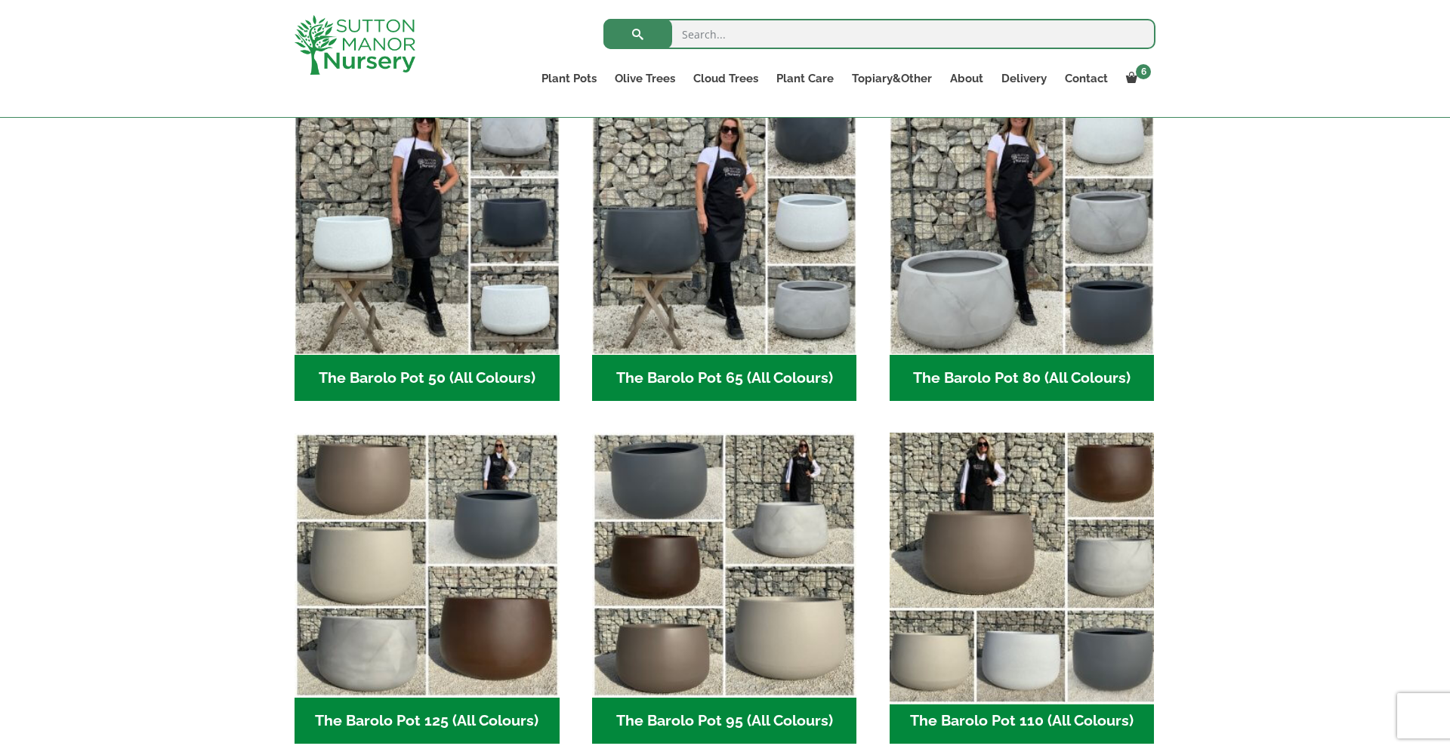
scroll to position [426, 0]
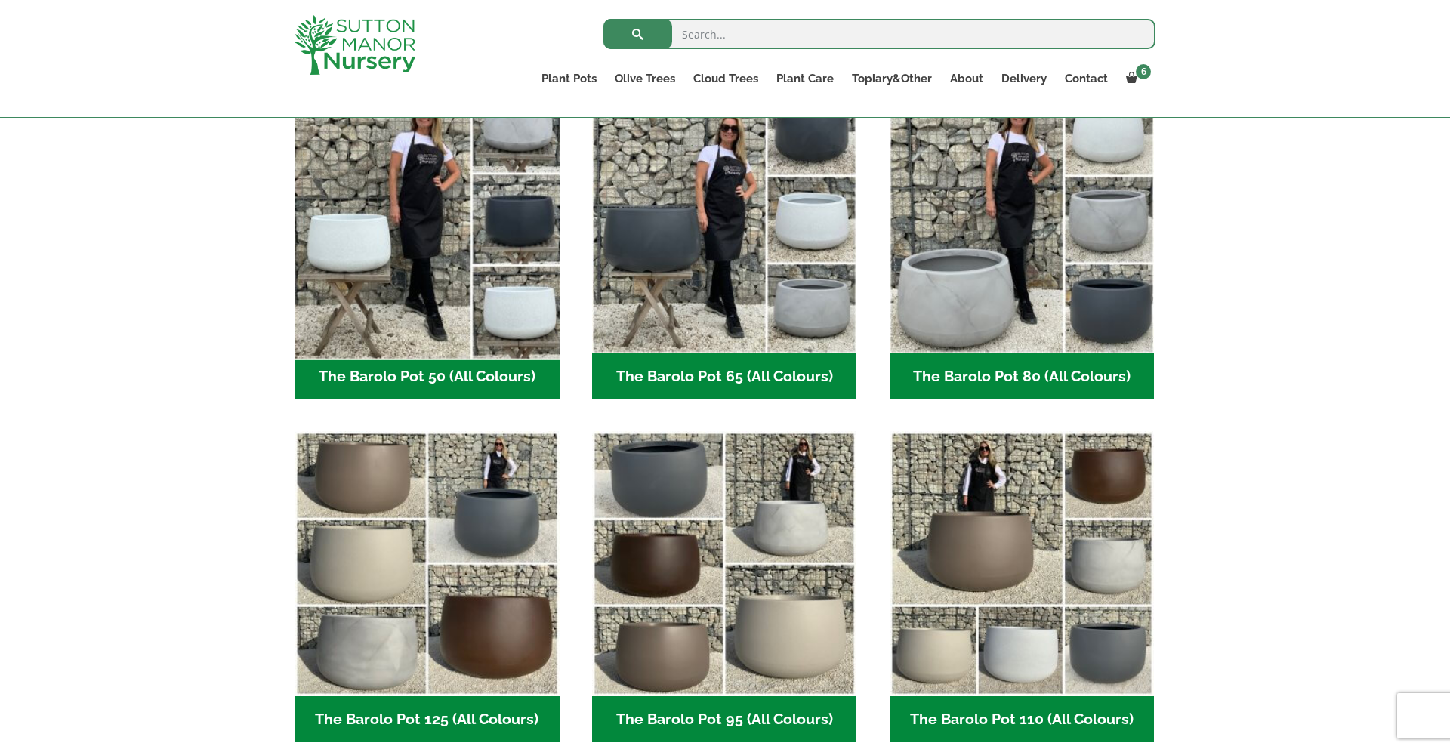
click at [393, 276] on img "Visit product category The Barolo Pot 50 (All Colours)" at bounding box center [427, 221] width 278 height 278
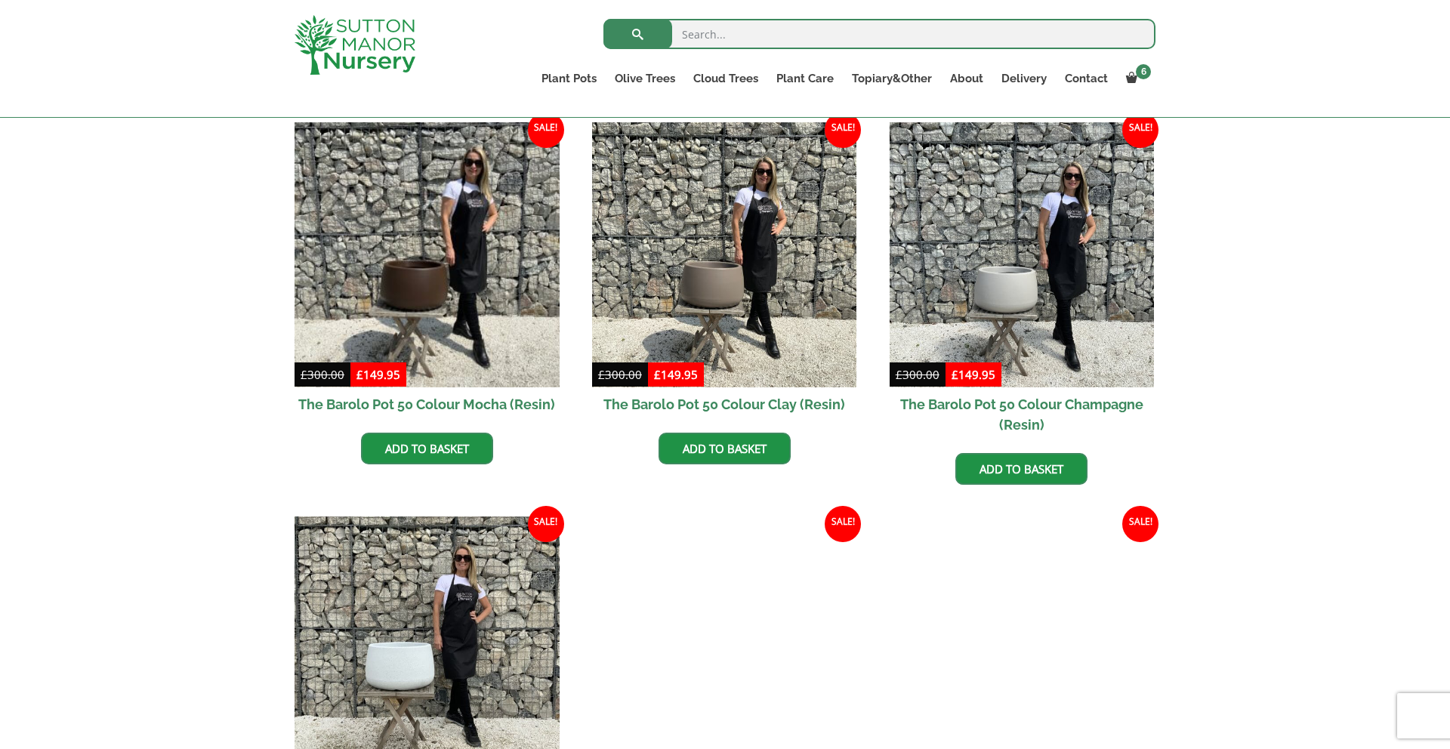
scroll to position [369, 0]
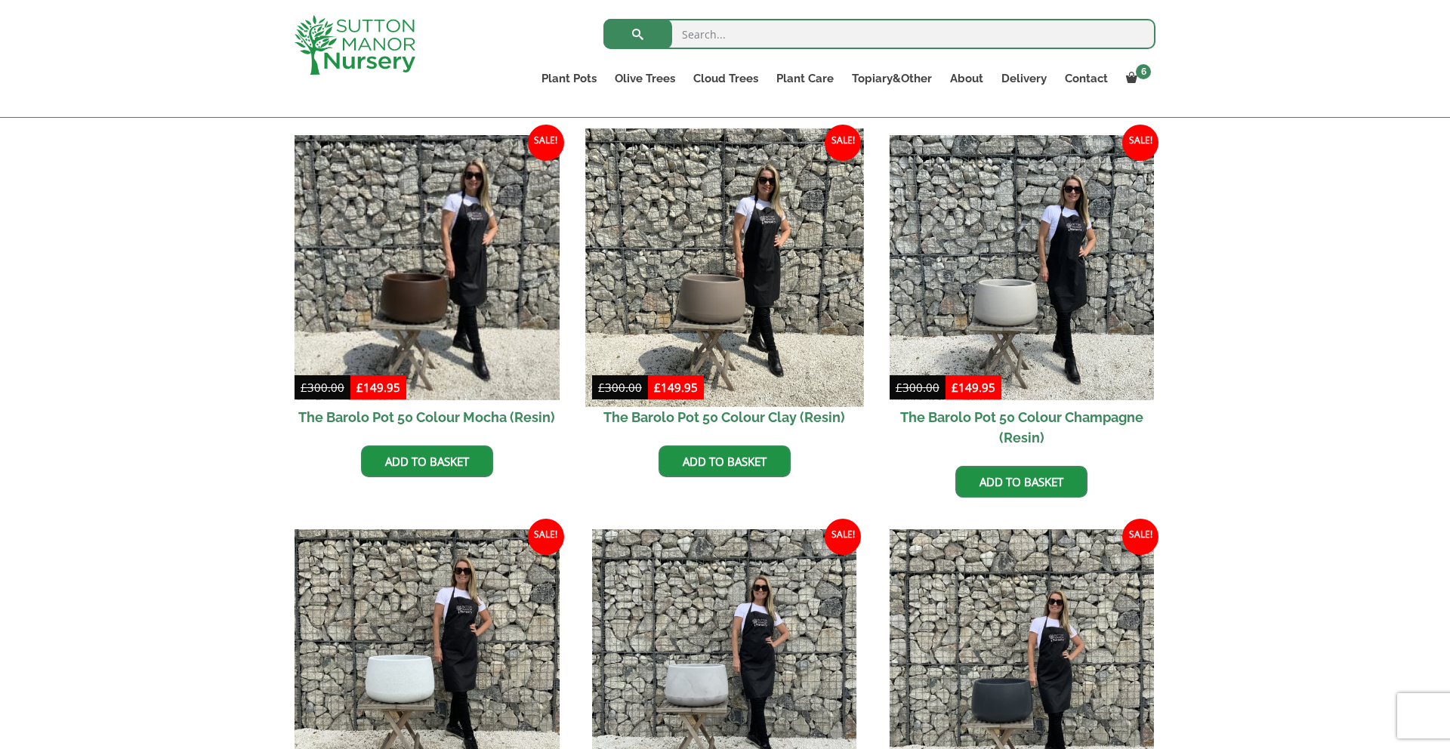
click at [690, 306] on img at bounding box center [724, 267] width 278 height 278
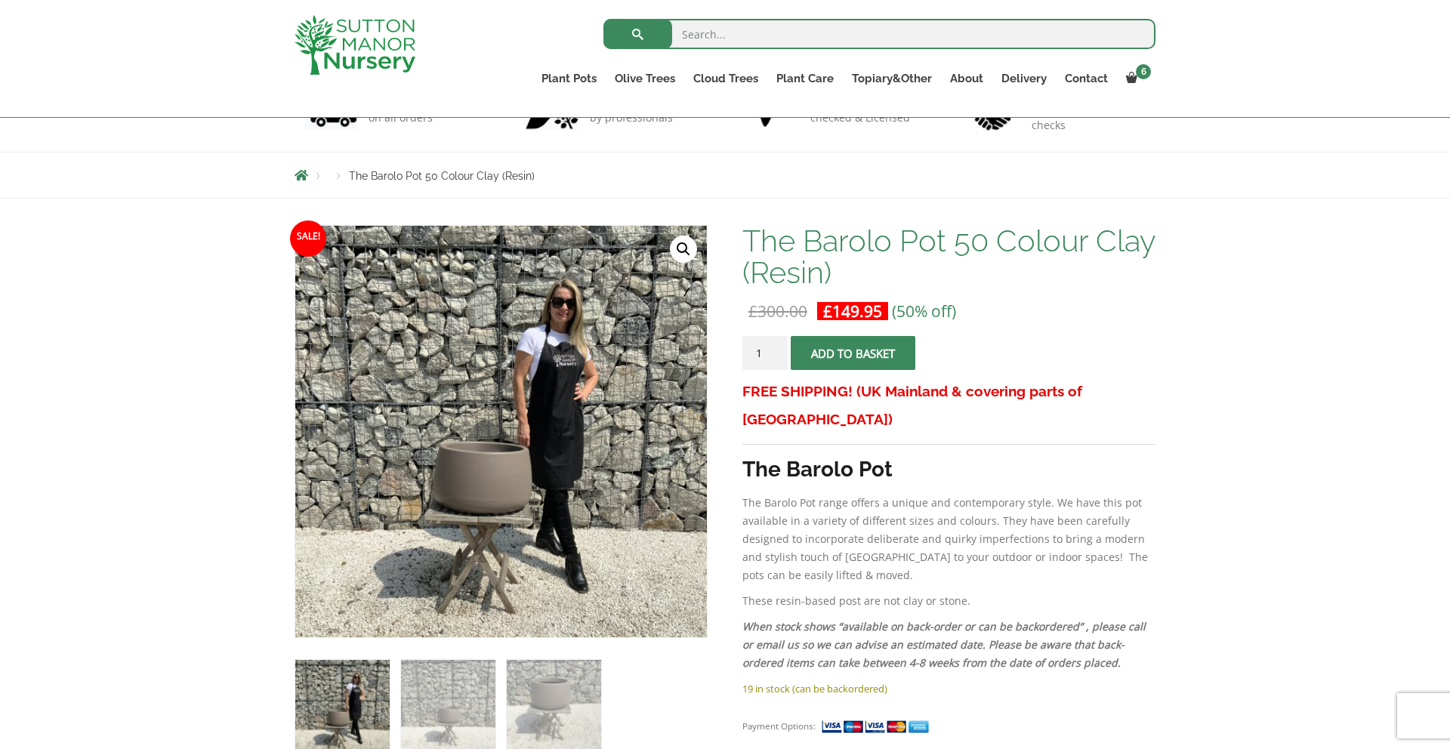
scroll to position [122, 0]
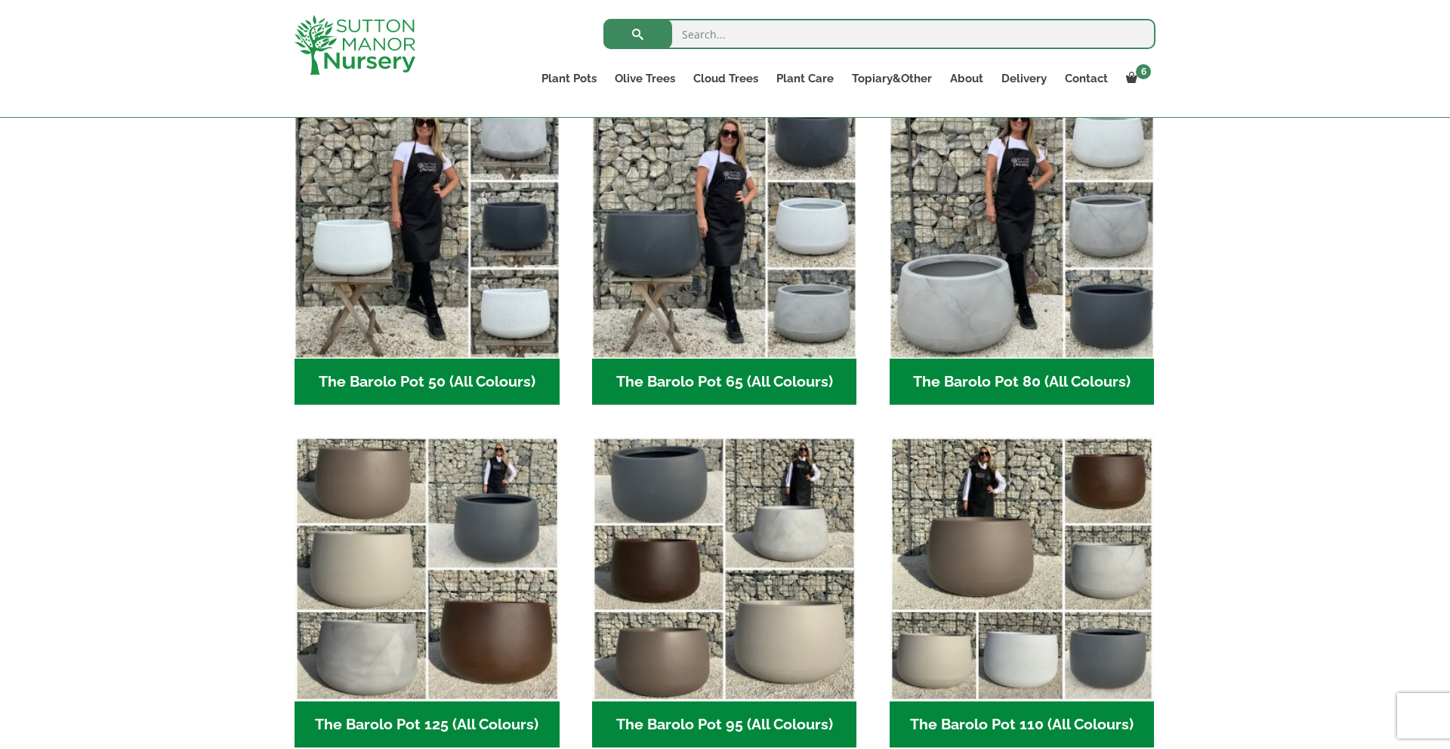
scroll to position [426, 0]
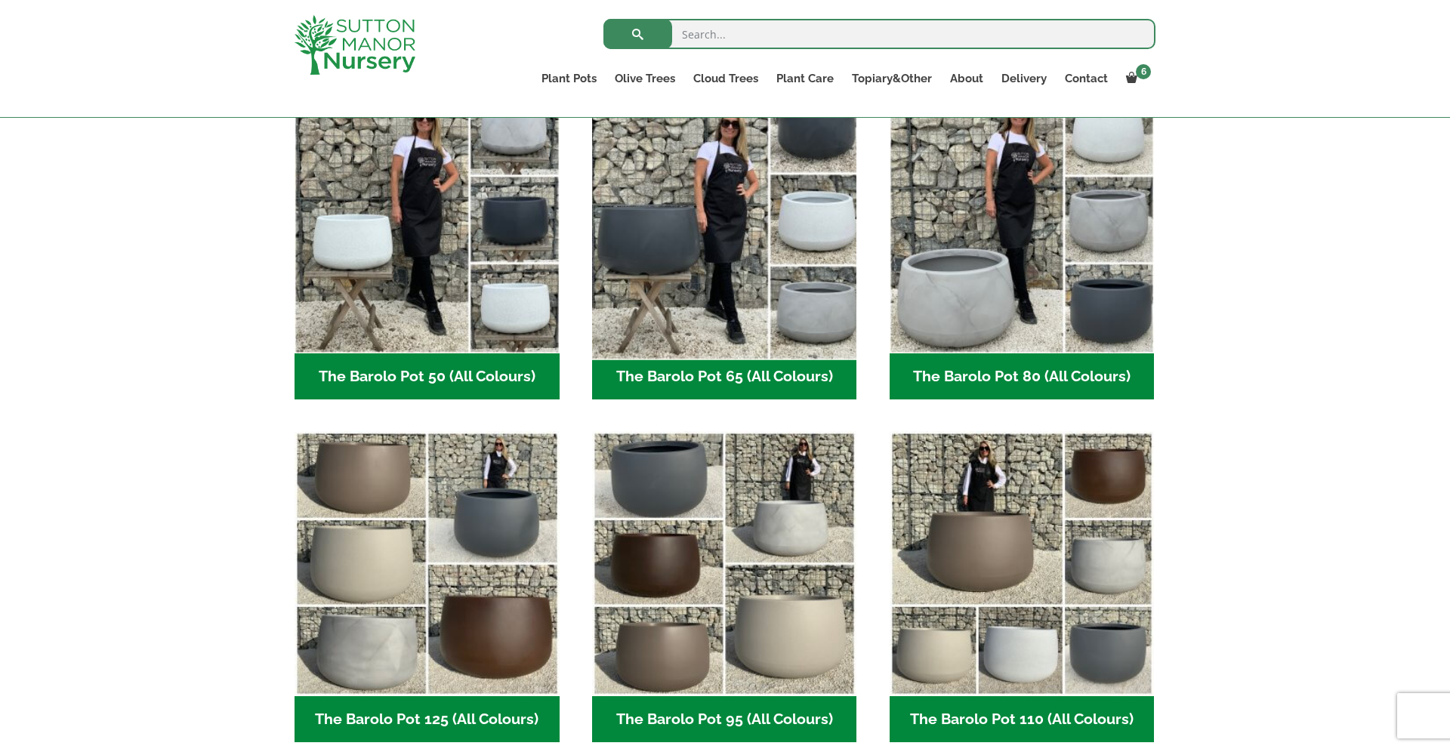
click at [736, 257] on img "Visit product category The Barolo Pot 65 (All Colours)" at bounding box center [724, 221] width 278 height 278
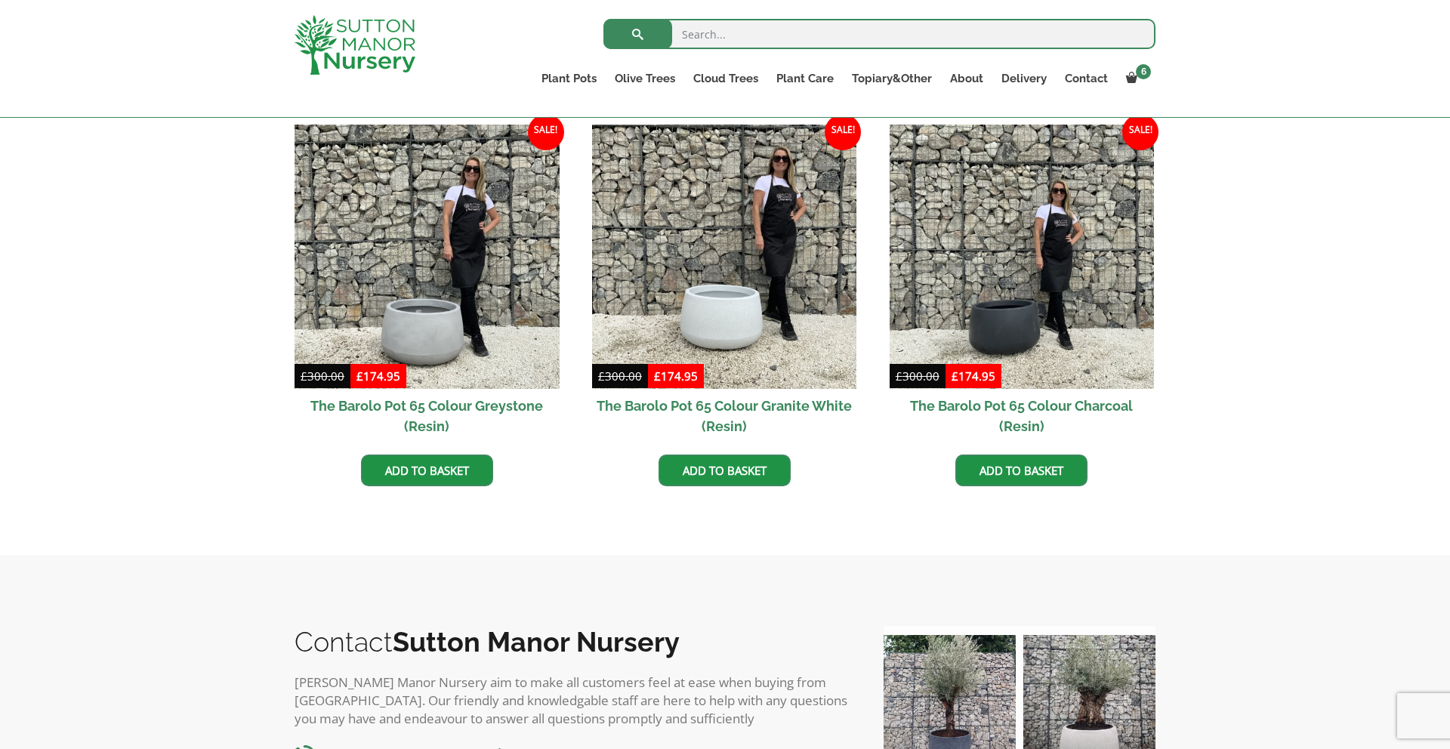
scroll to position [802, 0]
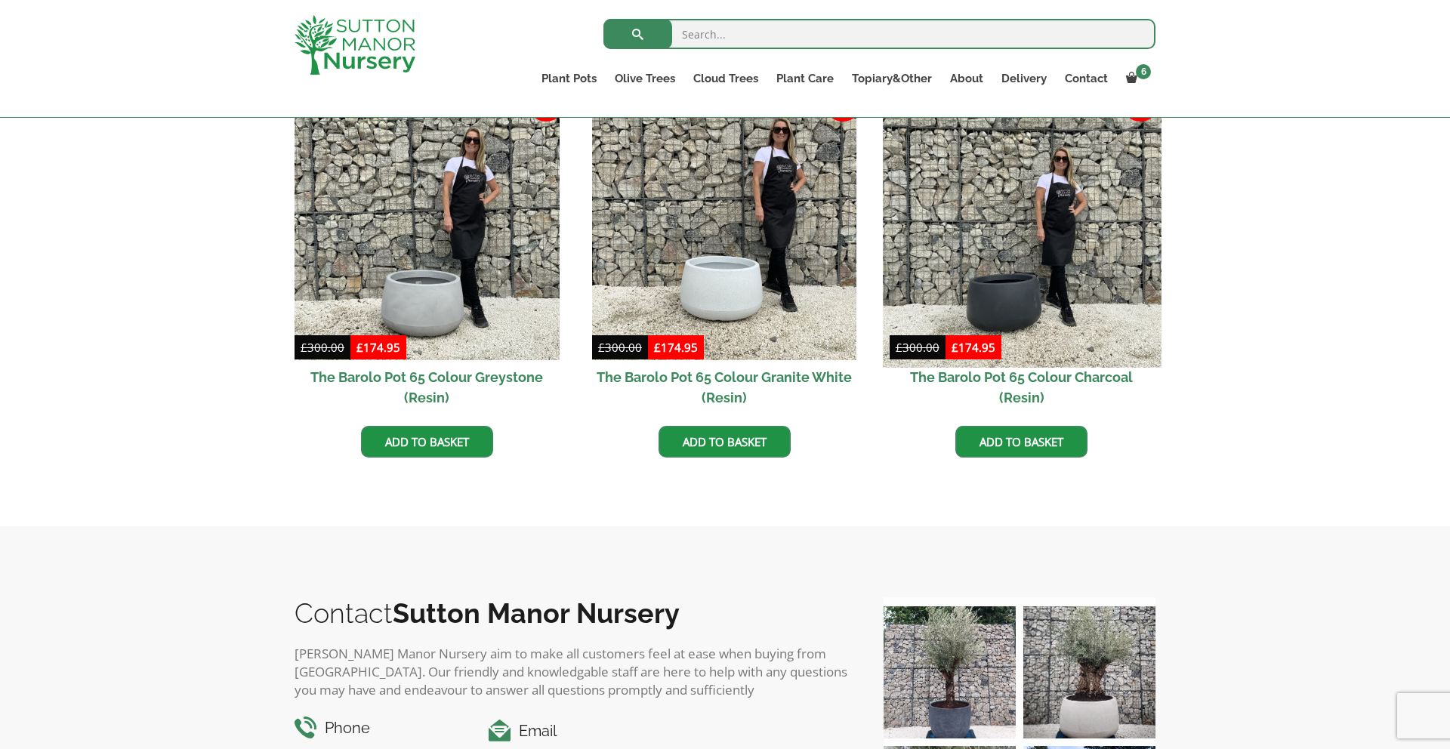
click at [1012, 277] on img at bounding box center [1022, 228] width 278 height 278
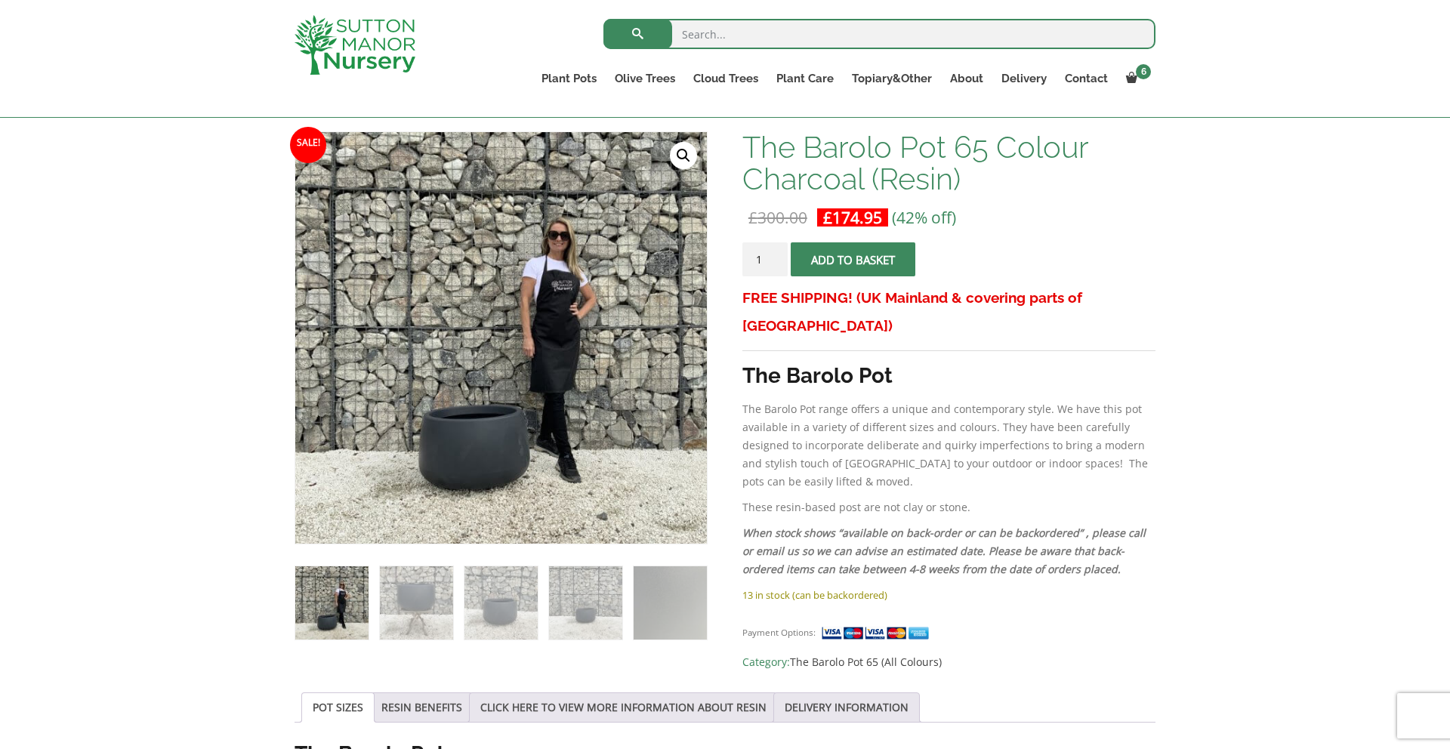
scroll to position [222, 0]
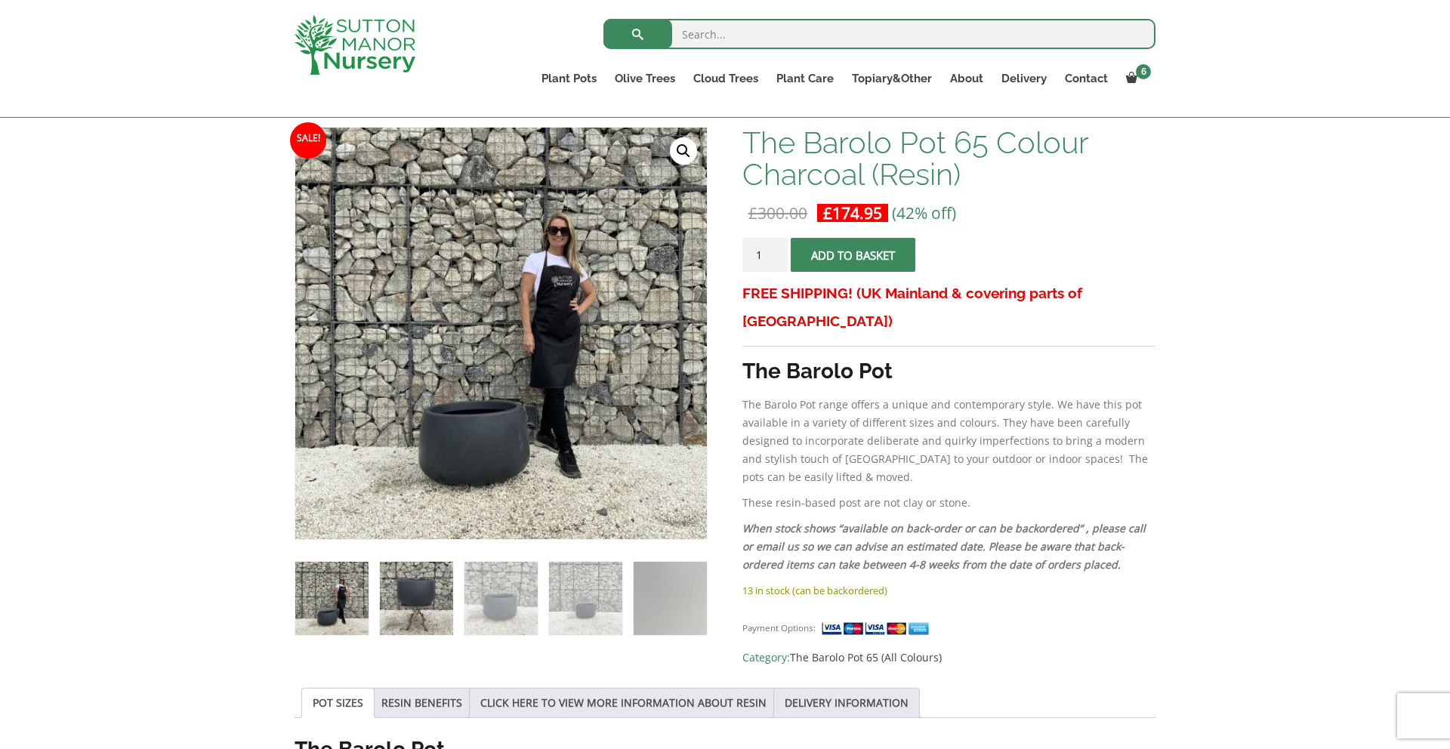
click at [421, 588] on img at bounding box center [416, 598] width 73 height 73
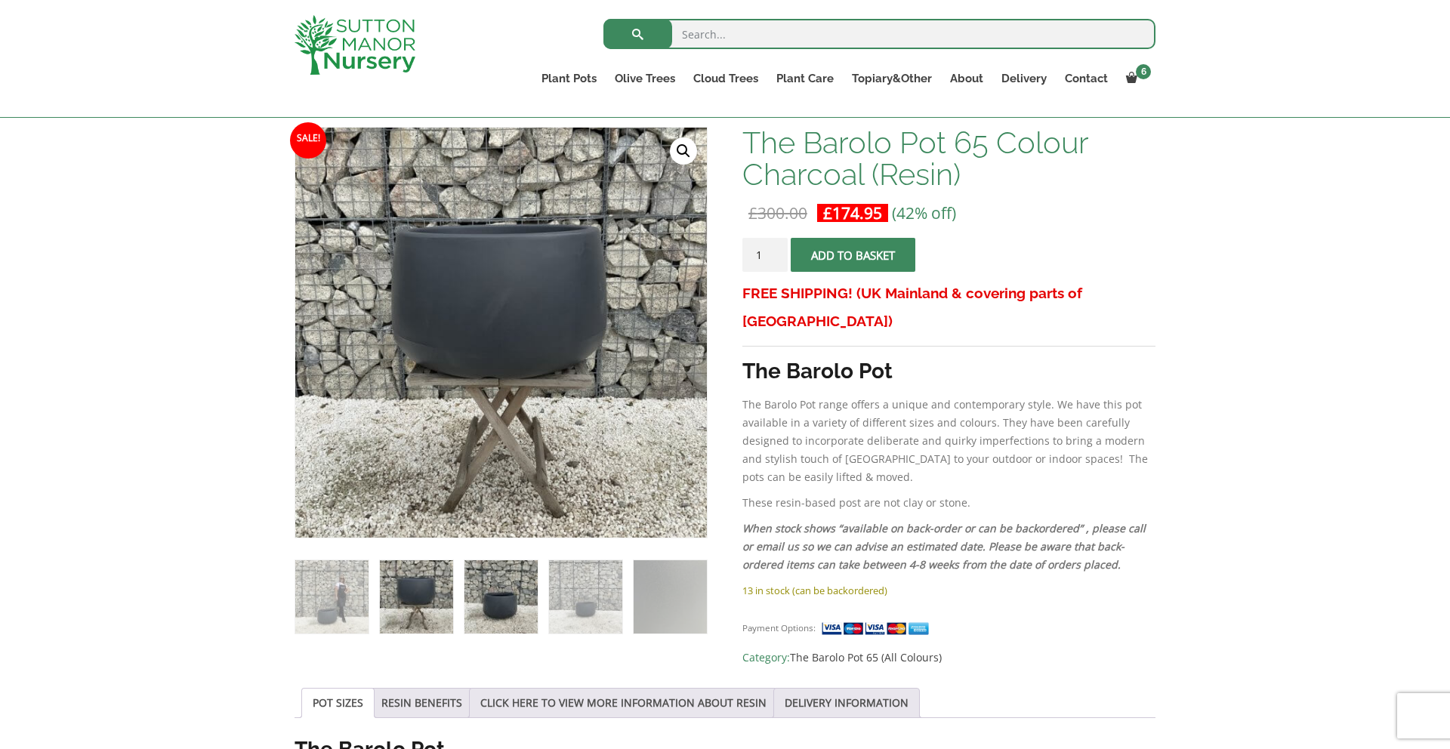
click at [491, 610] on img at bounding box center [500, 596] width 73 height 73
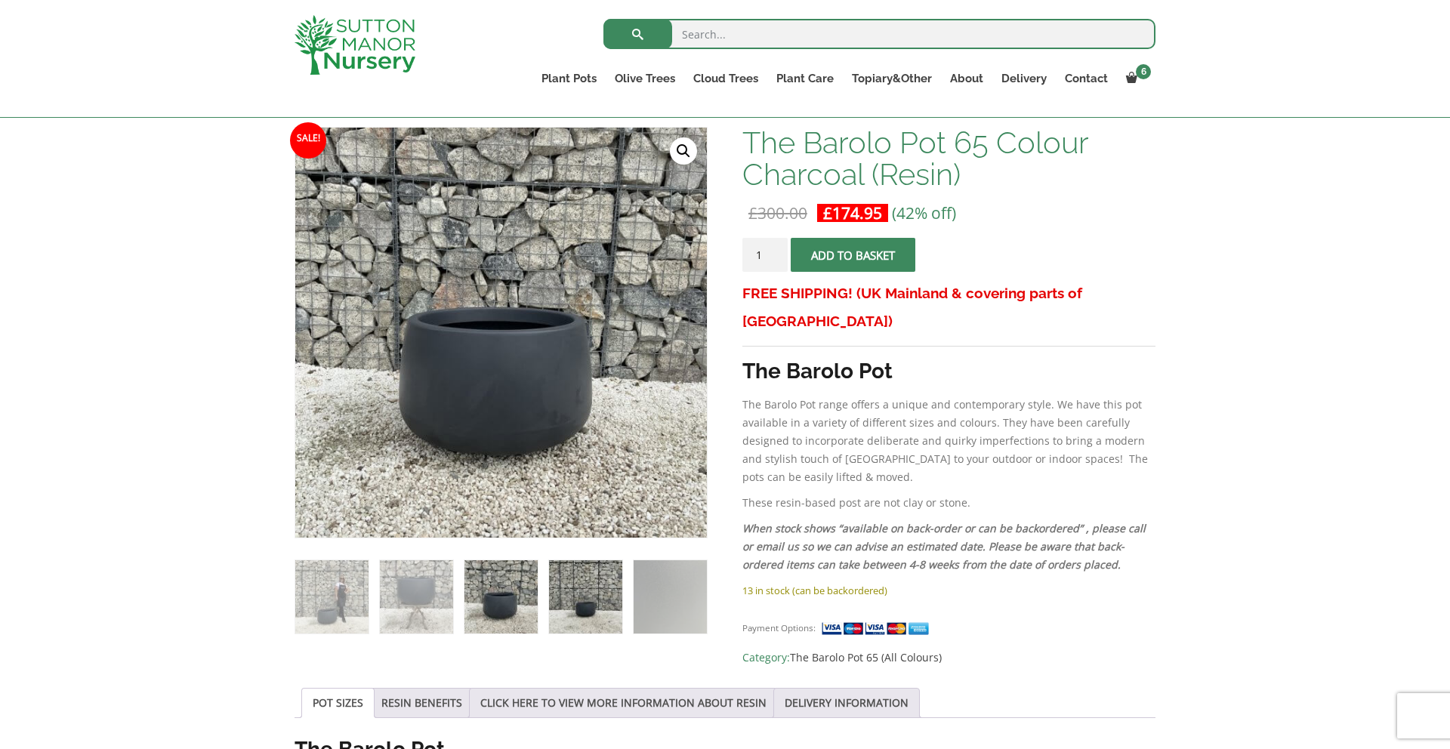
click at [586, 608] on img at bounding box center [585, 596] width 73 height 73
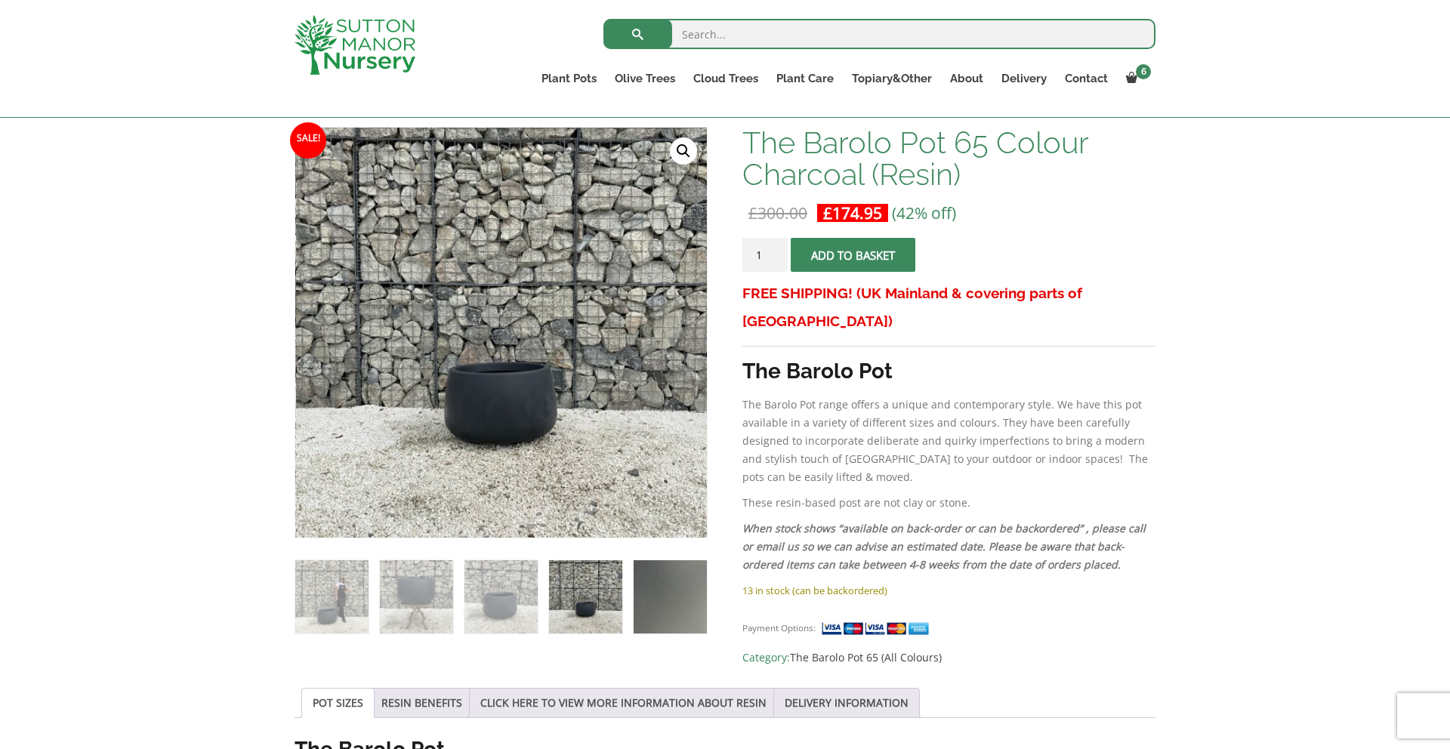
click at [661, 600] on img at bounding box center [670, 596] width 73 height 73
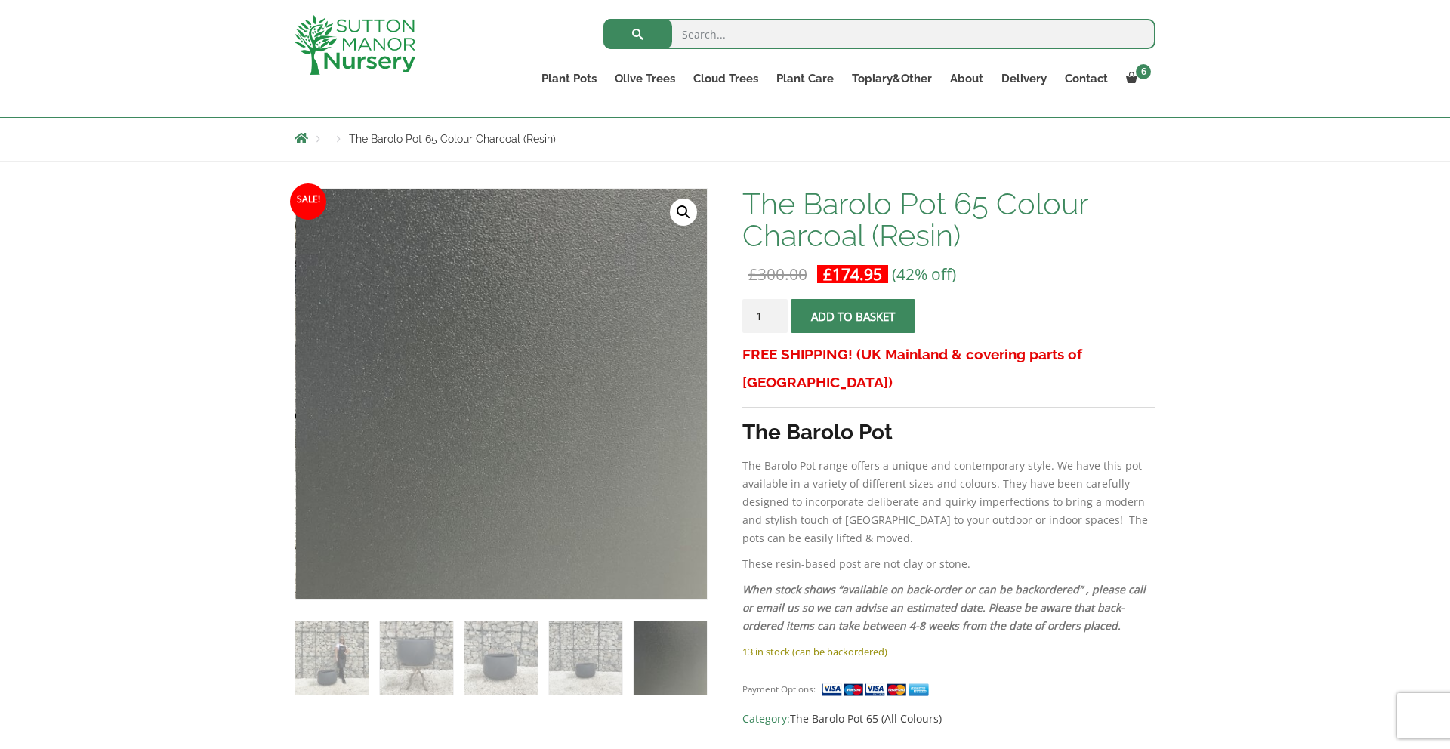
scroll to position [147, 0]
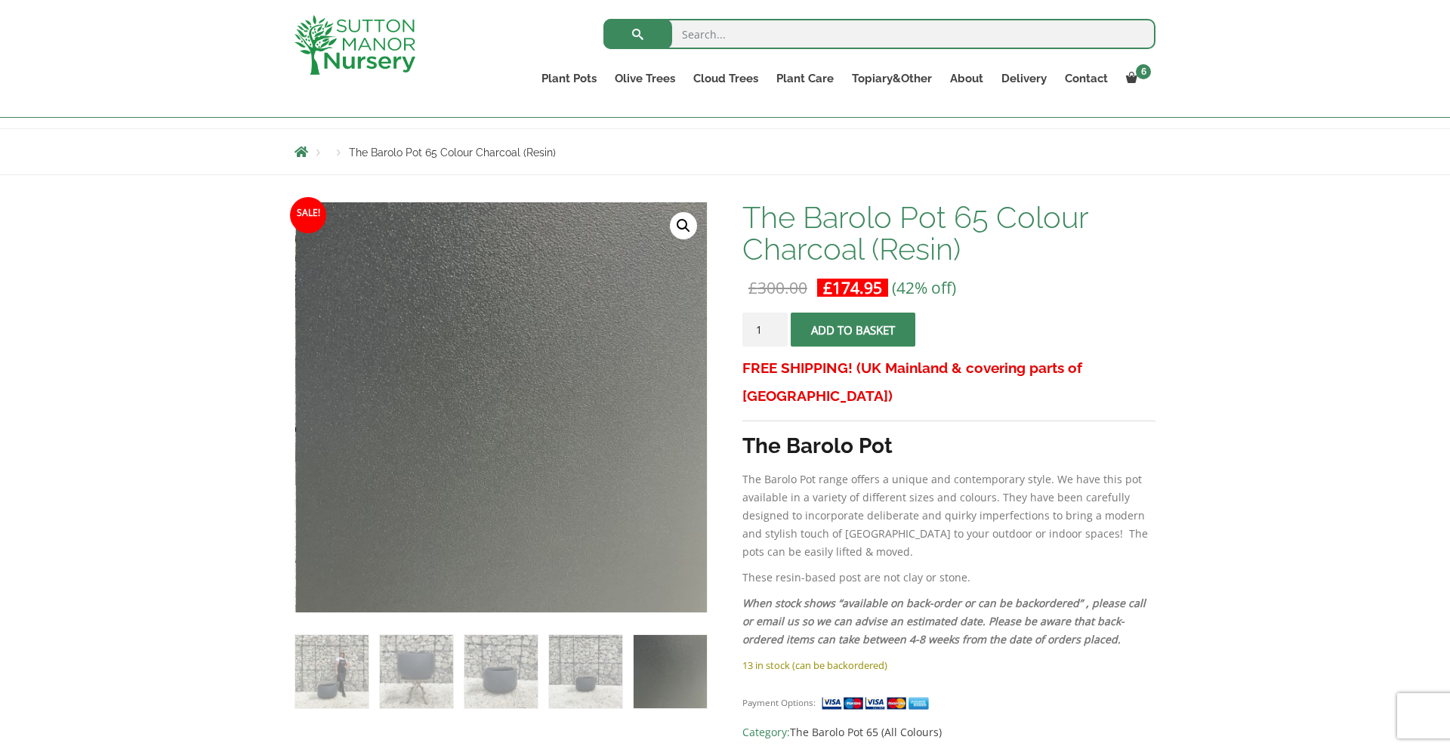
click at [767, 334] on input "1" at bounding box center [764, 330] width 45 height 34
click at [774, 322] on input "2" at bounding box center [764, 330] width 45 height 34
type input "3"
click at [774, 322] on input "3" at bounding box center [764, 330] width 45 height 34
click at [853, 330] on span "submit" at bounding box center [853, 330] width 0 height 0
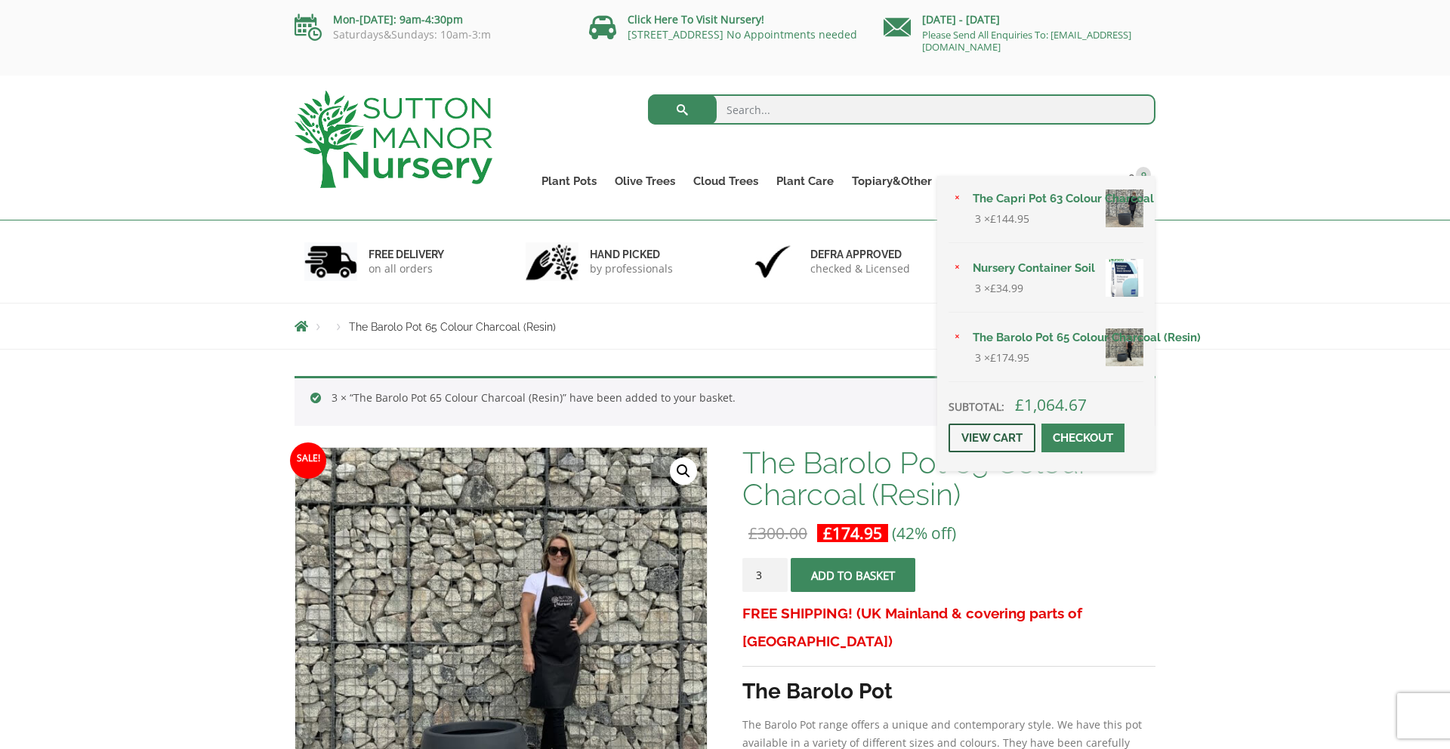
click at [1010, 433] on link "View cart" at bounding box center [992, 438] width 87 height 29
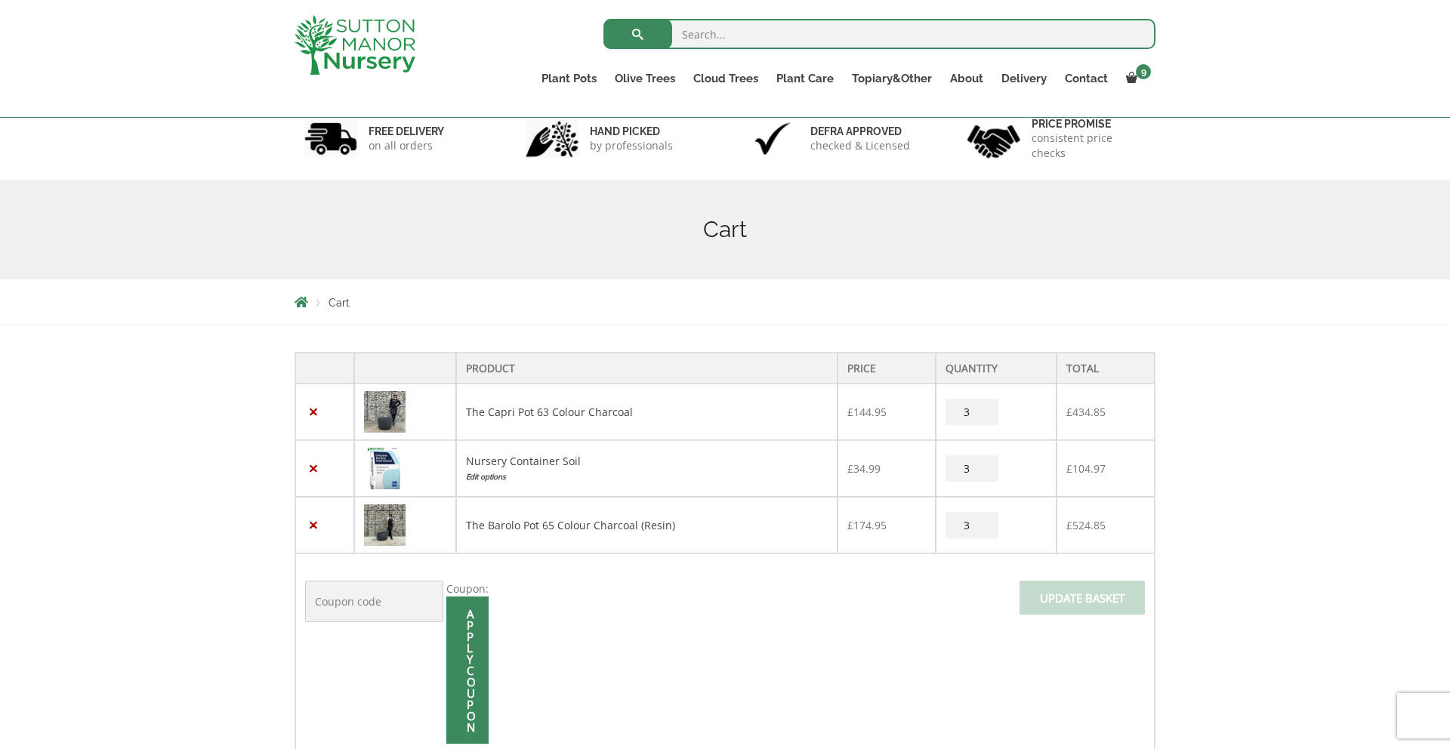
scroll to position [122, 0]
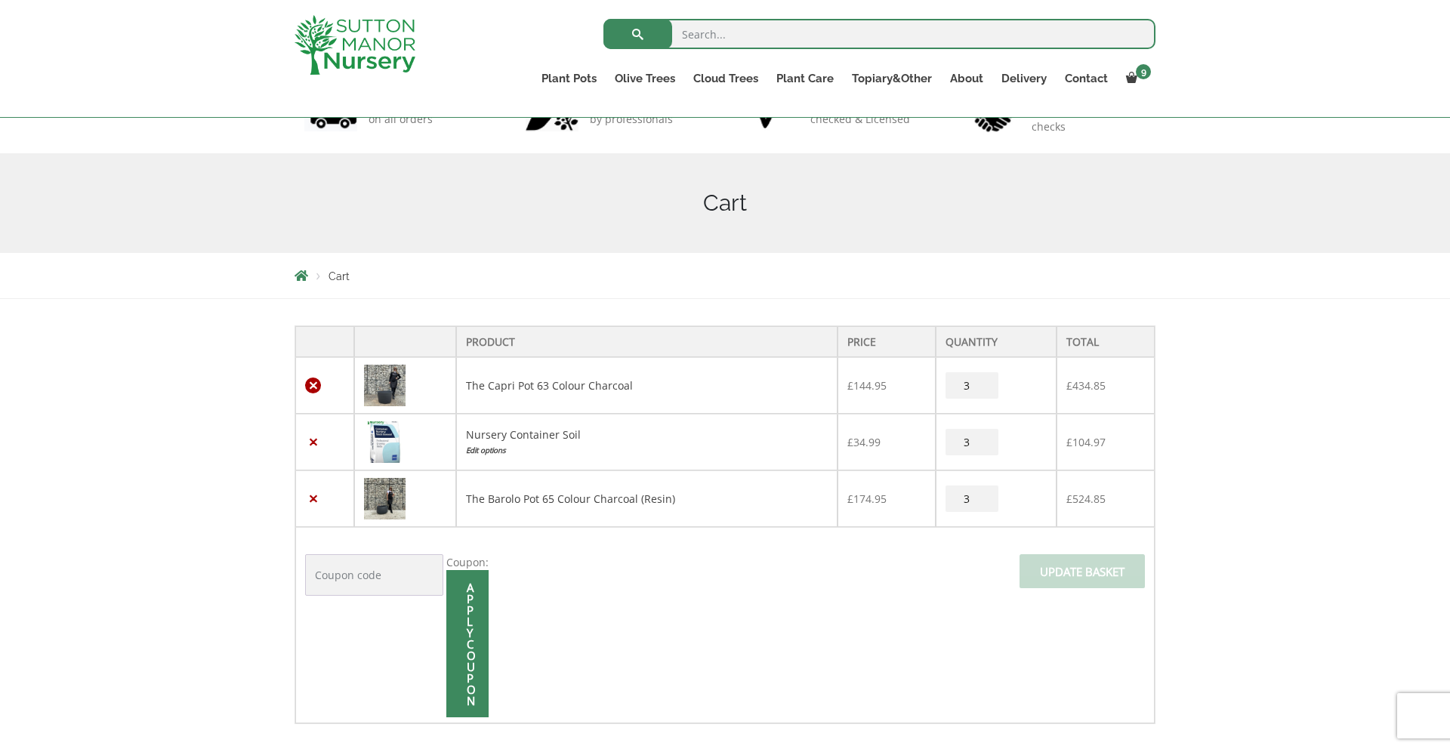
click at [313, 387] on link "×" at bounding box center [313, 386] width 16 height 16
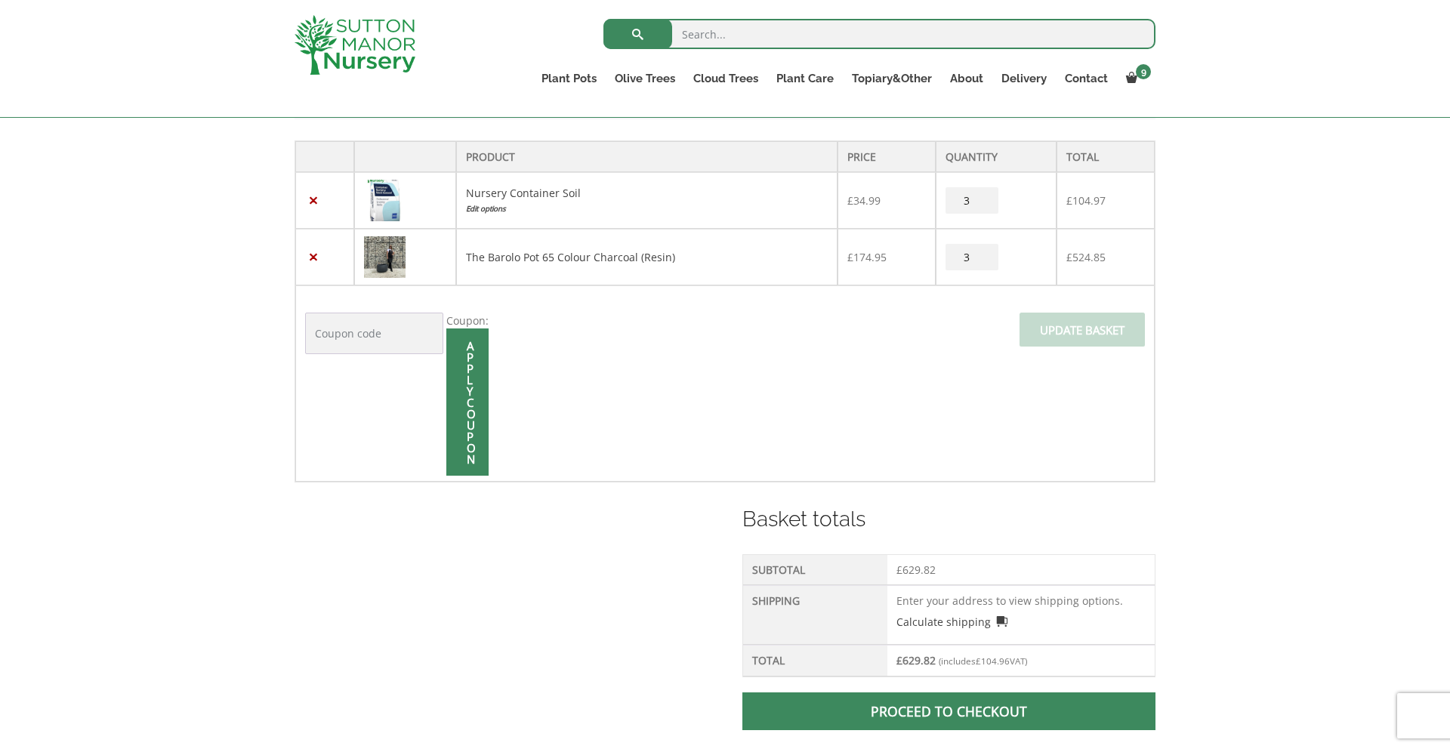
scroll to position [372, 0]
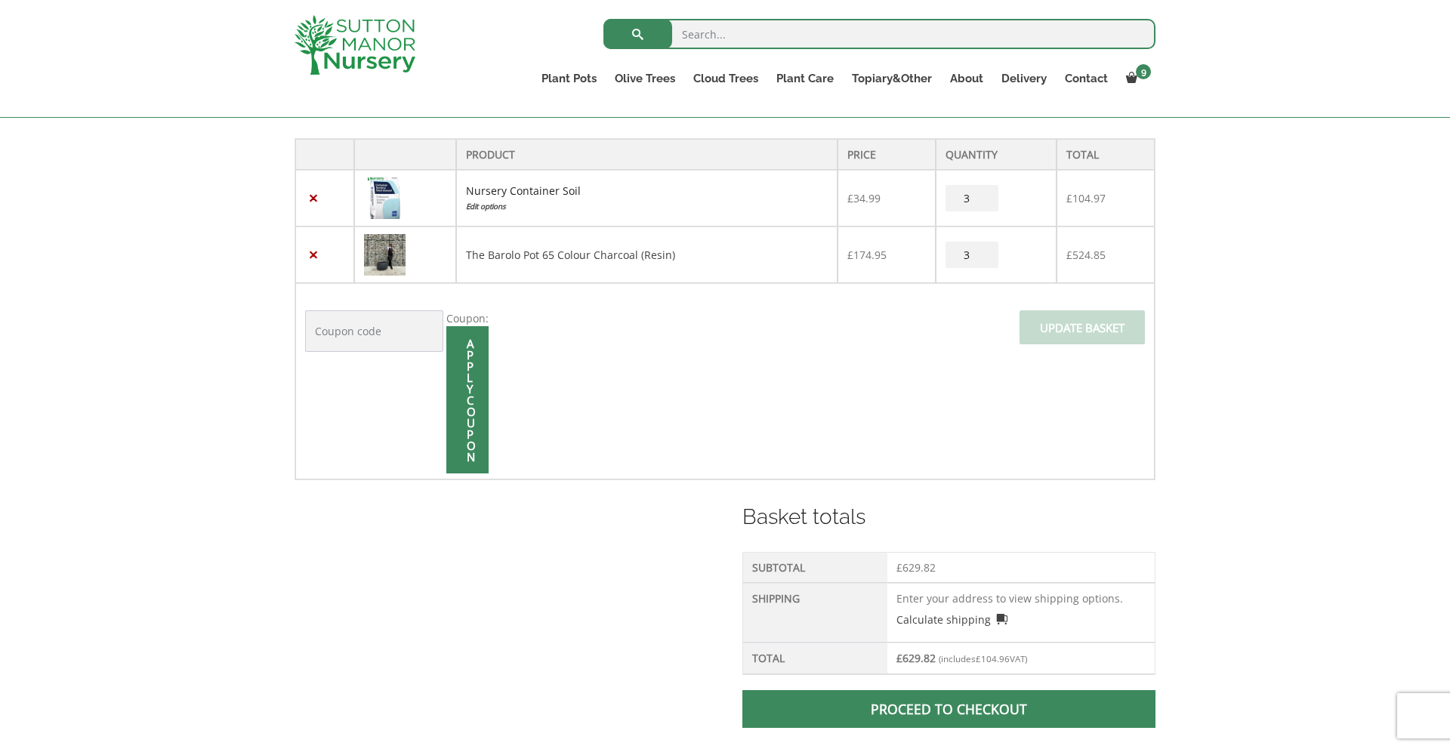
click at [492, 190] on link "Nursery Container Soil" at bounding box center [523, 191] width 115 height 14
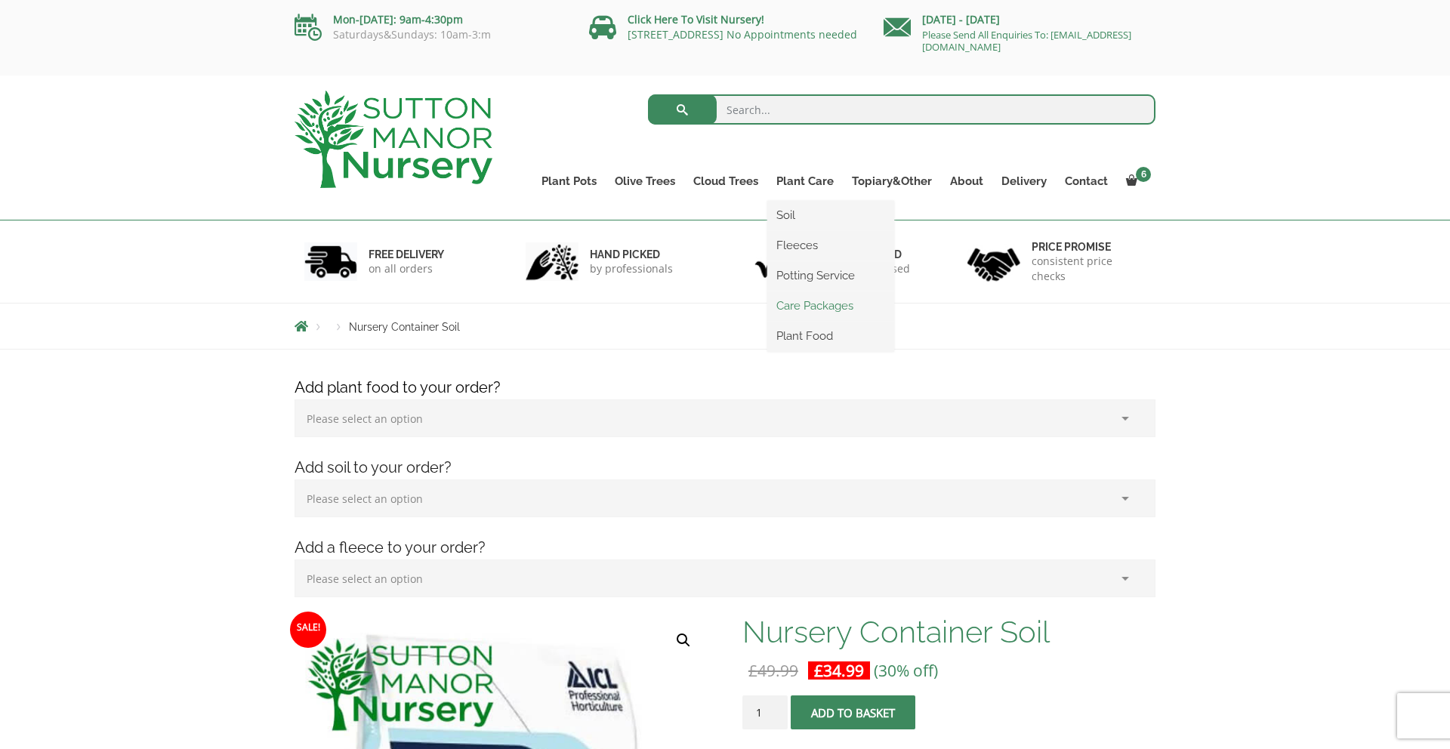
click at [814, 306] on link "Care Packages" at bounding box center [830, 306] width 127 height 23
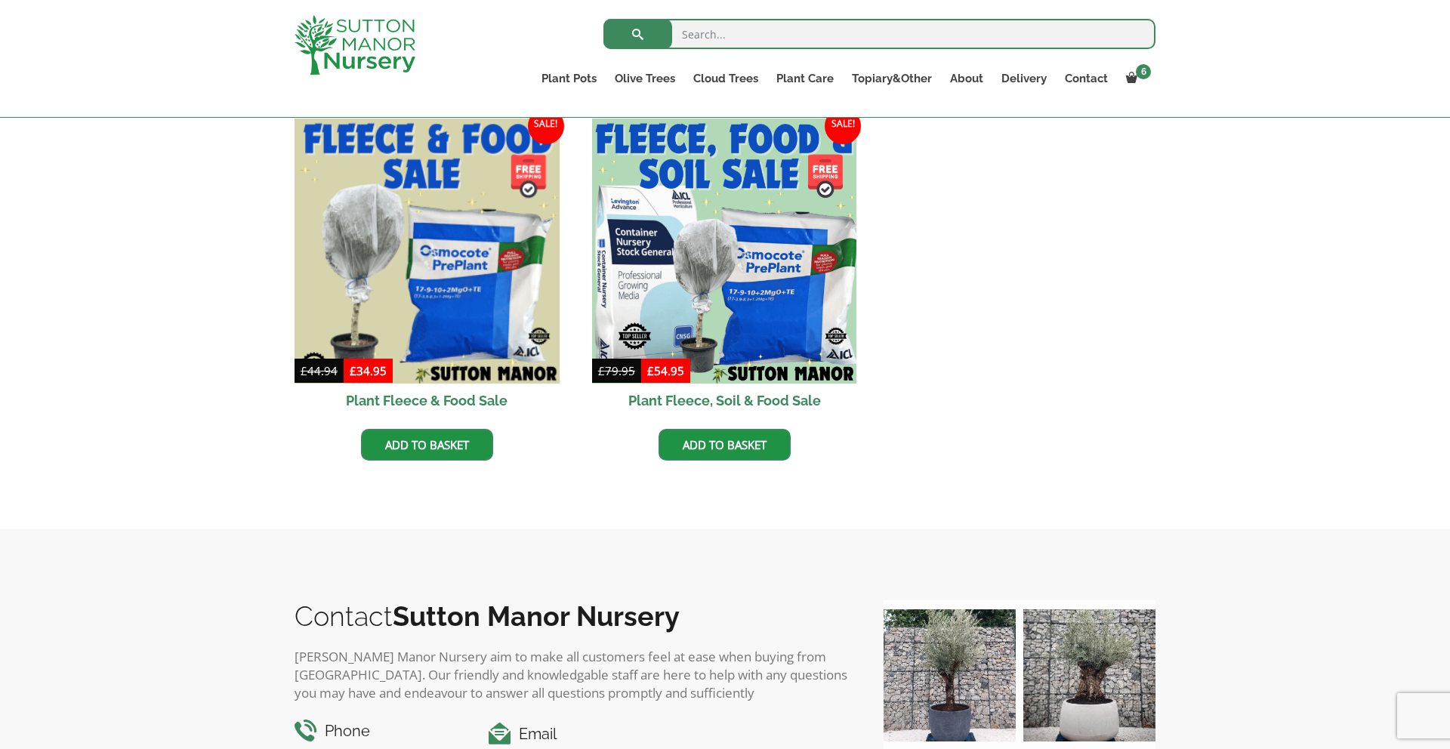
scroll to position [387, 0]
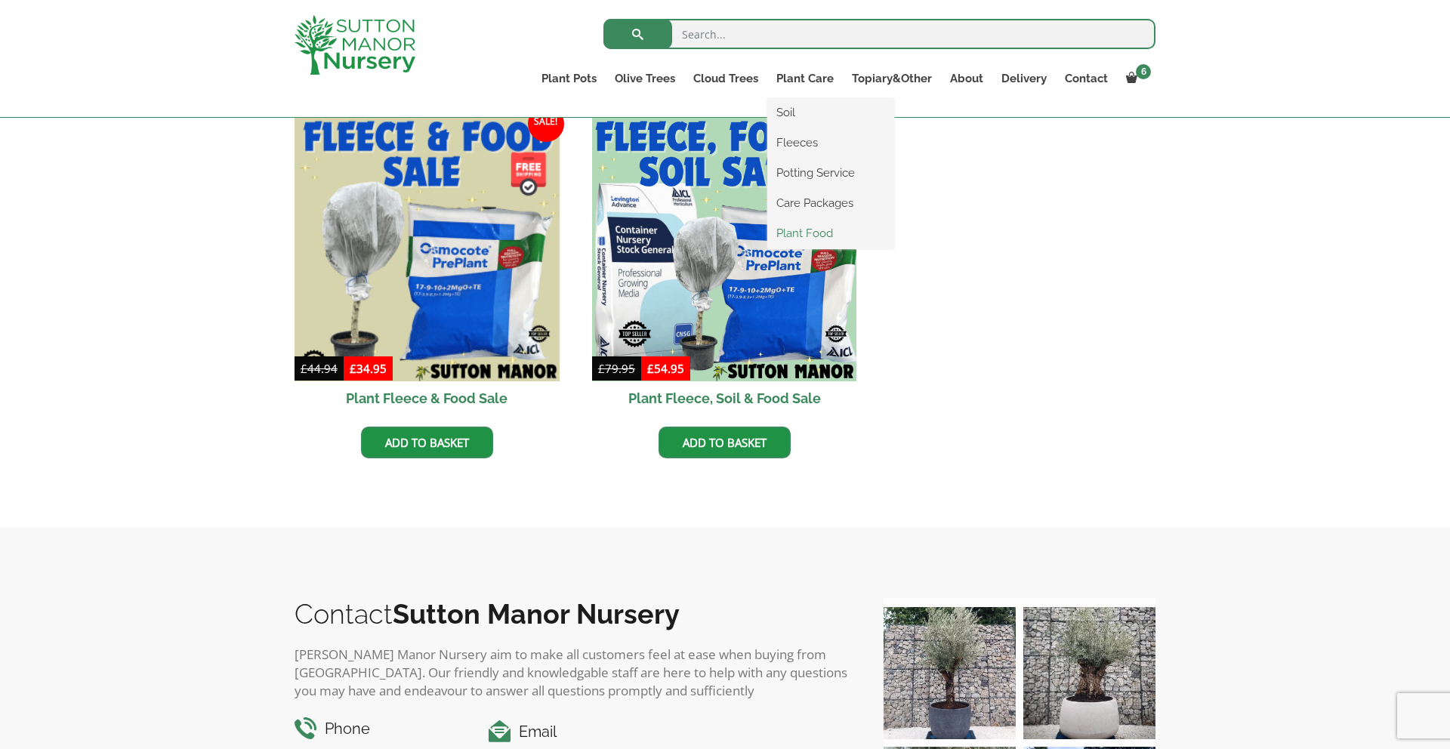
click at [816, 226] on link "Plant Food" at bounding box center [830, 233] width 127 height 23
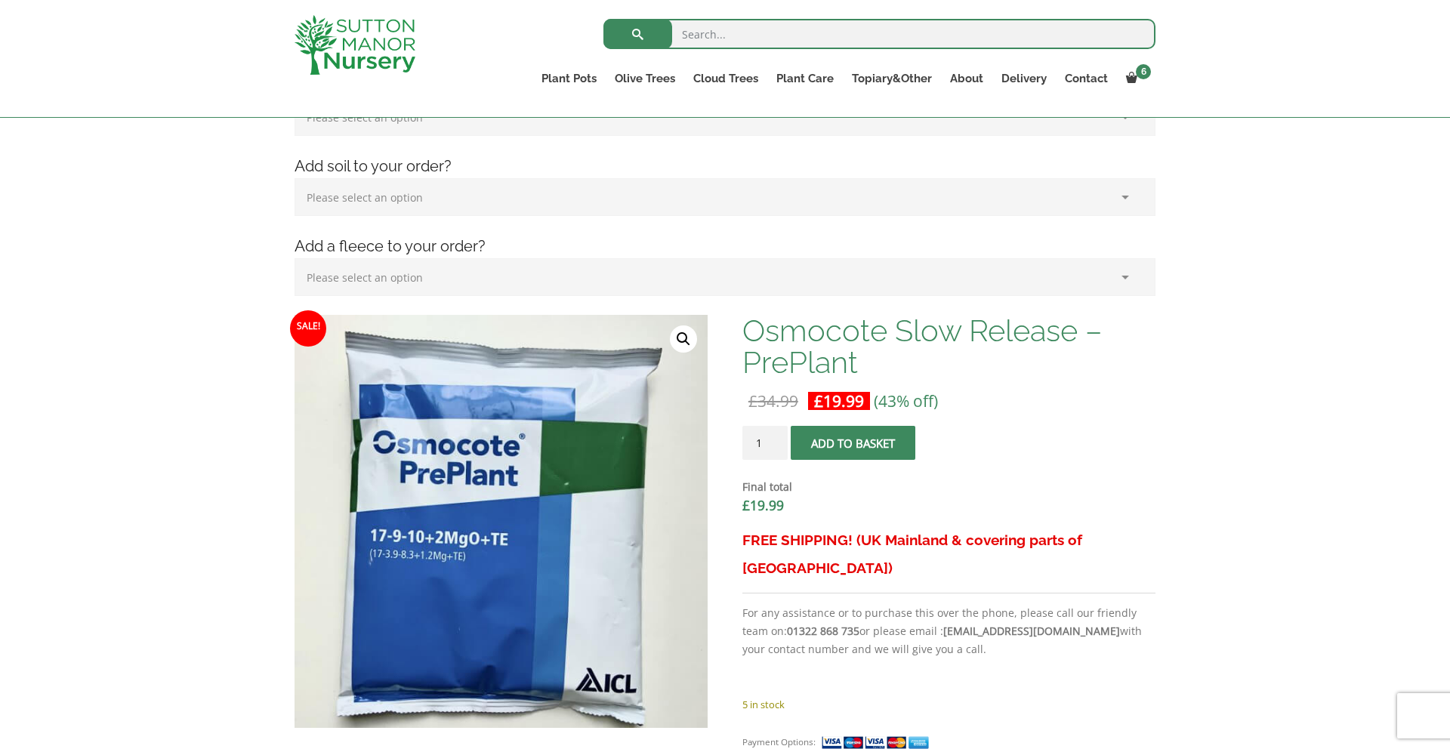
scroll to position [288, 0]
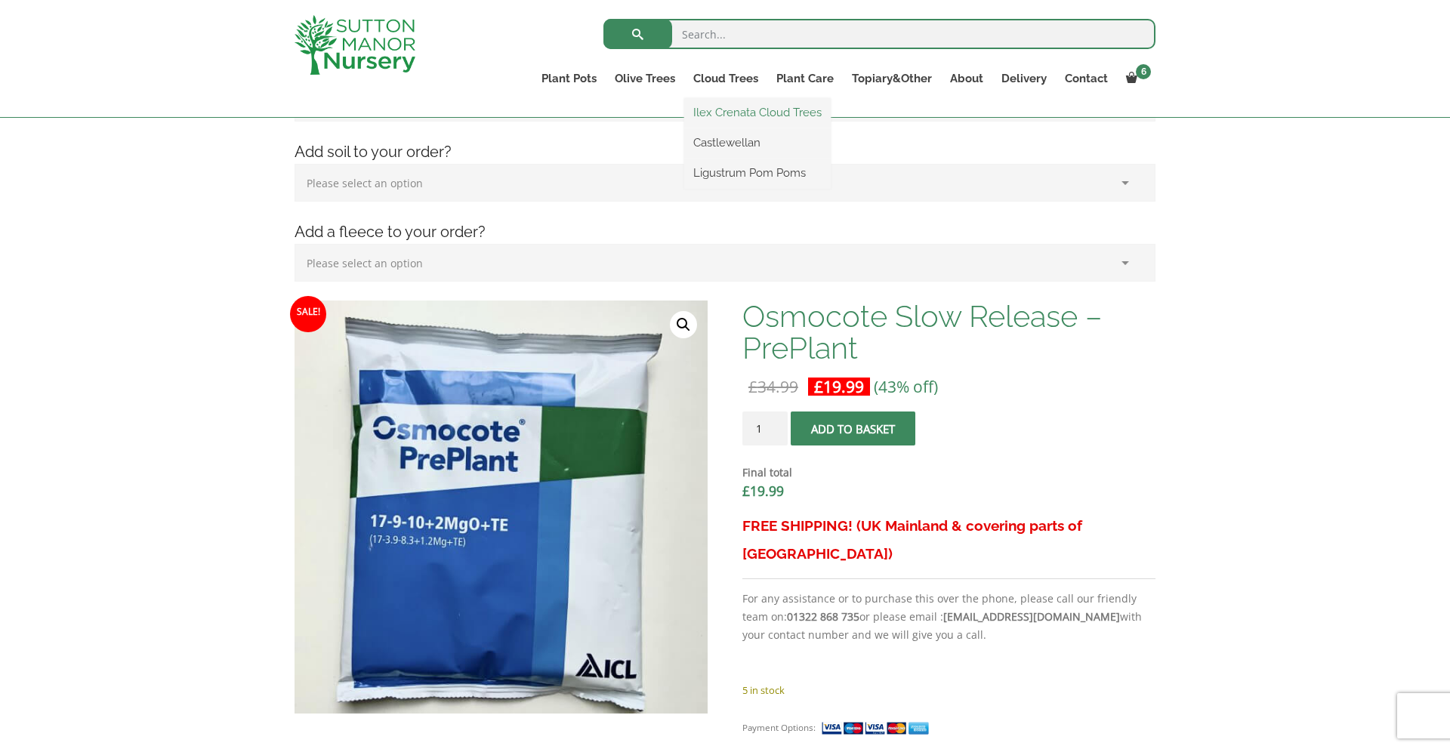
click at [728, 113] on link "Ilex Crenata Cloud Trees" at bounding box center [757, 112] width 147 height 23
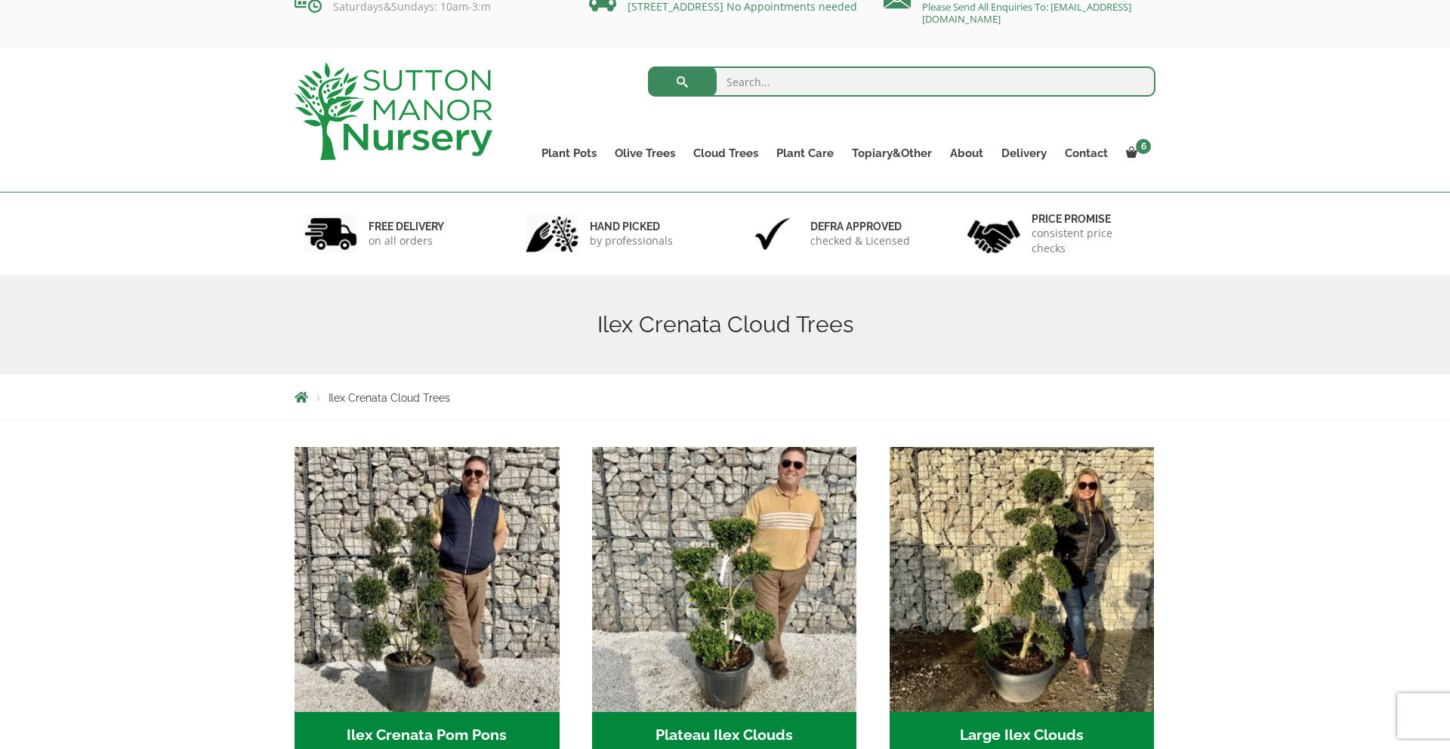
scroll to position [29, 0]
click at [742, 214] on link "Castlewellan" at bounding box center [757, 216] width 147 height 23
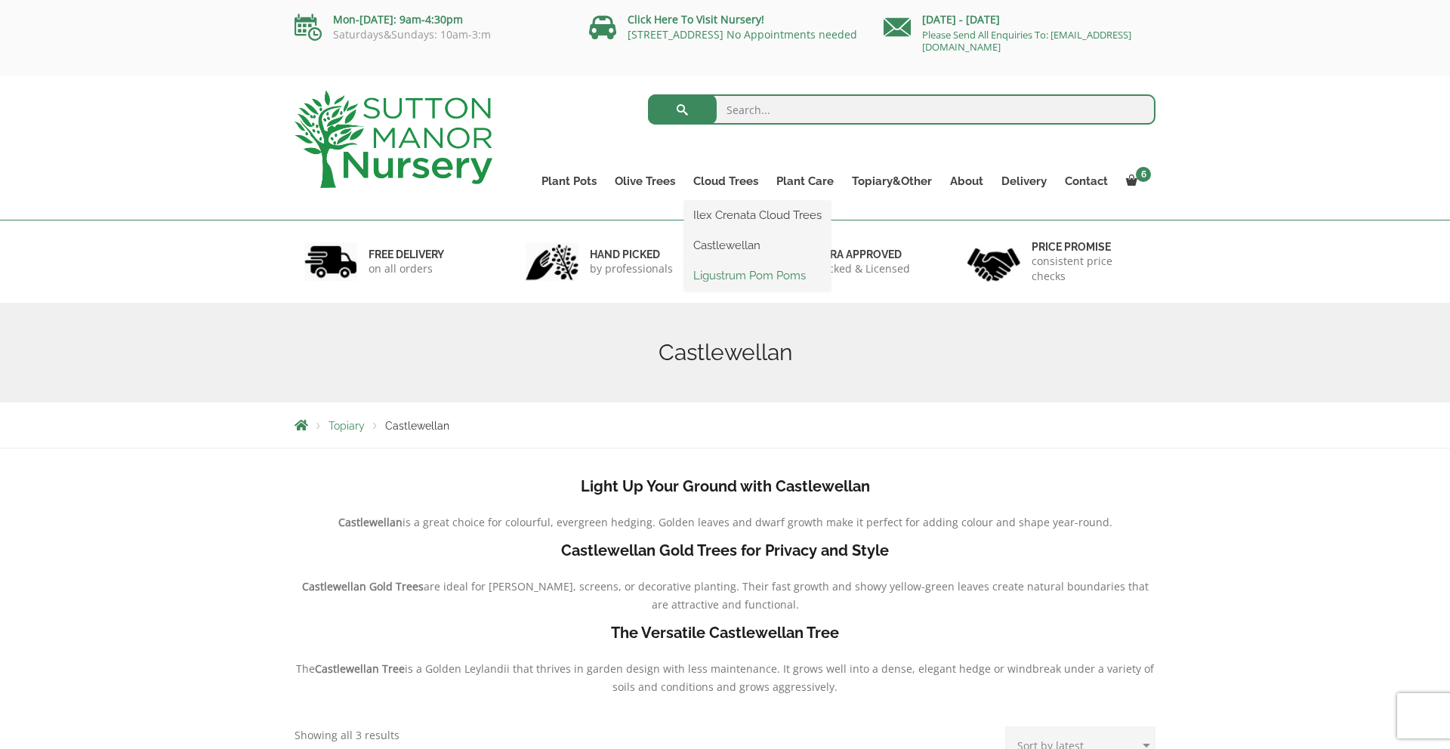
click at [730, 275] on link "Ligustrum Pom Poms" at bounding box center [757, 275] width 147 height 23
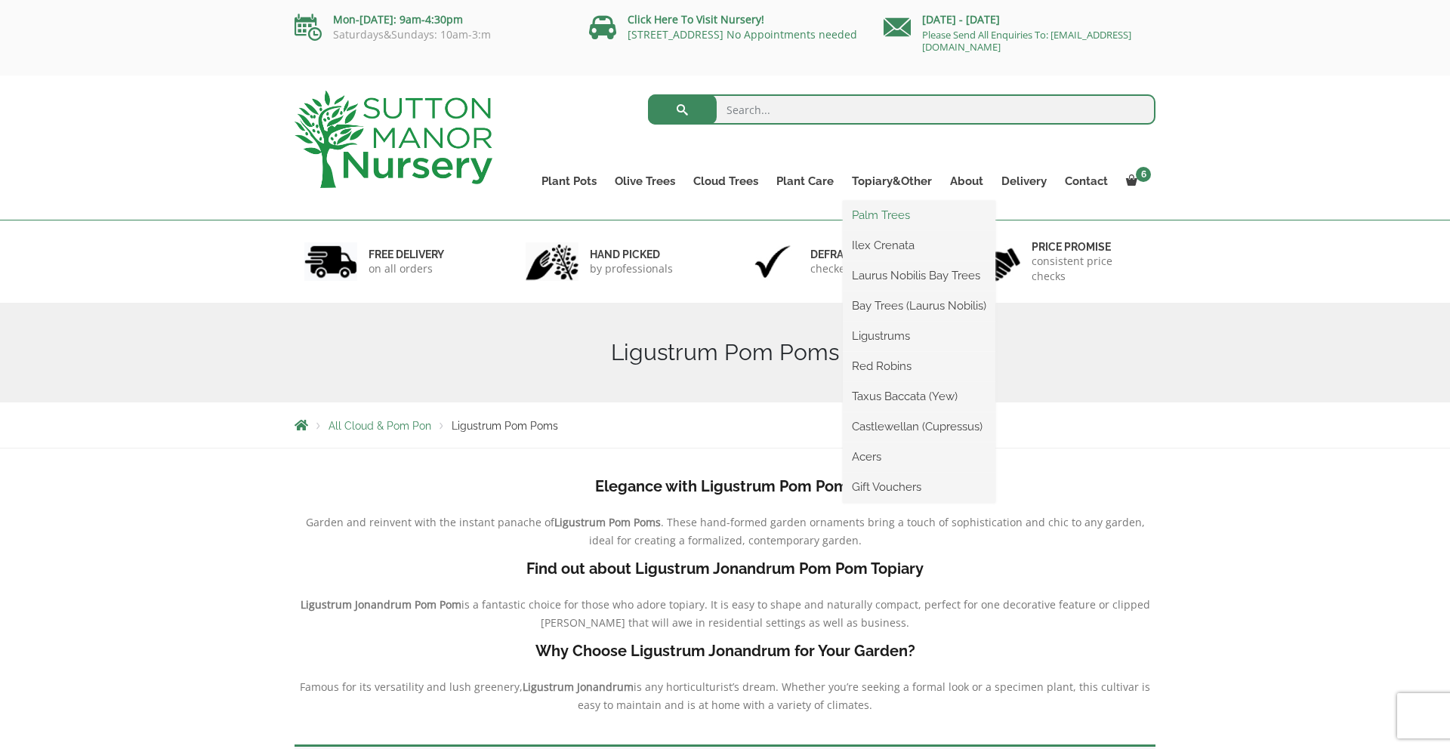
click at [878, 218] on link "Palm Trees" at bounding box center [919, 215] width 153 height 23
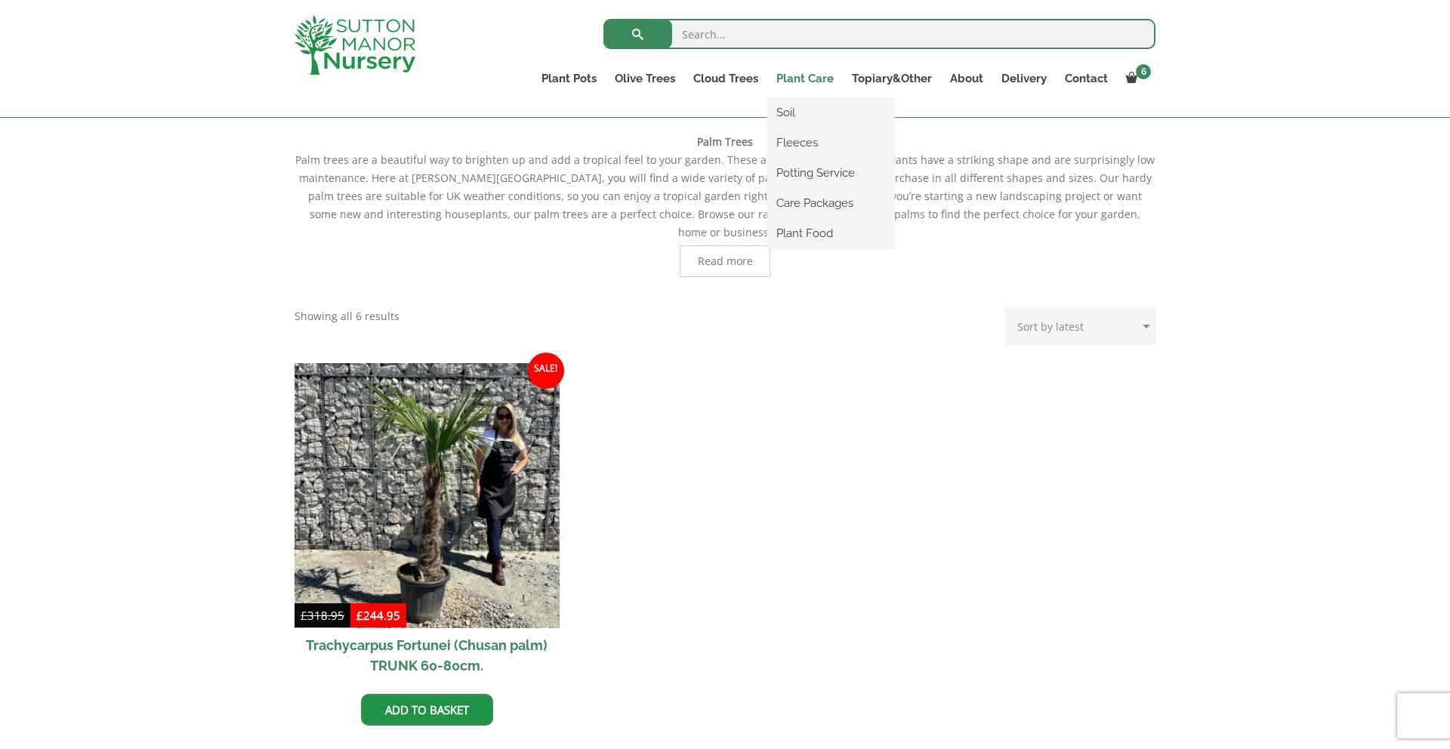
scroll to position [310, 0]
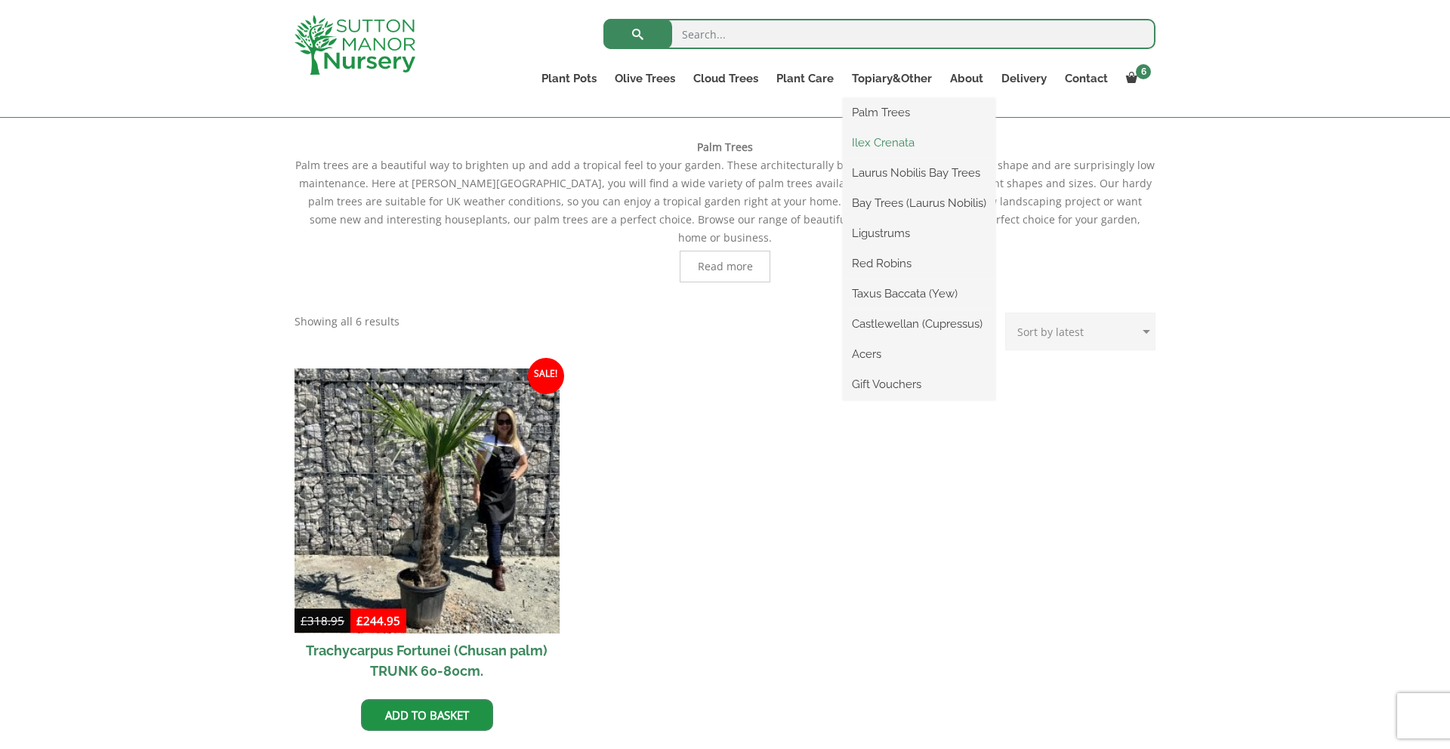
click at [893, 147] on link "Ilex Crenata" at bounding box center [919, 142] width 153 height 23
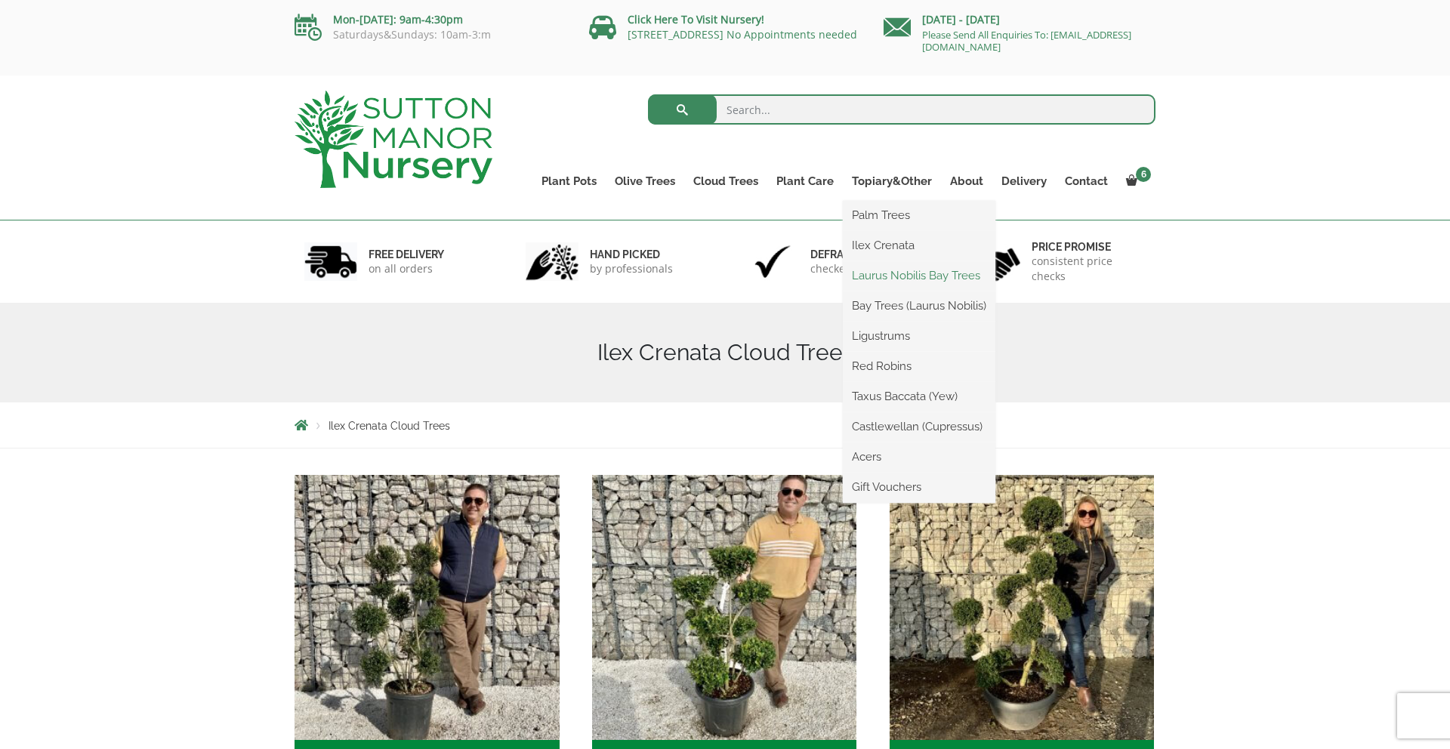
click at [885, 276] on link "Laurus Nobilis Bay Trees" at bounding box center [919, 275] width 153 height 23
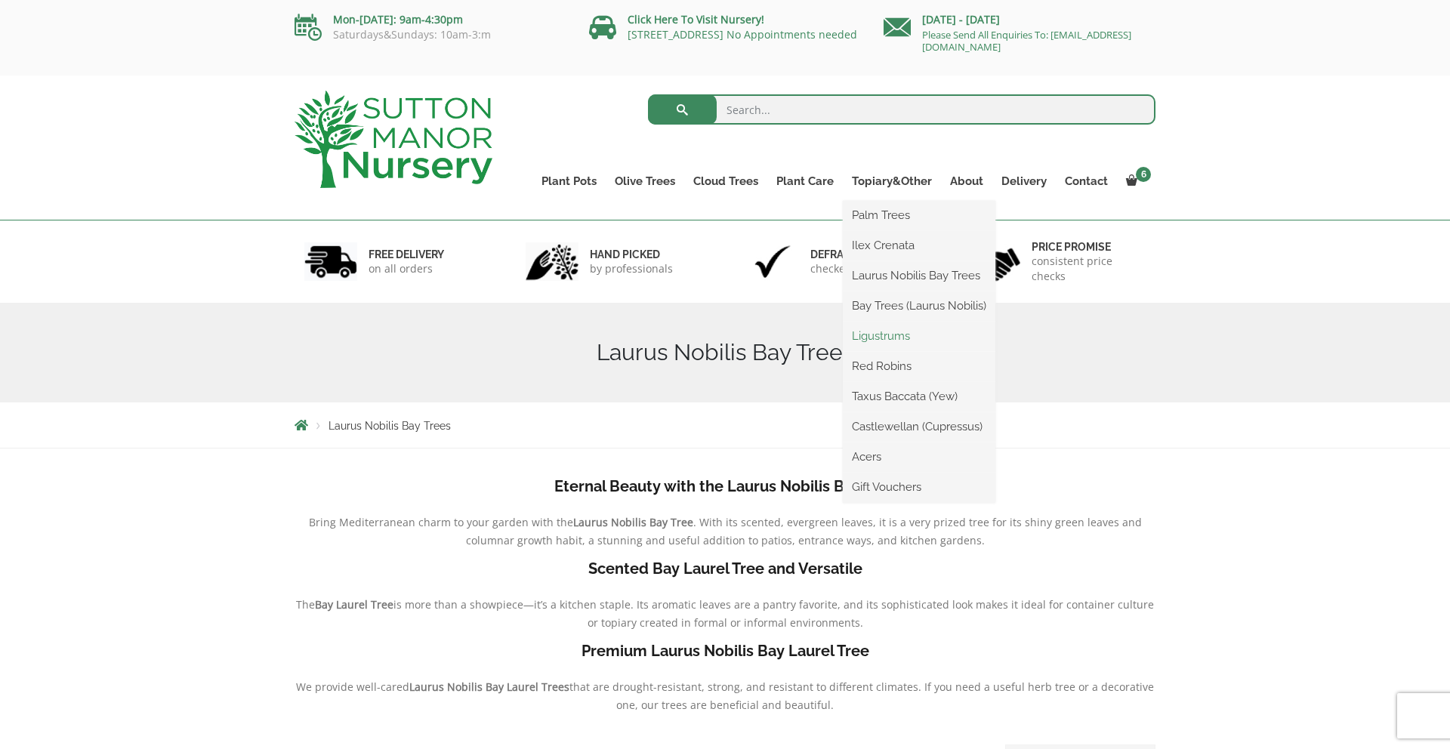
click at [884, 332] on link "Ligustrums" at bounding box center [919, 336] width 153 height 23
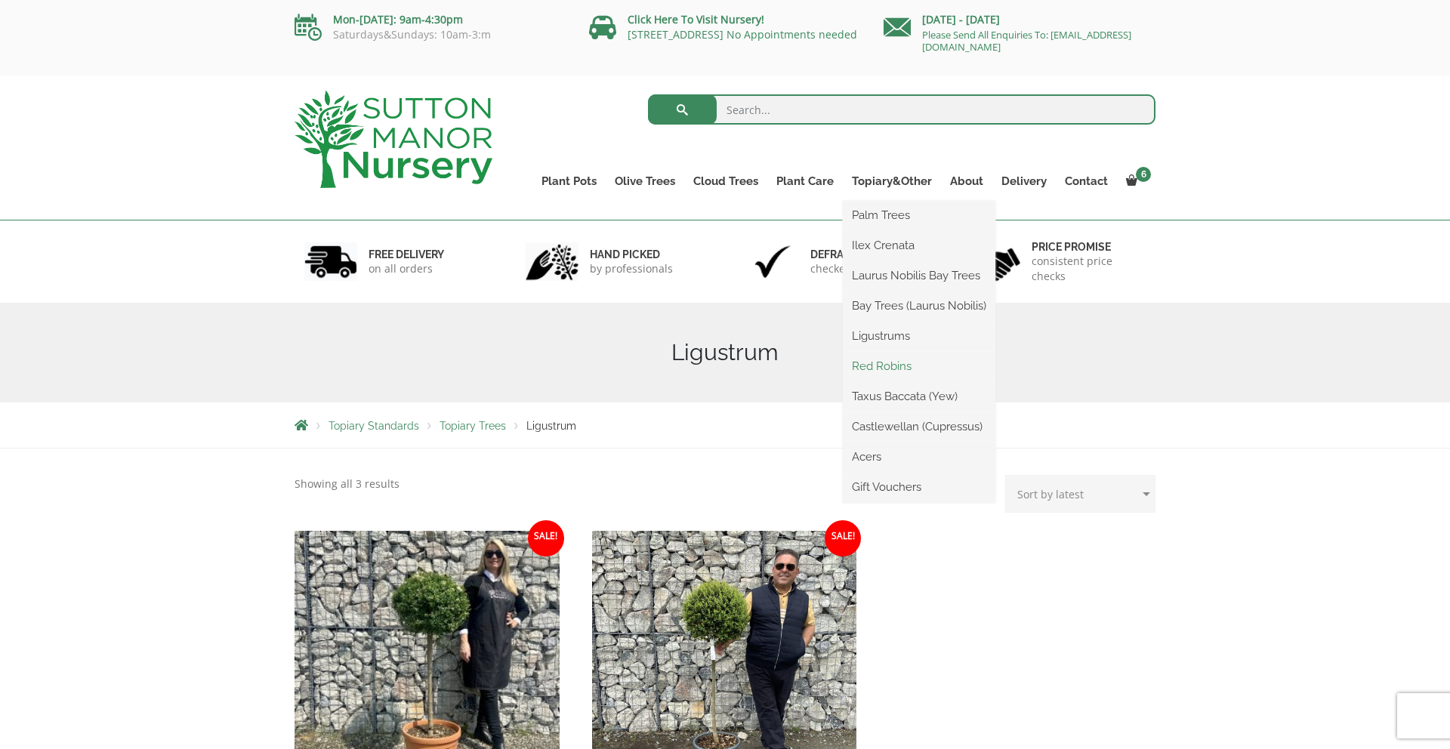
click at [877, 365] on link "Red Robins" at bounding box center [919, 366] width 153 height 23
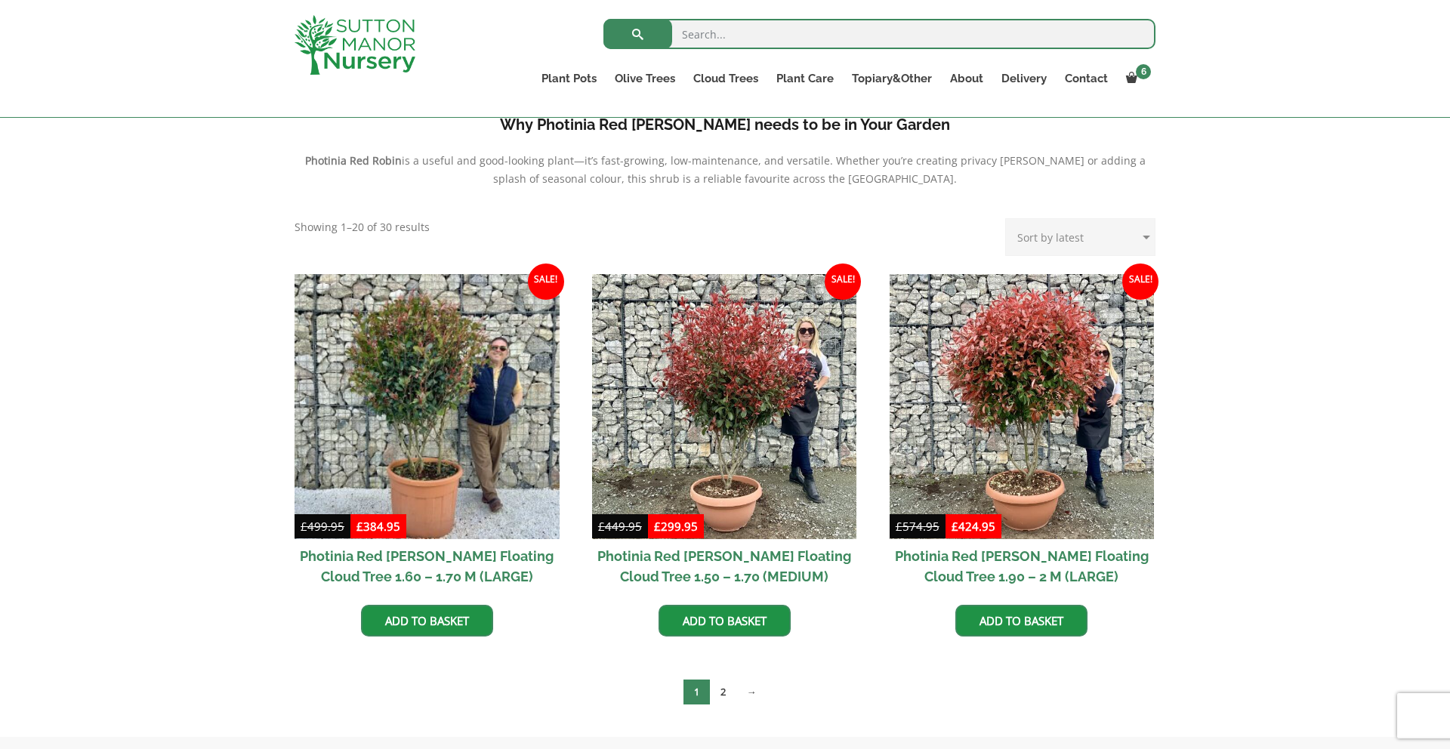
scroll to position [503, 0]
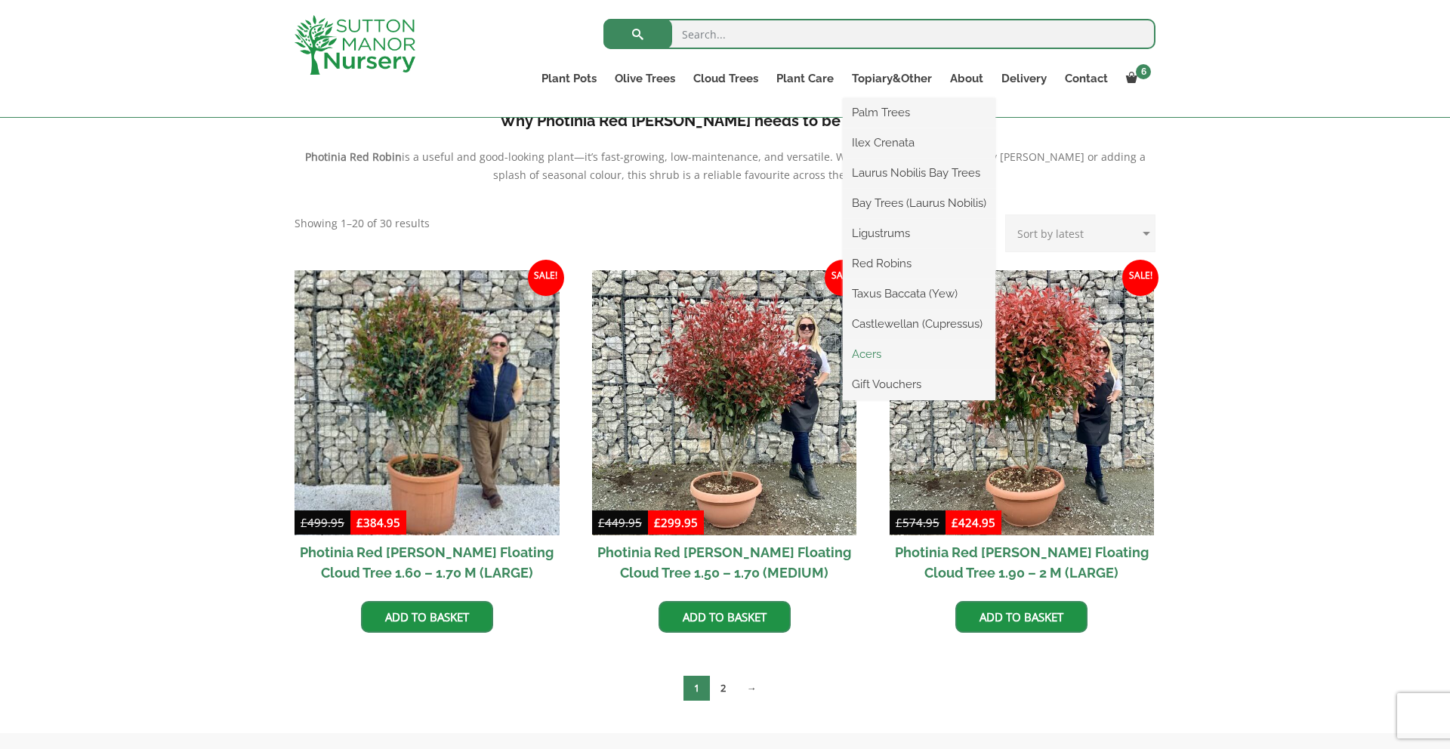
click at [865, 356] on link "Acers" at bounding box center [919, 354] width 153 height 23
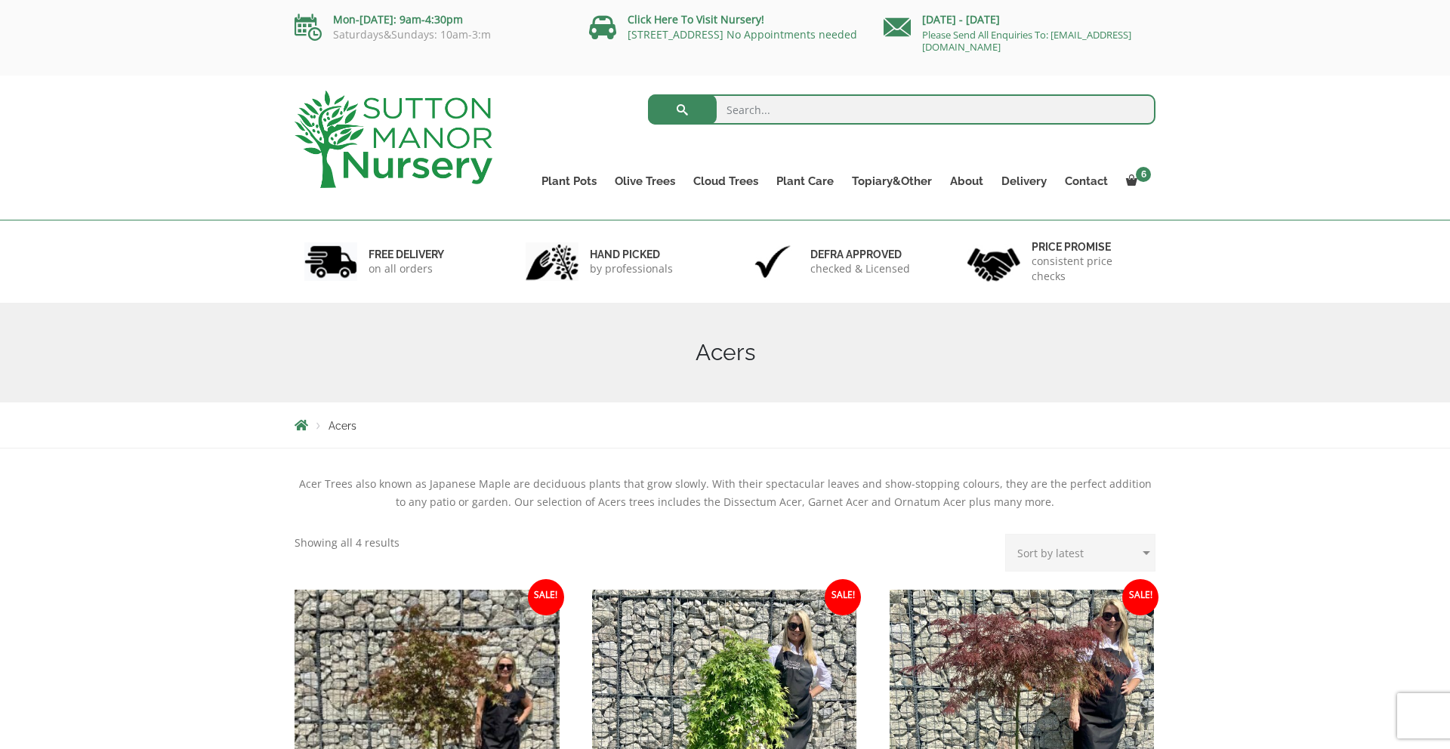
click at [1292, 237] on div "FREE DELIVERY on all orders hand picked by professionals Defra approved checked…" at bounding box center [725, 262] width 1450 height 82
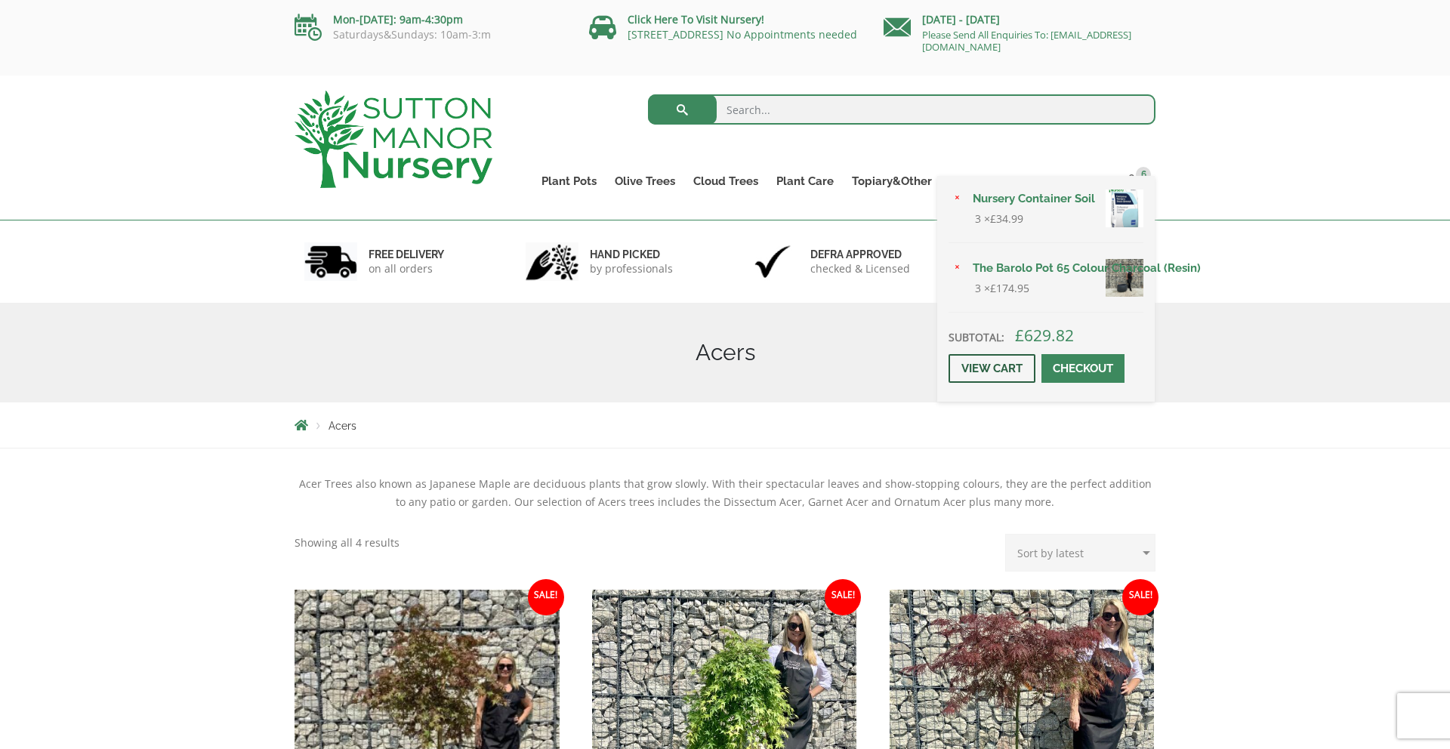
click at [994, 366] on link "View cart" at bounding box center [992, 368] width 87 height 29
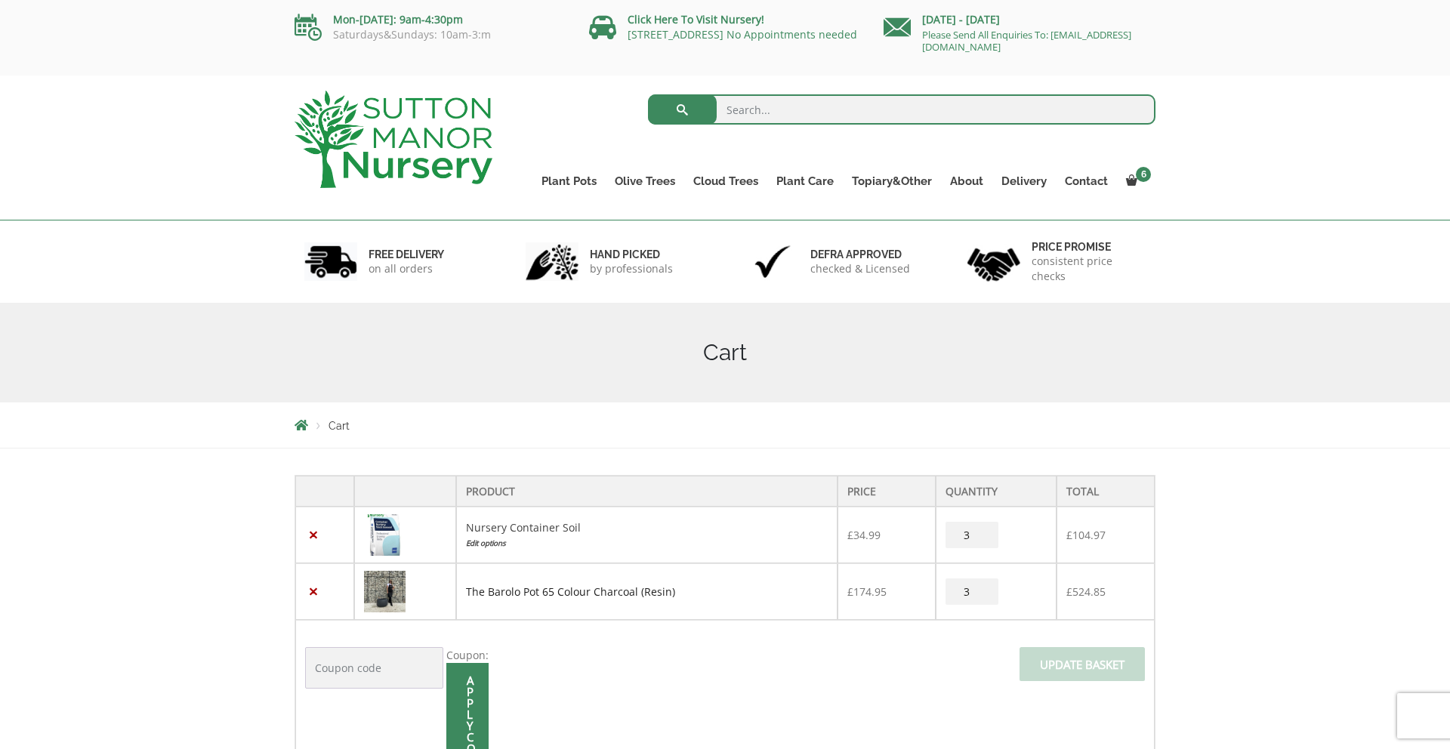
click at [538, 594] on link "The Barolo Pot 65 Colour Charcoal (Resin)" at bounding box center [570, 592] width 209 height 14
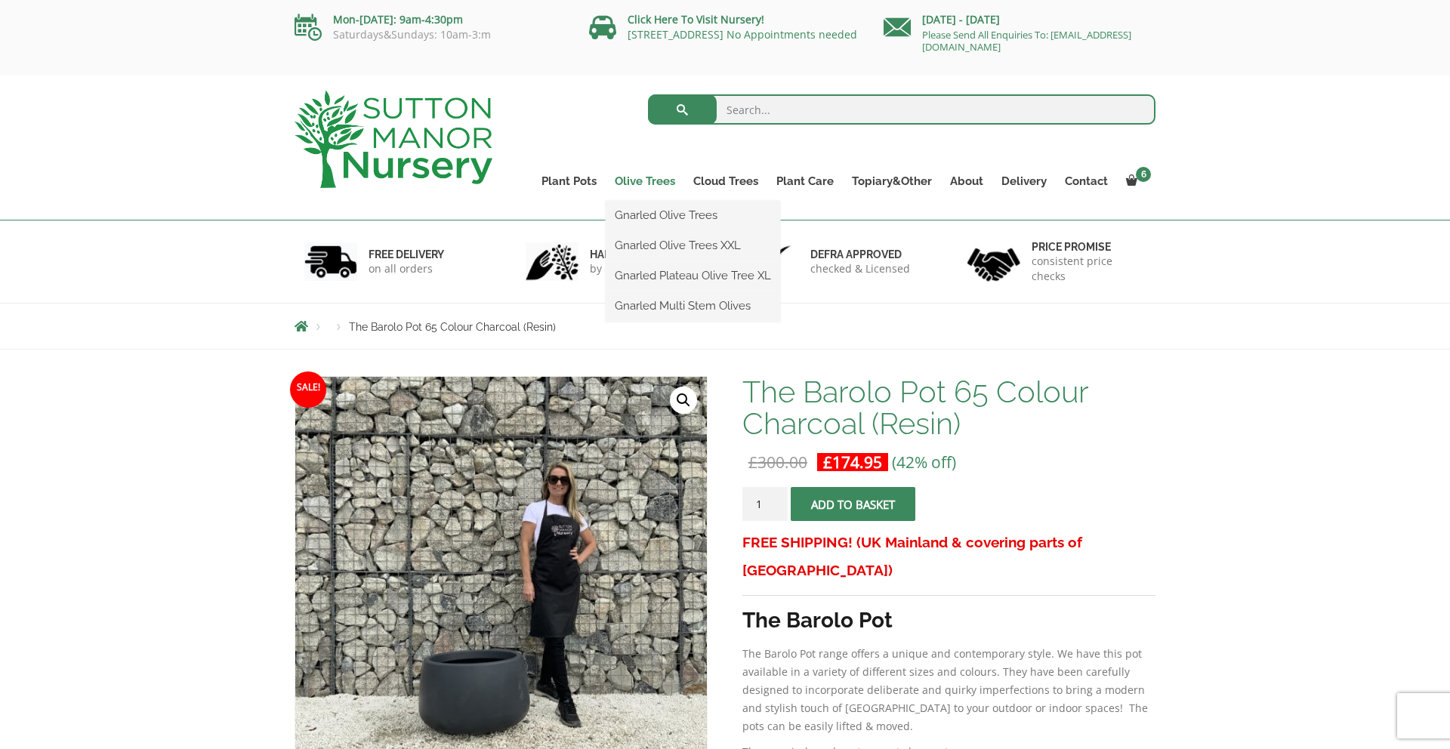
scroll to position [1, 0]
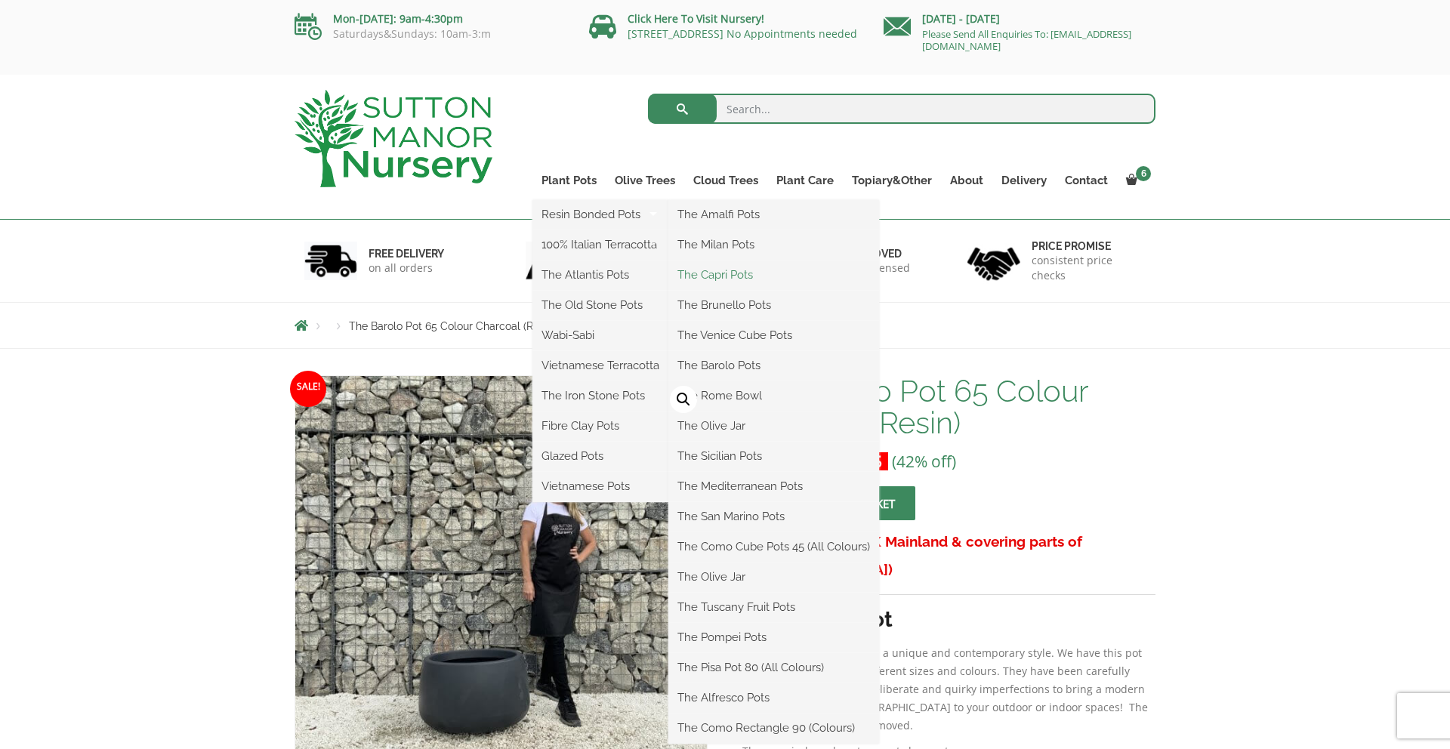
click at [713, 278] on link "The Capri Pots" at bounding box center [773, 275] width 211 height 23
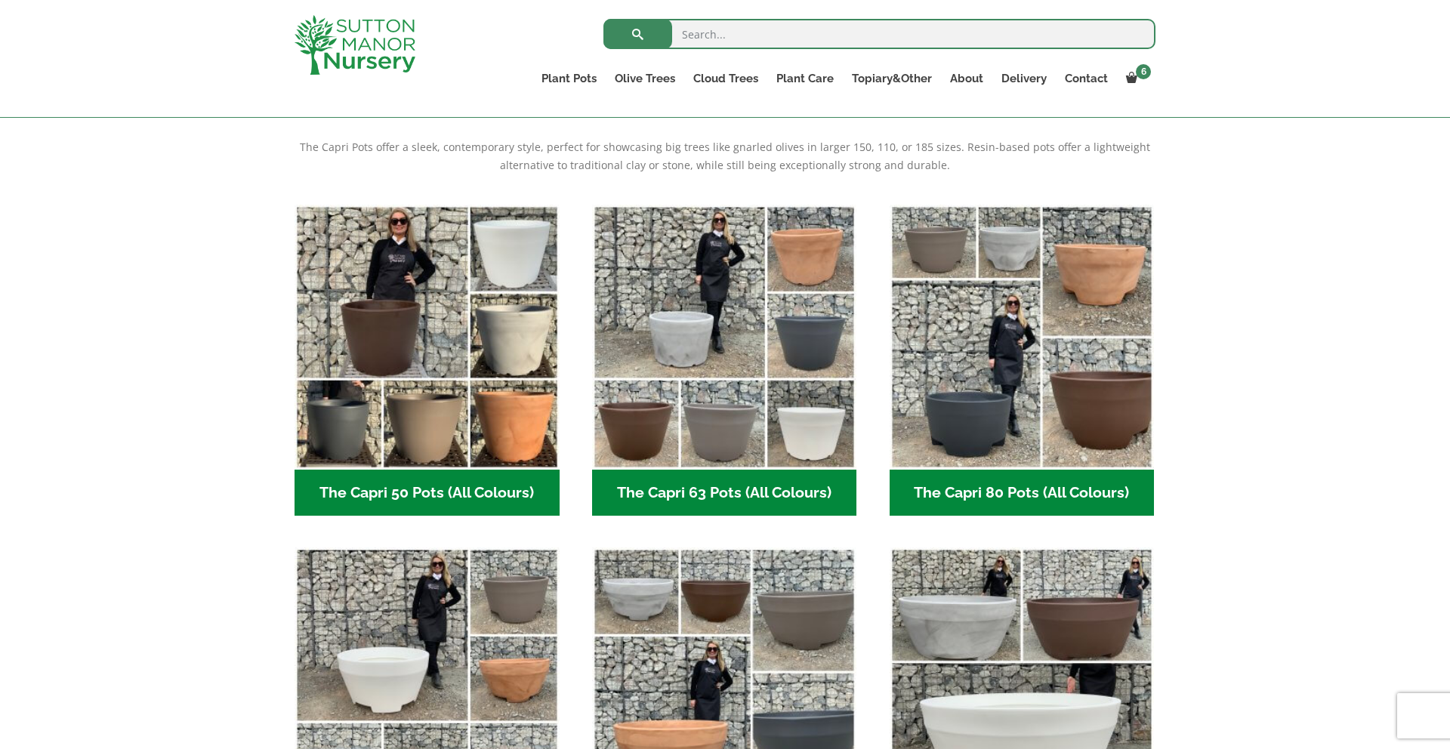
scroll to position [495, 0]
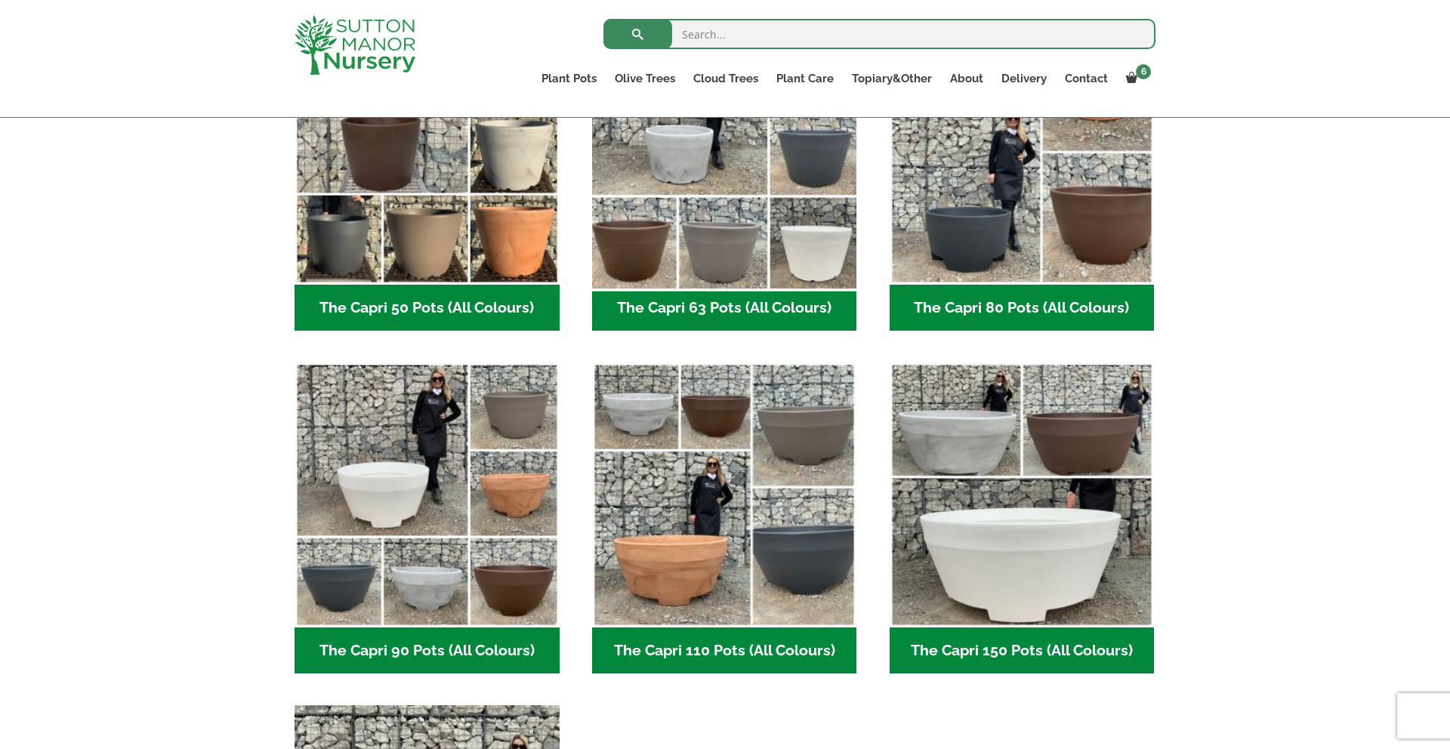
click at [720, 252] on img "Visit product category The Capri 63 Pots (All Colours)" at bounding box center [724, 152] width 278 height 278
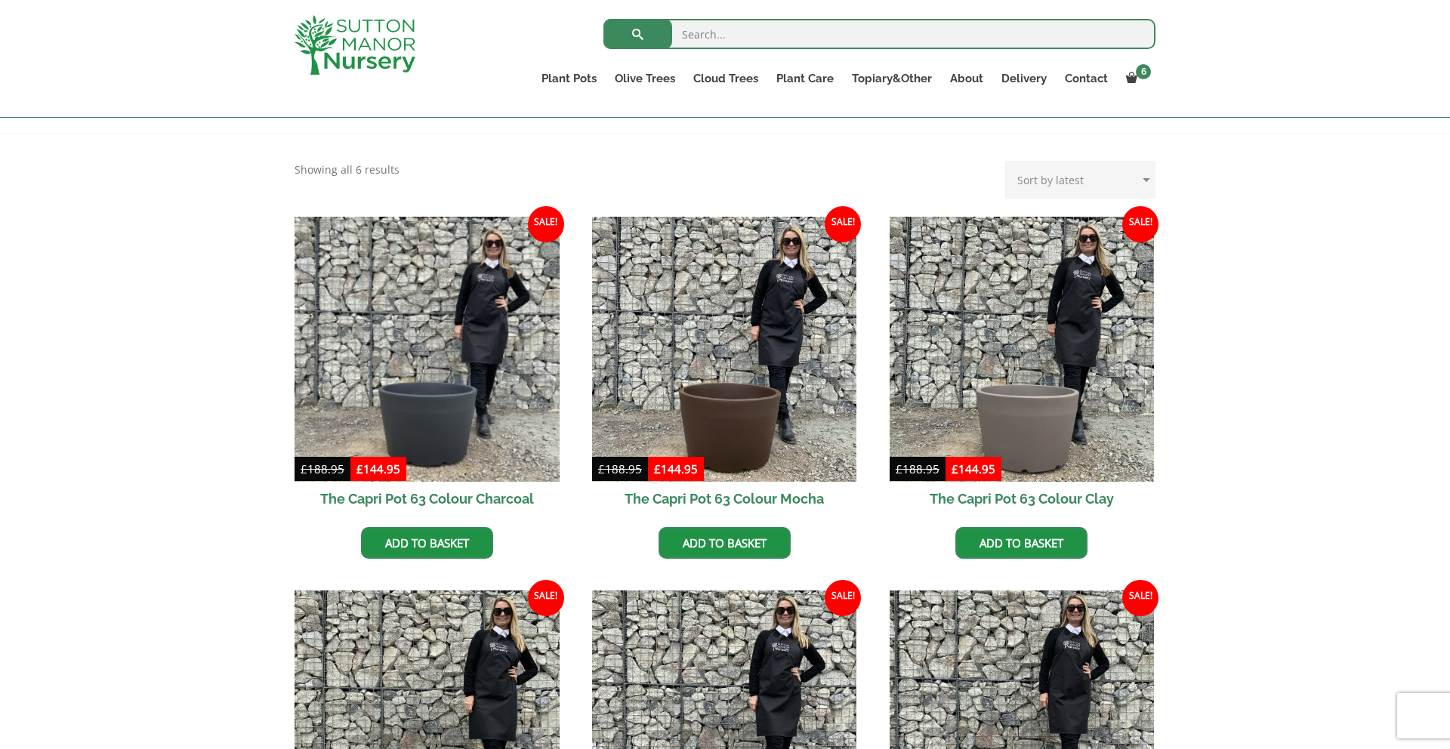
scroll to position [301, 0]
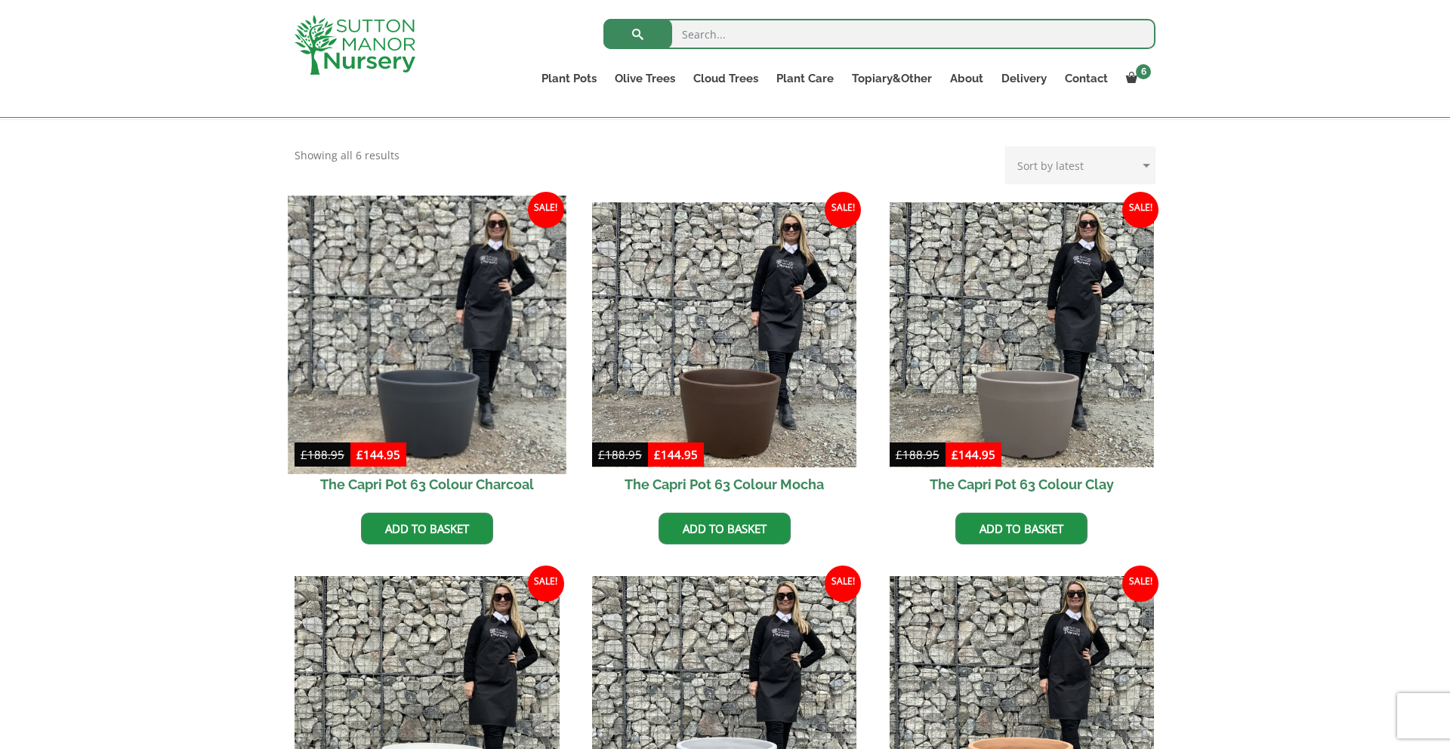
click at [504, 385] on img at bounding box center [427, 335] width 278 height 278
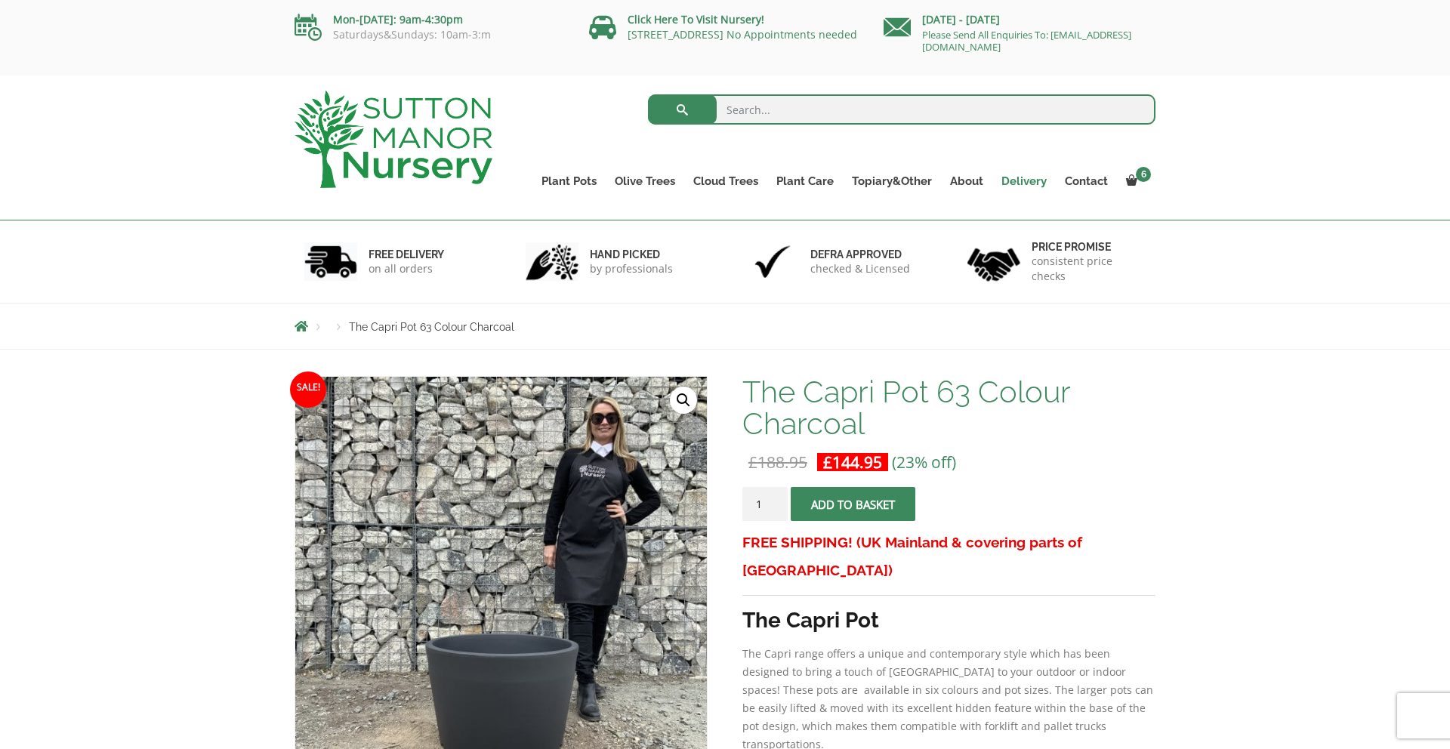
click at [1025, 183] on link "Delivery" at bounding box center [1023, 181] width 63 height 21
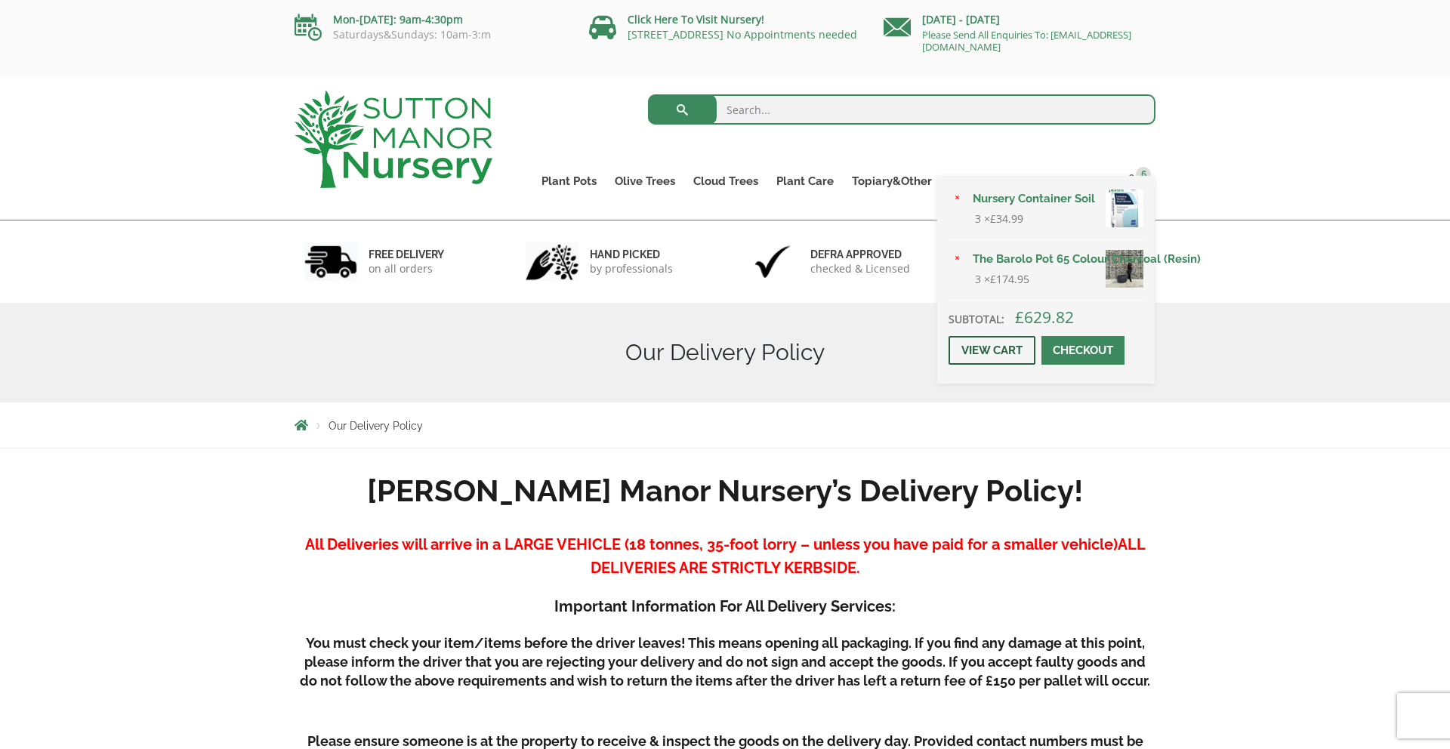
click at [1001, 348] on link "View cart" at bounding box center [992, 350] width 87 height 29
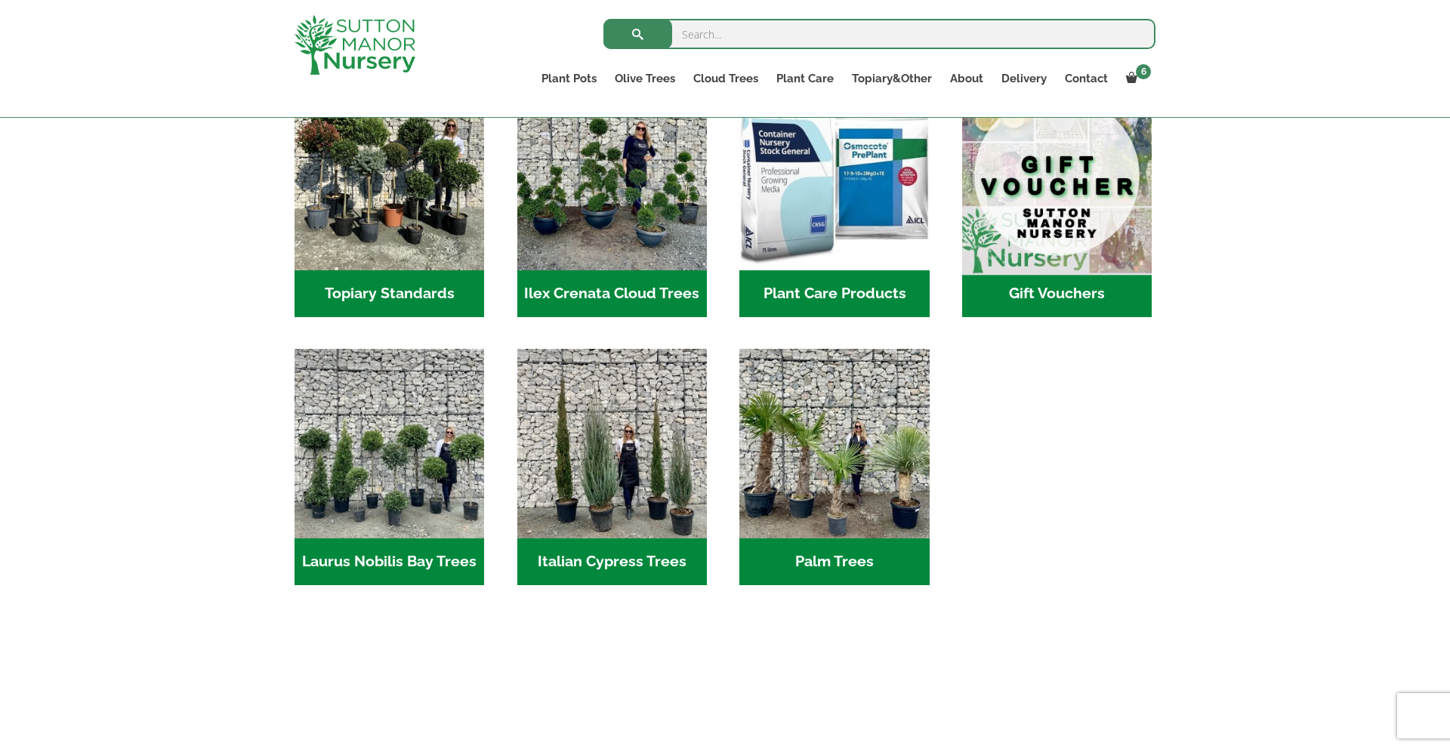
scroll to position [1352, 0]
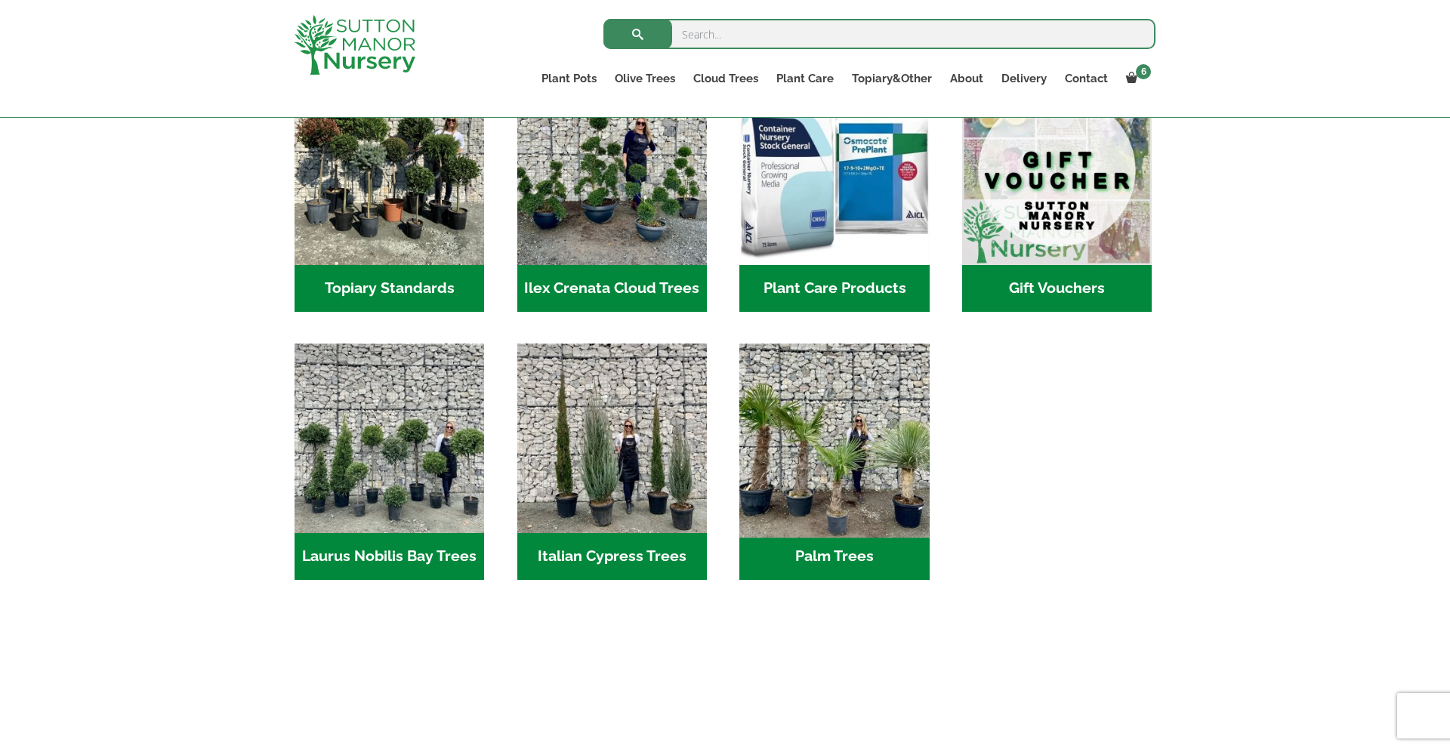
click at [840, 501] on img "Visit product category Palm Trees" at bounding box center [834, 437] width 199 height 199
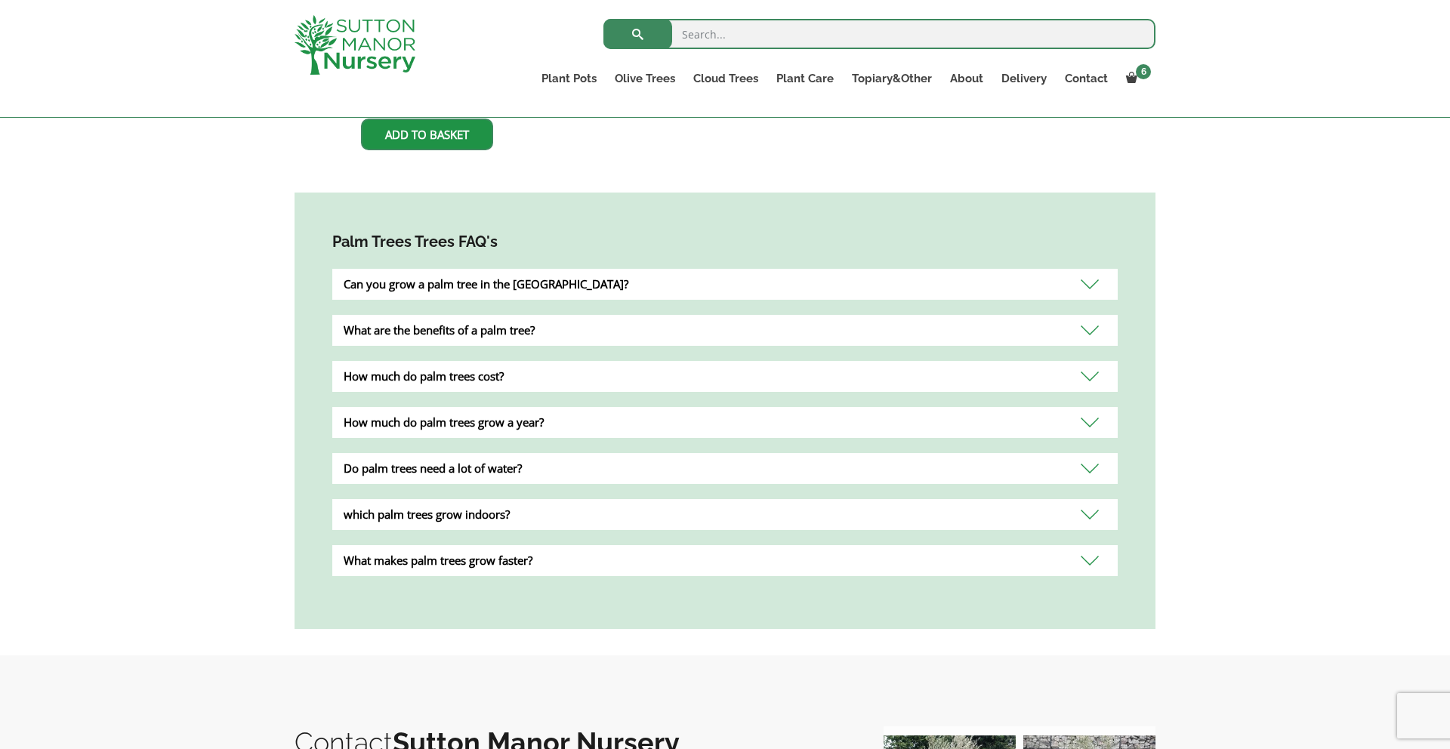
scroll to position [882, 0]
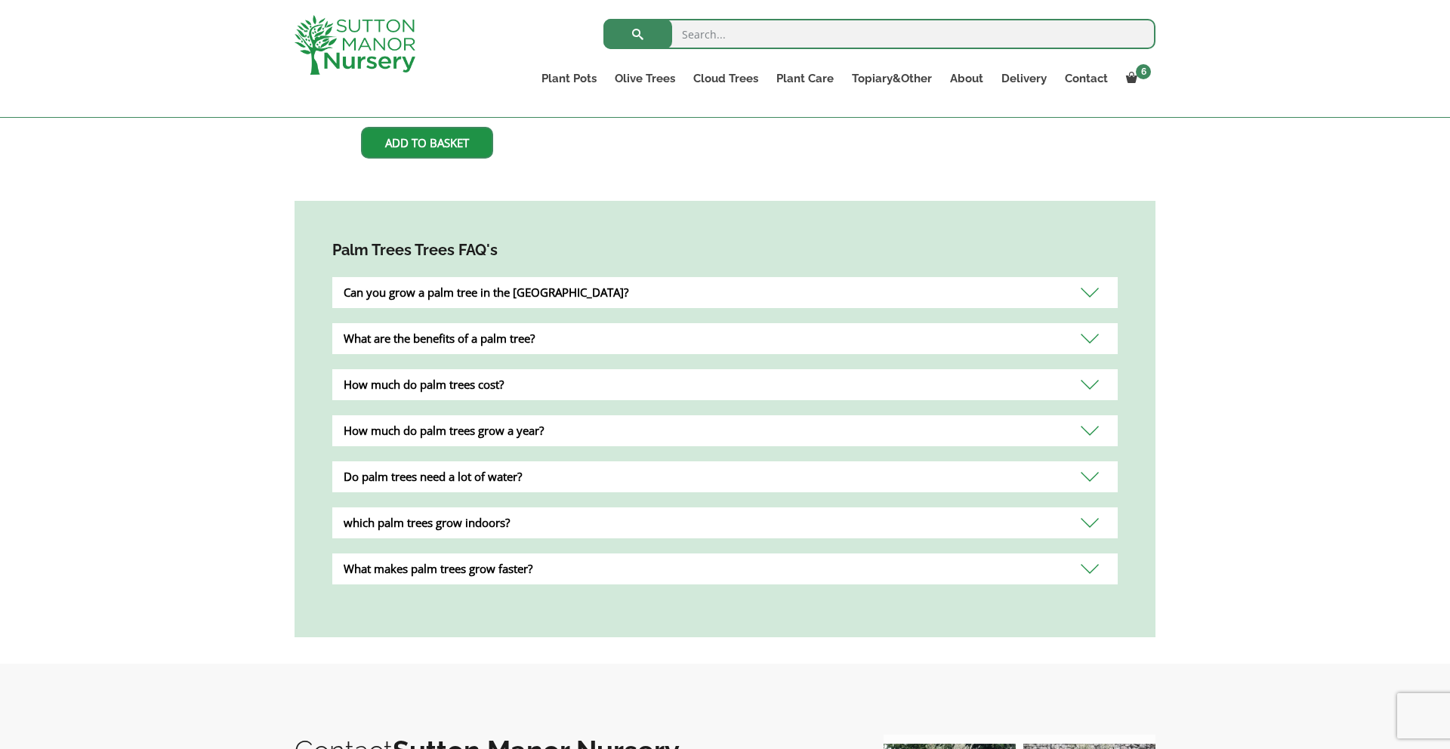
click at [868, 369] on div "How much do palm trees cost?" at bounding box center [724, 384] width 785 height 31
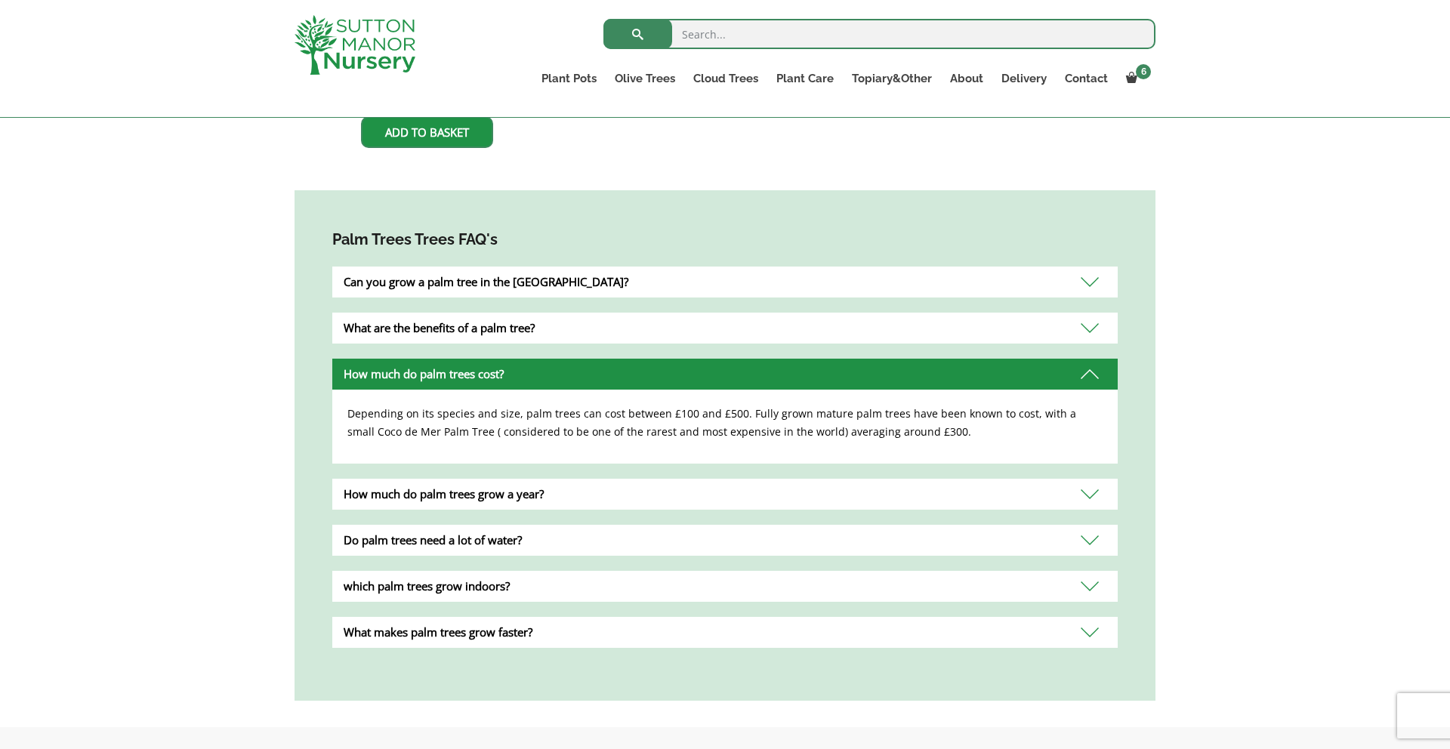
scroll to position [894, 0]
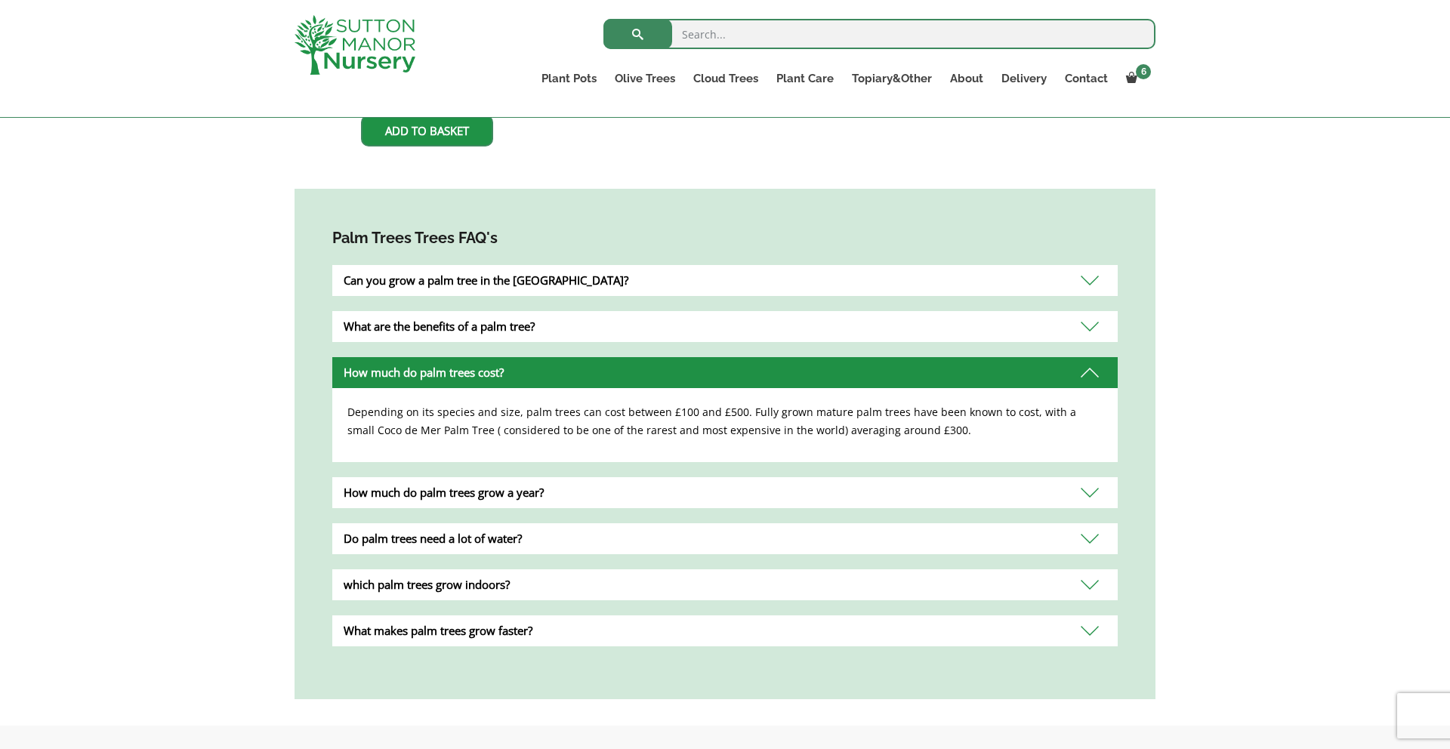
click at [632, 525] on div "Do palm trees need a lot of water?" at bounding box center [724, 538] width 785 height 31
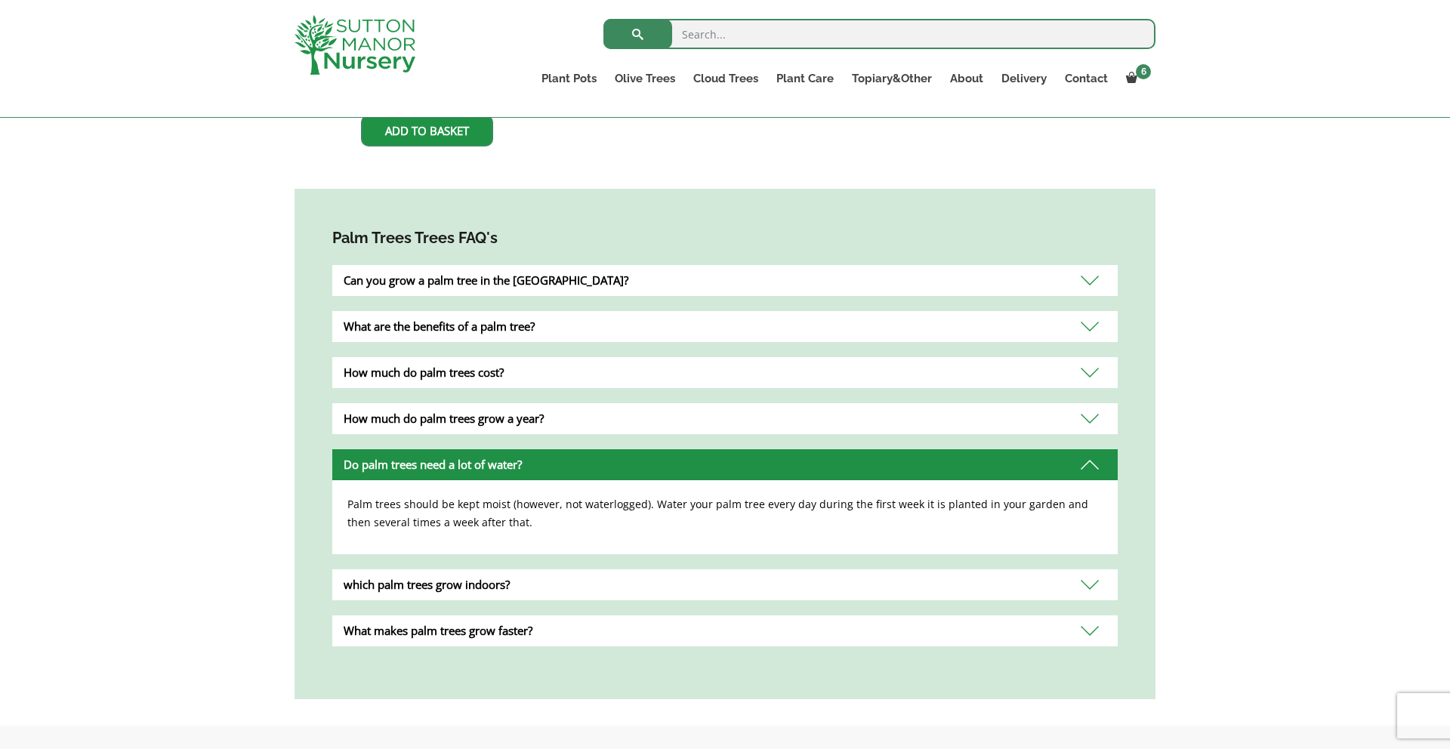
click at [643, 449] on div "Do palm trees need a lot of water?" at bounding box center [724, 464] width 785 height 31
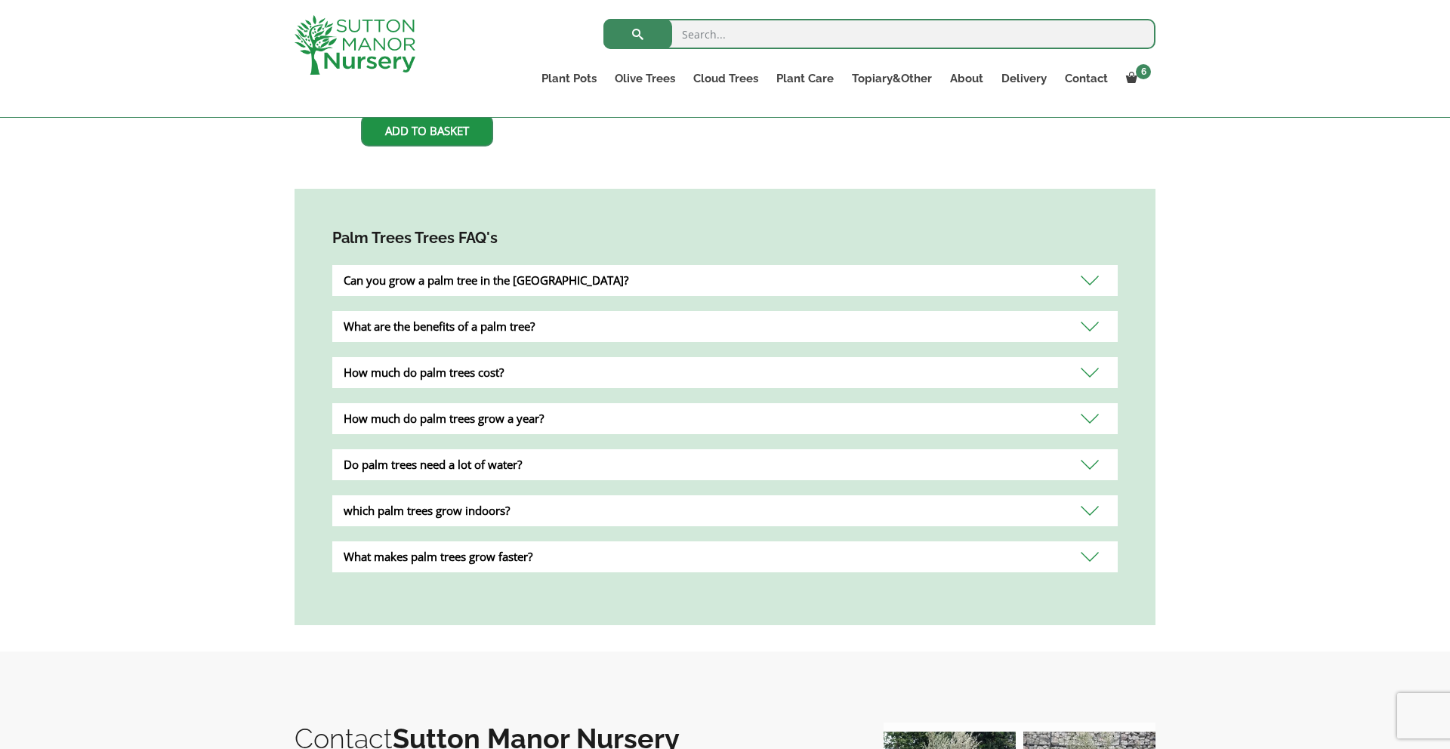
click at [612, 541] on div "What makes palm trees grow faster?" at bounding box center [724, 556] width 785 height 31
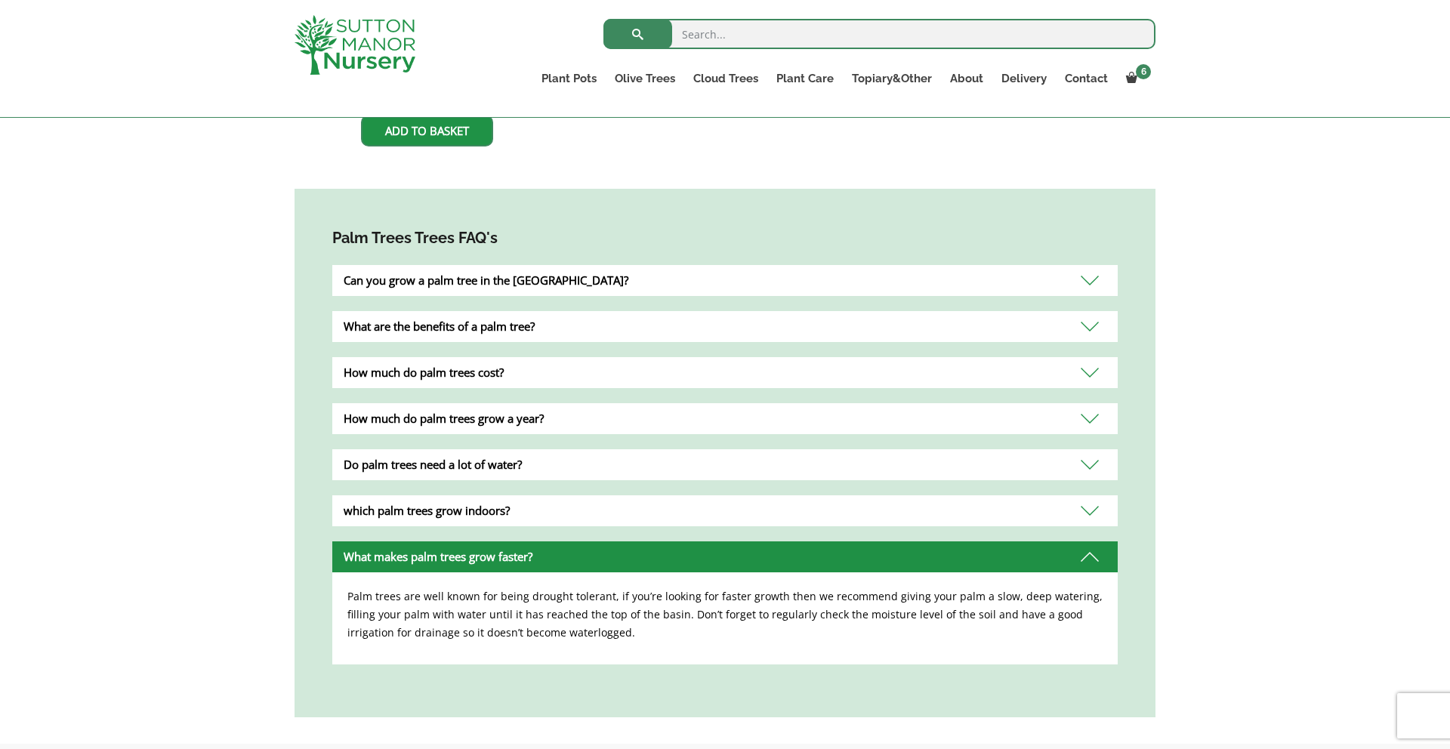
click at [644, 541] on div "What makes palm trees grow faster?" at bounding box center [724, 556] width 785 height 31
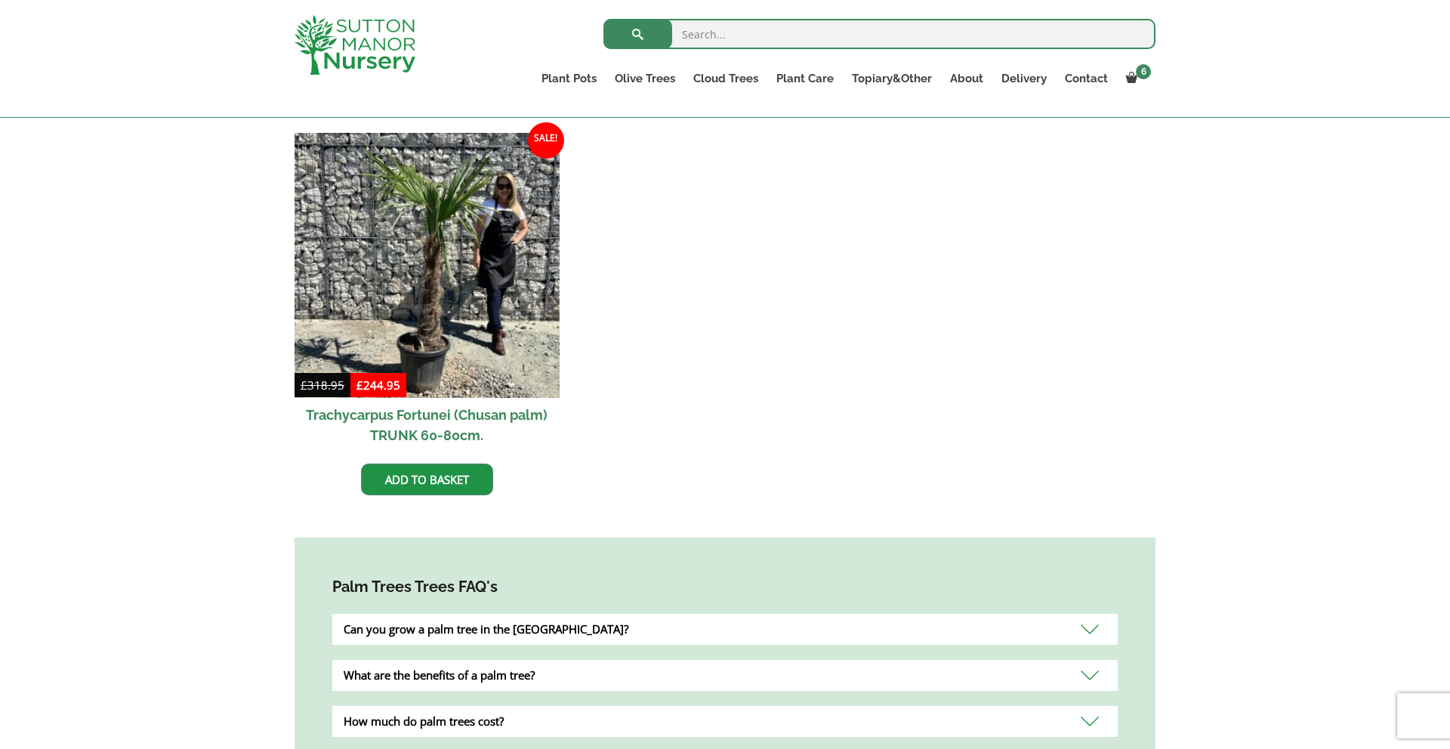
scroll to position [0, 0]
